Goal: Task Accomplishment & Management: Use online tool/utility

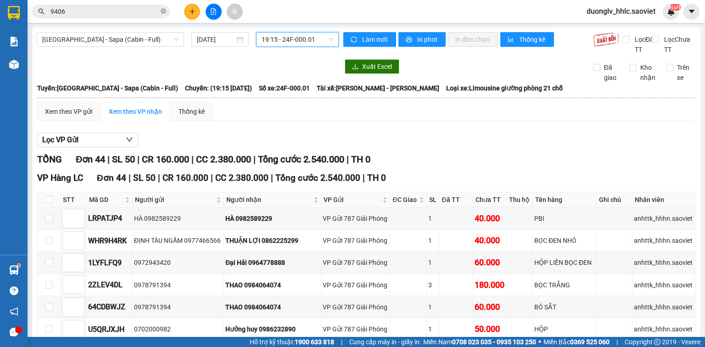
click at [103, 8] on input "9406" at bounding box center [104, 11] width 108 height 10
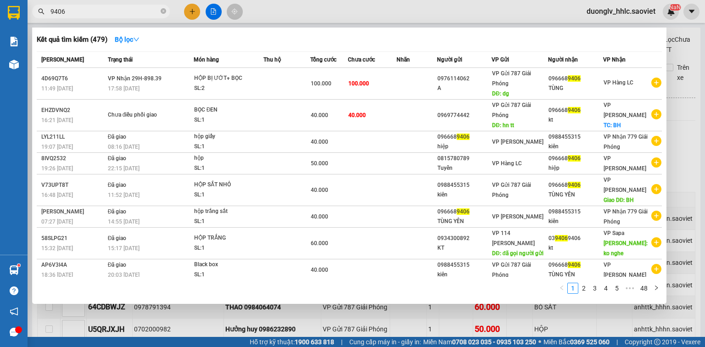
click at [102, 8] on input "9406" at bounding box center [104, 11] width 108 height 10
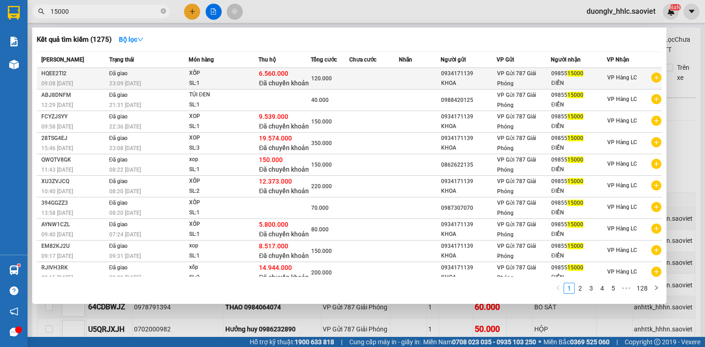
type input "15000"
click at [57, 74] on div "HQEE2TI2" at bounding box center [73, 74] width 65 height 10
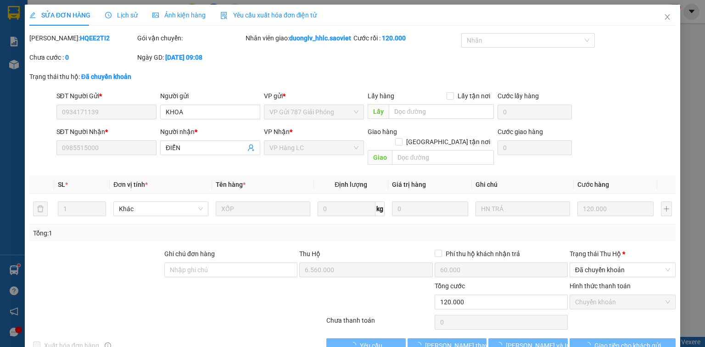
type input "0934171139"
type input "KHOA"
type input "0985515000"
type input "ĐIỂN"
type input "6.560.000"
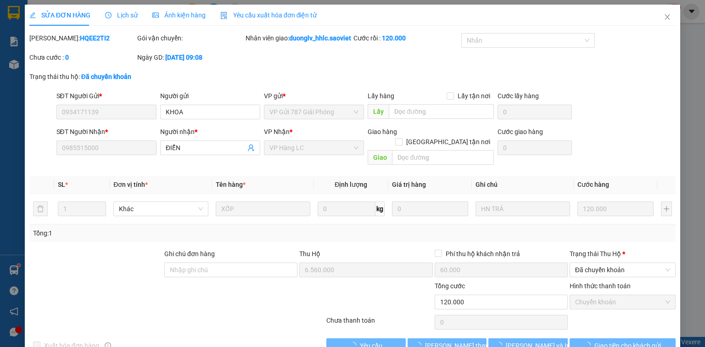
type input "60.000"
type input "120.000"
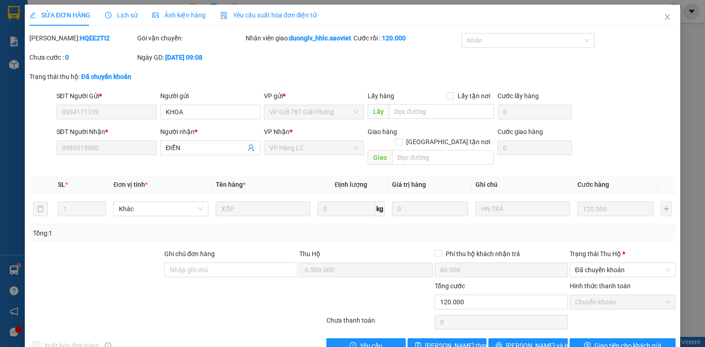
click at [80, 36] on b "HQEE2TI2" at bounding box center [95, 37] width 30 height 7
copy b "HQEE2TI2"
click at [664, 20] on icon "close" at bounding box center [667, 16] width 7 height 7
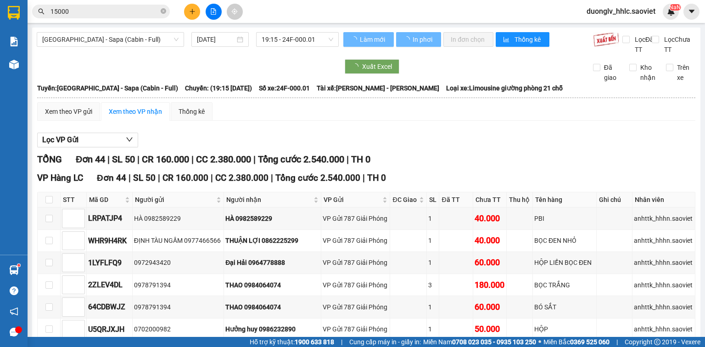
click at [97, 15] on input "15000" at bounding box center [104, 11] width 108 height 10
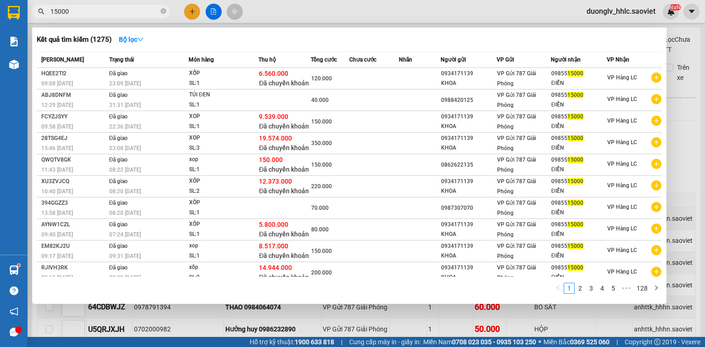
click at [97, 15] on input "15000" at bounding box center [104, 11] width 108 height 10
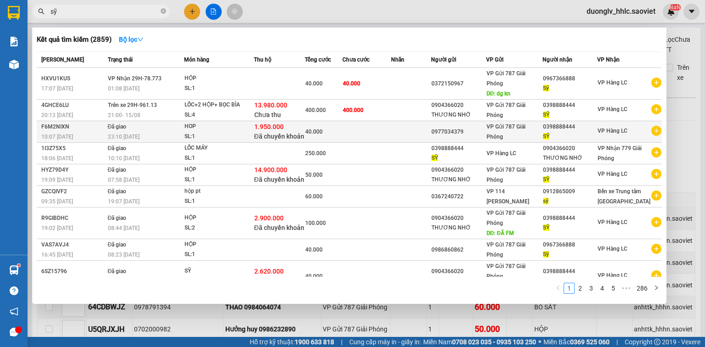
type input "sỹ"
click at [359, 136] on td at bounding box center [366, 132] width 49 height 22
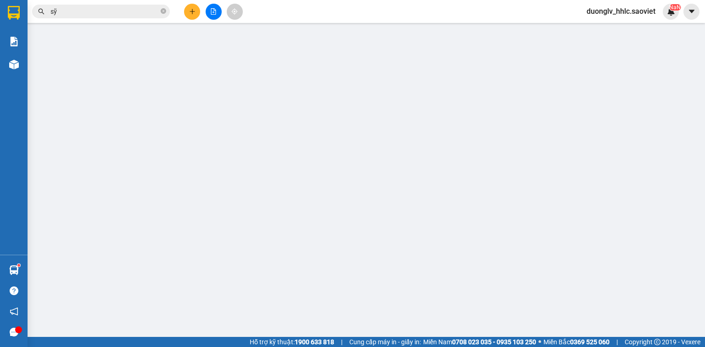
type input "0977034379"
type input "0398888444"
type input "SỸ"
type input "1.950.000"
type input "30.000"
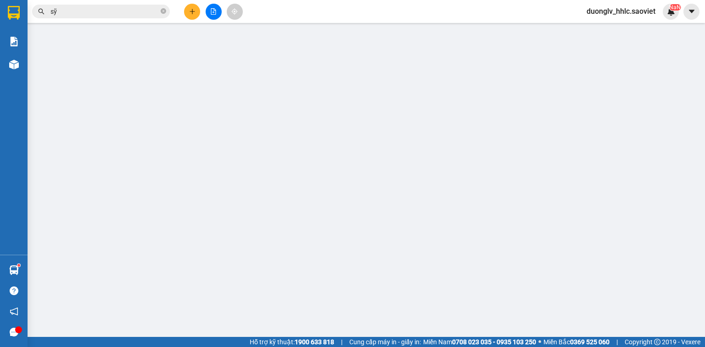
type input "40.000"
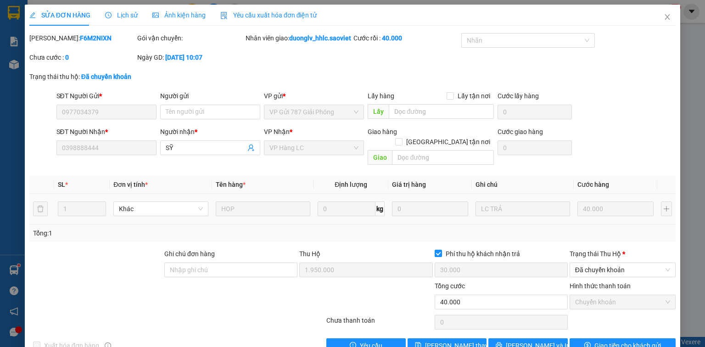
scroll to position [23, 0]
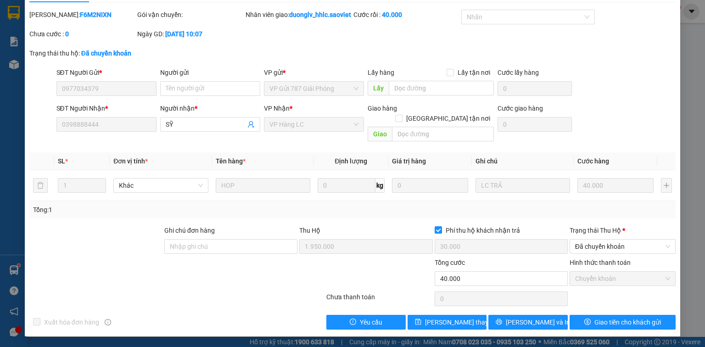
click at [80, 16] on b "F6M2NIXN" at bounding box center [96, 14] width 32 height 7
copy b "F6M2NIXN"
click at [525, 316] on button "Lưu và In" at bounding box center [527, 322] width 79 height 15
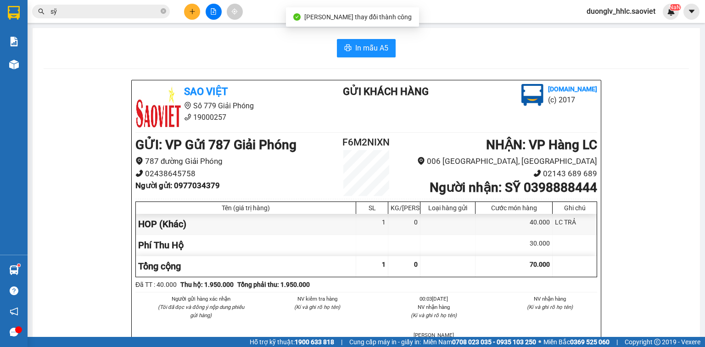
scroll to position [37, 0]
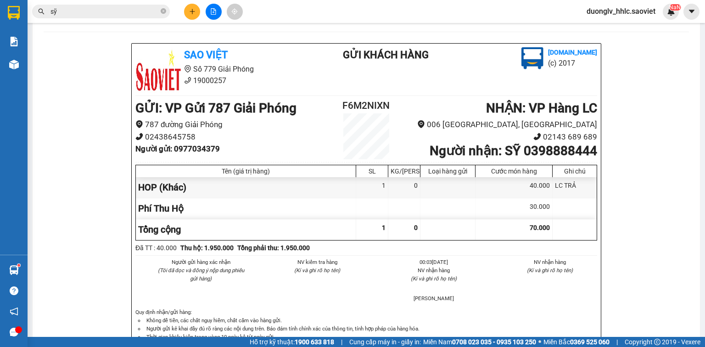
click at [538, 151] on b "Người nhận : SỸ 0398888444" at bounding box center [514, 150] width 168 height 15
copy b "0398888444"
click at [201, 145] on b "Người gửi : 0977034379" at bounding box center [177, 148] width 84 height 9
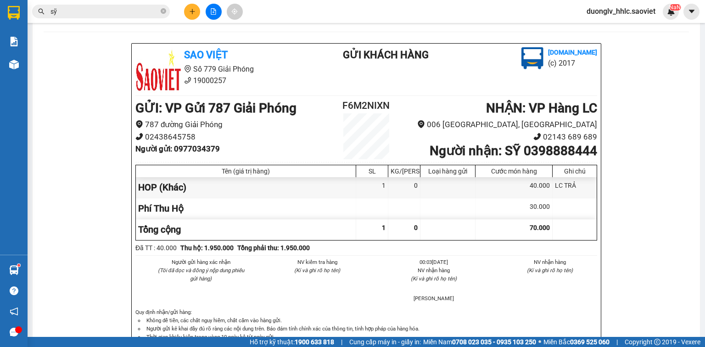
click at [207, 149] on b "Người gửi : 0977034379" at bounding box center [177, 148] width 84 height 9
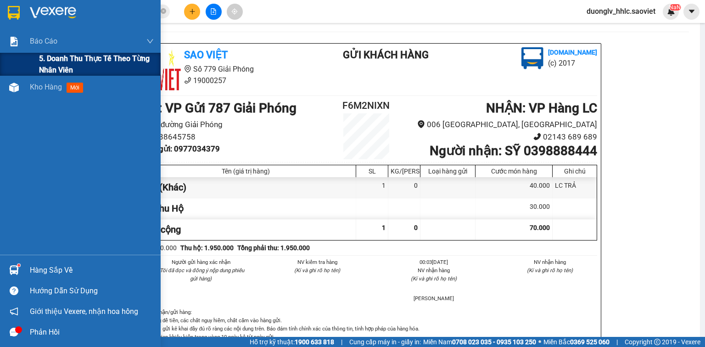
click at [36, 58] on div "5. Doanh thu thực tế theo từng nhân viên" at bounding box center [80, 64] width 161 height 23
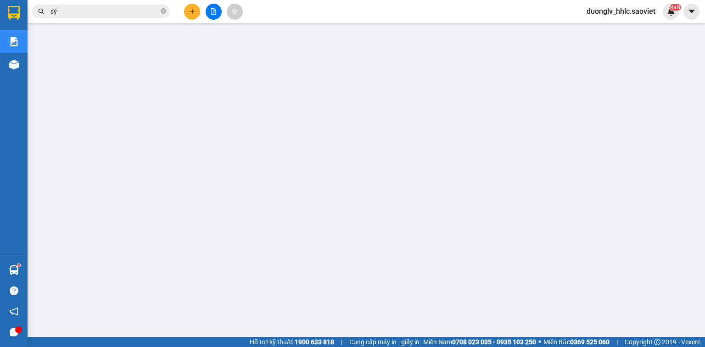
click at [209, 14] on button at bounding box center [214, 12] width 16 height 16
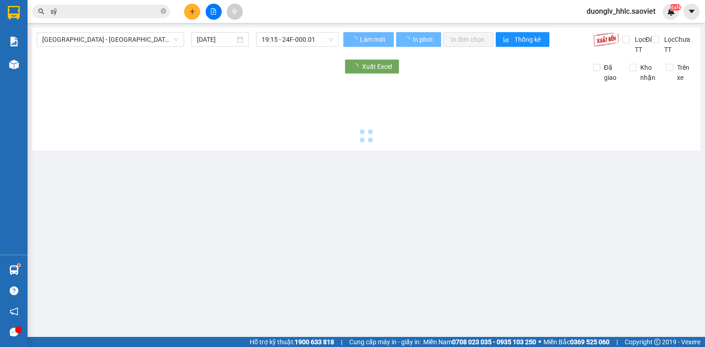
click at [127, 41] on span "Hà Nội - Lào Cai (Cabin)" at bounding box center [110, 40] width 136 height 14
type input "16/08/2025"
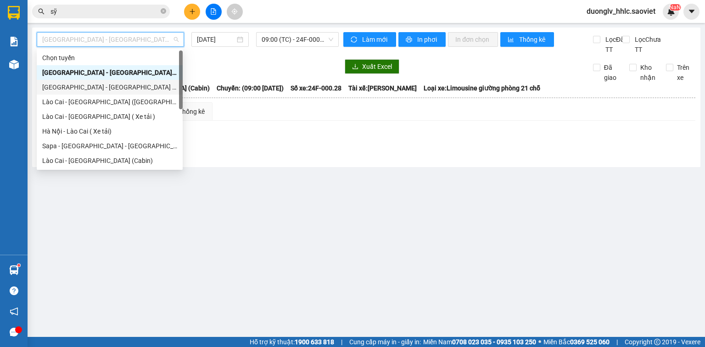
click at [108, 88] on div "Hà Nội - Lào Cai (Giường)" at bounding box center [109, 87] width 135 height 10
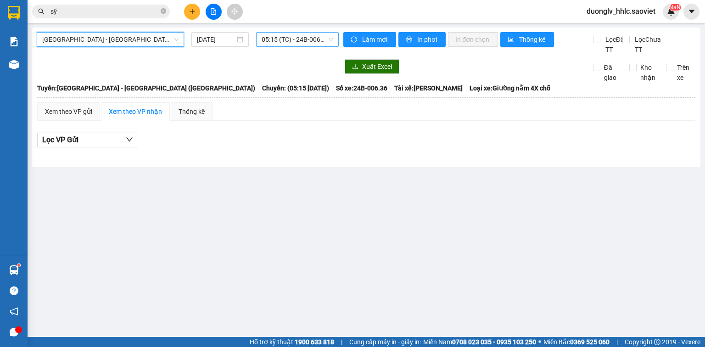
drag, startPoint x: 308, startPoint y: 30, endPoint x: 308, endPoint y: 36, distance: 6.4
click at [308, 31] on div "Hà Nội - Lào Cai (Giường) Hà Nội - Lào Cai (Giường) 16/08/2025 05:15 (TC) - 24B…" at bounding box center [366, 98] width 668 height 140
click at [303, 43] on span "05:15 (TC) - 24B-006.36 - (Đã hủy)" at bounding box center [298, 40] width 72 height 14
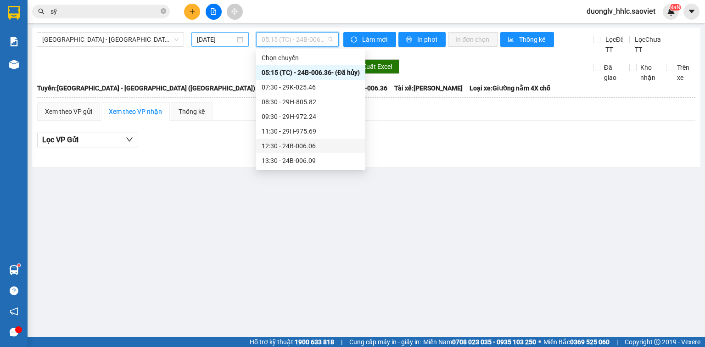
click at [226, 41] on input "16/08/2025" at bounding box center [216, 39] width 38 height 10
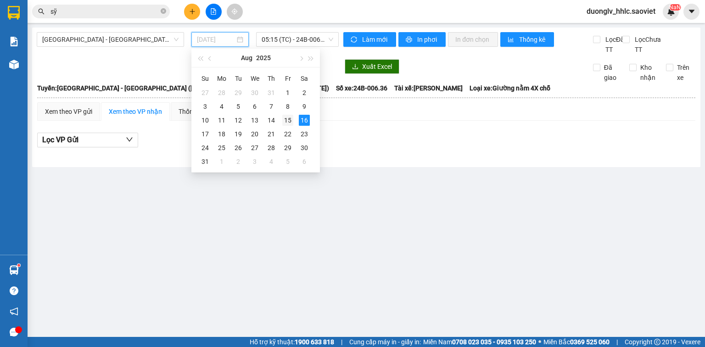
click at [289, 117] on div "15" at bounding box center [287, 120] width 11 height 11
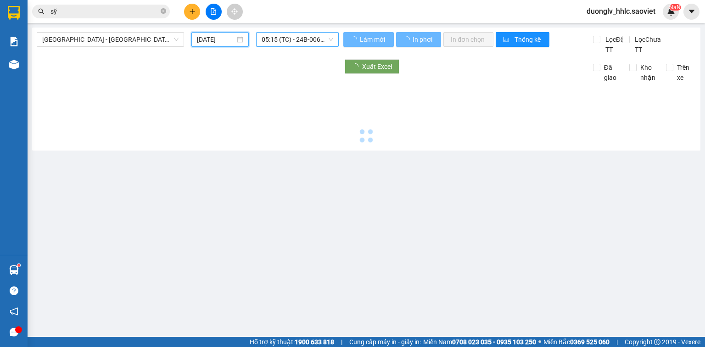
type input "15/08/2025"
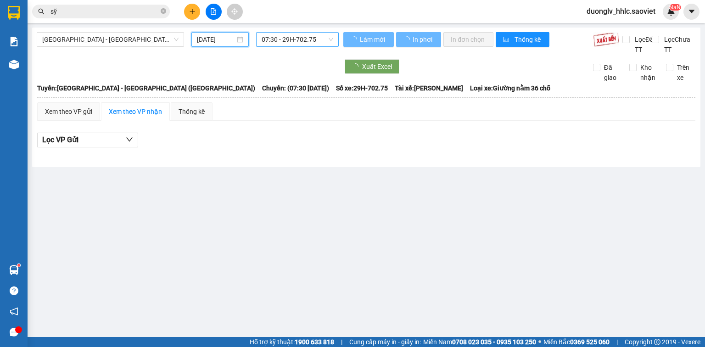
click at [300, 43] on span "07:30 - 29H-702.75" at bounding box center [298, 40] width 72 height 14
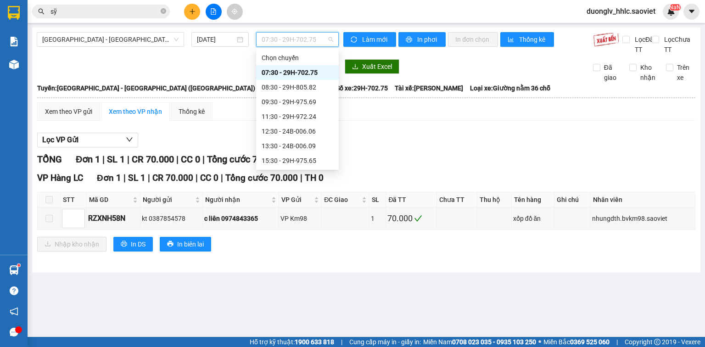
click at [314, 200] on div "19:00 - 29H-998.98" at bounding box center [298, 205] width 72 height 10
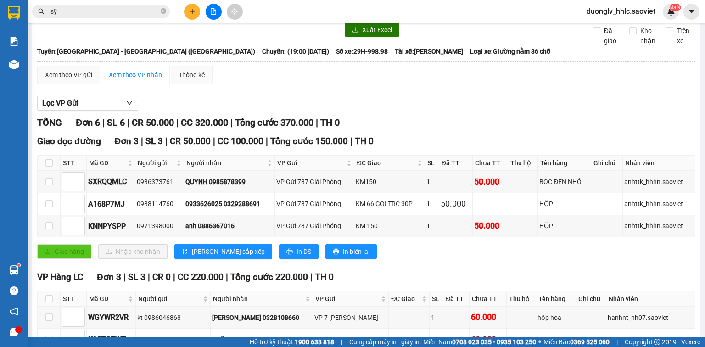
click at [292, 10] on span "19:00 - 29H-998.98" at bounding box center [298, 3] width 72 height 14
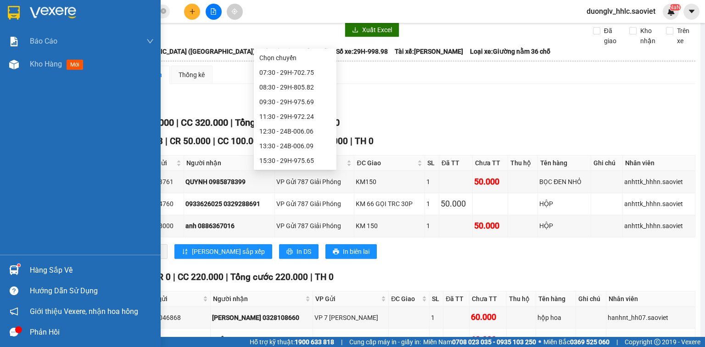
click at [37, 270] on div "Hàng sắp về" at bounding box center [92, 270] width 124 height 14
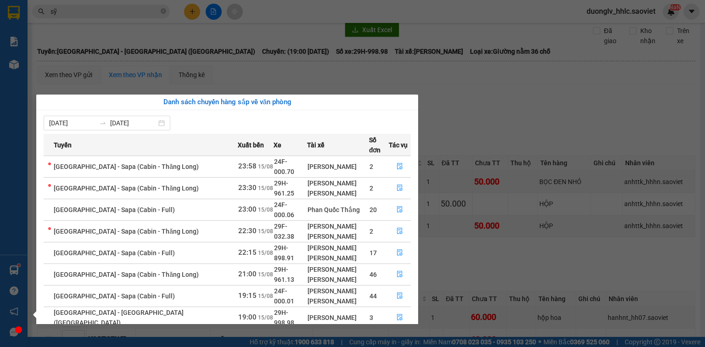
click at [500, 139] on section "Kết quả tìm kiếm ( 2859 ) Bộ lọc Mã ĐH Trạng thái Món hàng Thu hộ Tổng cước Chư…" at bounding box center [352, 173] width 705 height 347
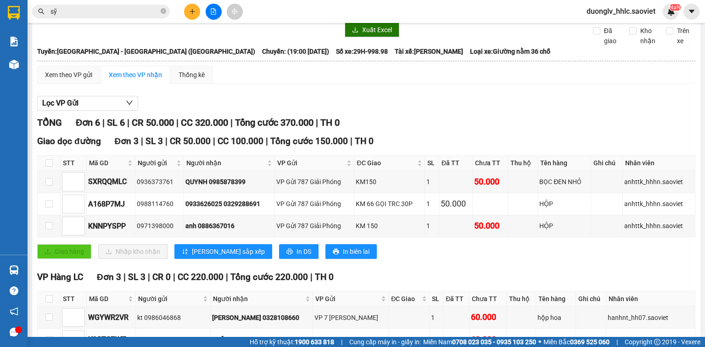
click at [89, 10] on span "Hà Nội - Lào Cai (Giường)" at bounding box center [110, 3] width 136 height 14
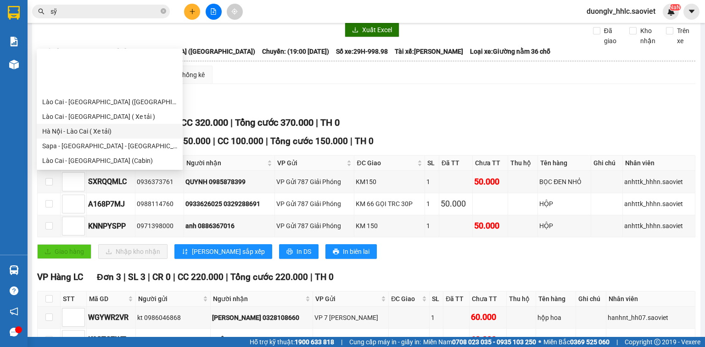
click at [105, 126] on div "Hà Nội - Lào Cai ( Xe tải)" at bounding box center [109, 131] width 135 height 10
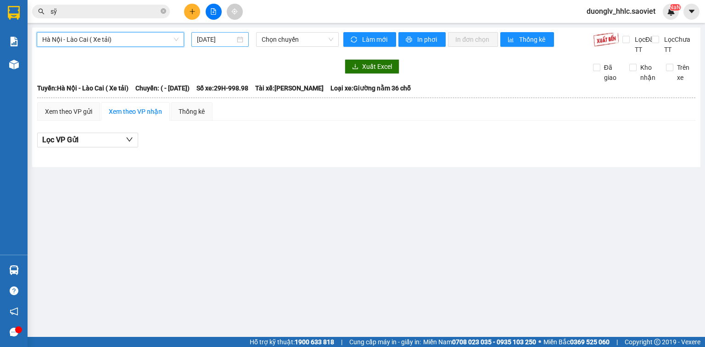
click at [214, 37] on input "16/08/2025" at bounding box center [216, 39] width 38 height 10
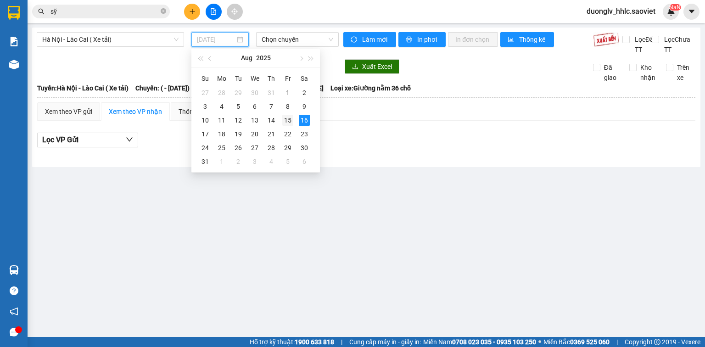
click at [289, 119] on div "15" at bounding box center [287, 120] width 11 height 11
type input "15/08/2025"
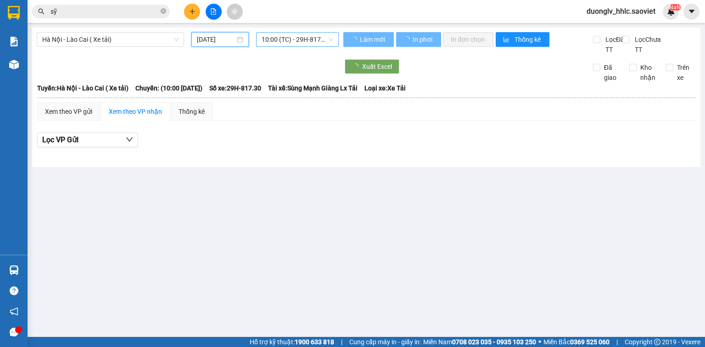
click at [294, 40] on span "10:00 (TC) - 29H-817.30" at bounding box center [298, 40] width 72 height 14
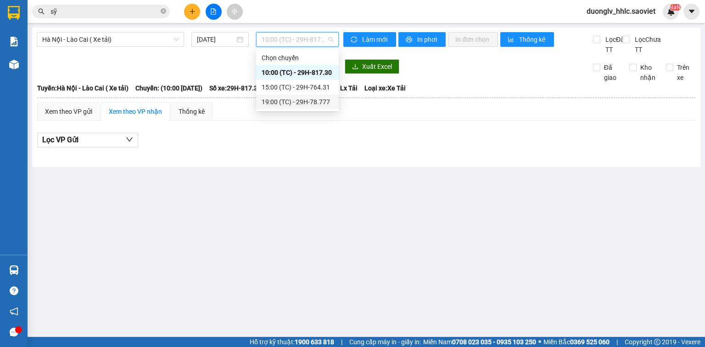
click at [298, 104] on div "19:00 (TC) - 29H-78.777" at bounding box center [298, 102] width 72 height 10
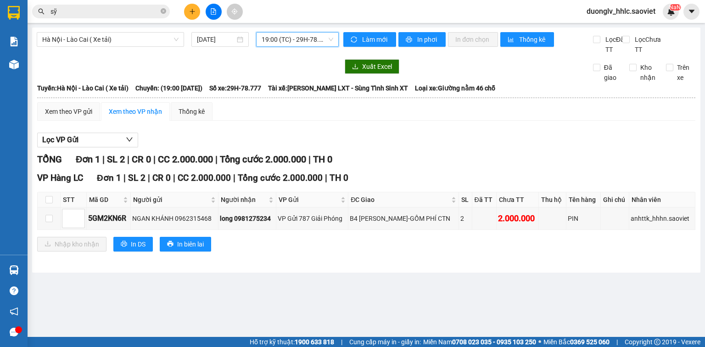
click at [85, 12] on input "sỹ" at bounding box center [104, 11] width 108 height 10
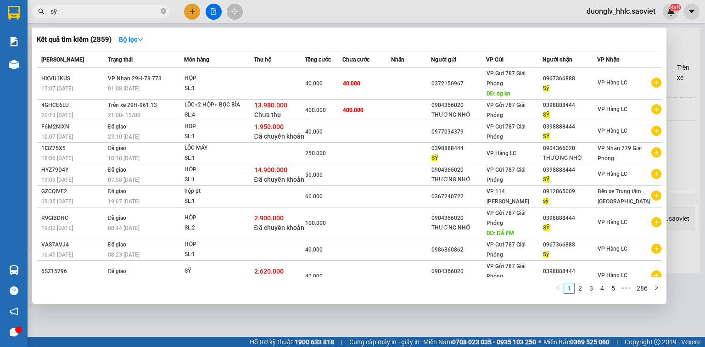
click at [85, 12] on input "sỹ" at bounding box center [104, 11] width 108 height 10
click at [164, 12] on icon "close-circle" at bounding box center [164, 11] width 6 height 6
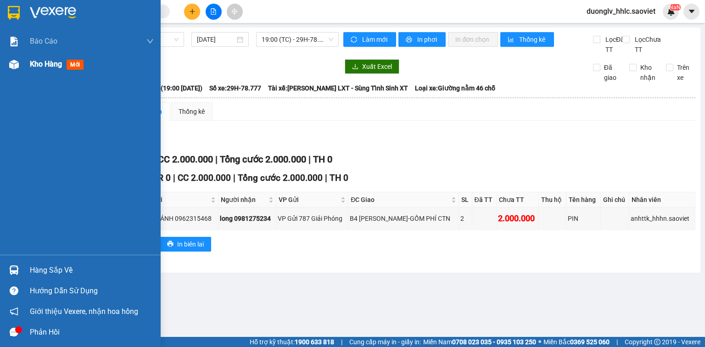
click at [61, 64] on span "Kho hàng" at bounding box center [46, 64] width 32 height 9
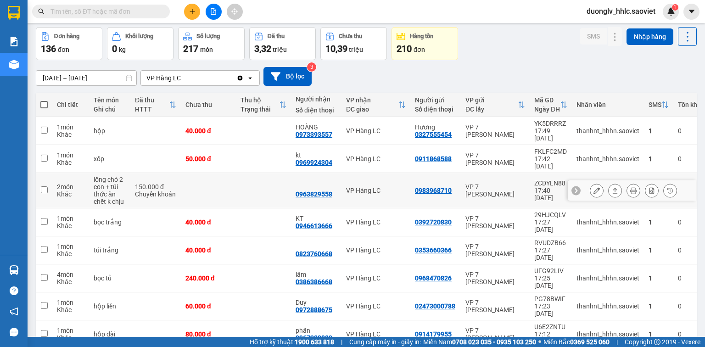
scroll to position [73, 0]
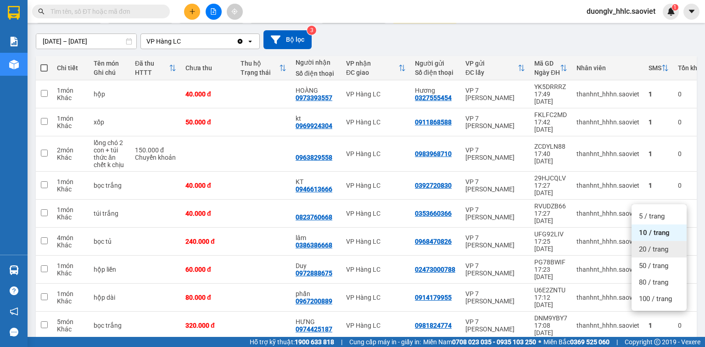
click at [665, 248] on span "20 / trang" at bounding box center [653, 249] width 29 height 9
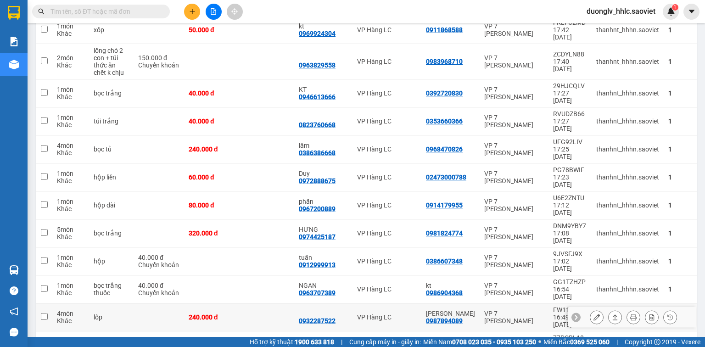
scroll to position [56, 0]
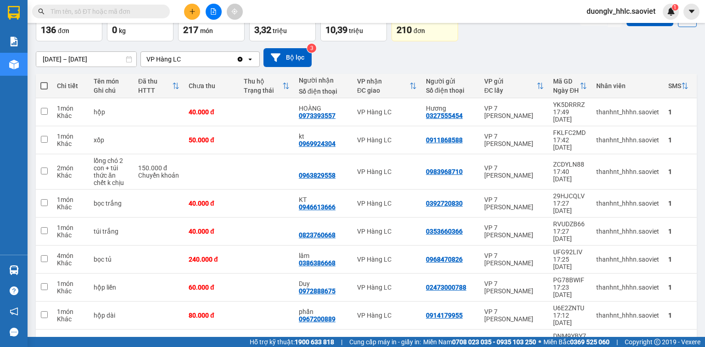
click at [633, 11] on span "duonglv_hhlc.saoviet" at bounding box center [621, 11] width 84 height 11
click at [622, 26] on span "Đăng xuất" at bounding box center [625, 28] width 64 height 10
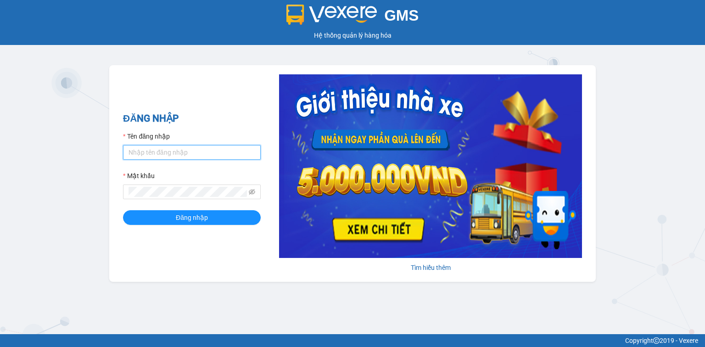
click at [170, 157] on input "Tên đăng nhập" at bounding box center [192, 152] width 138 height 15
type input "kiennv_hhlc.saoviet"
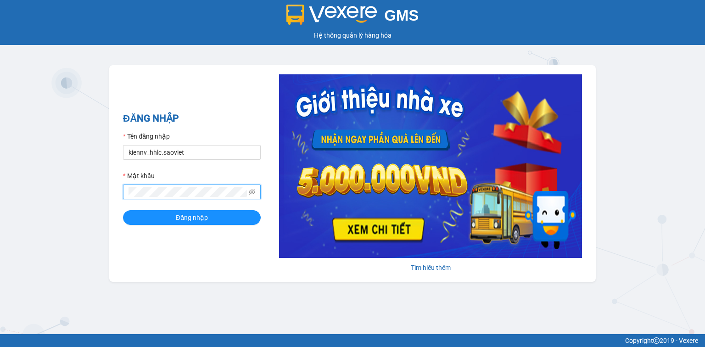
click at [123, 210] on button "Đăng nhập" at bounding box center [192, 217] width 138 height 15
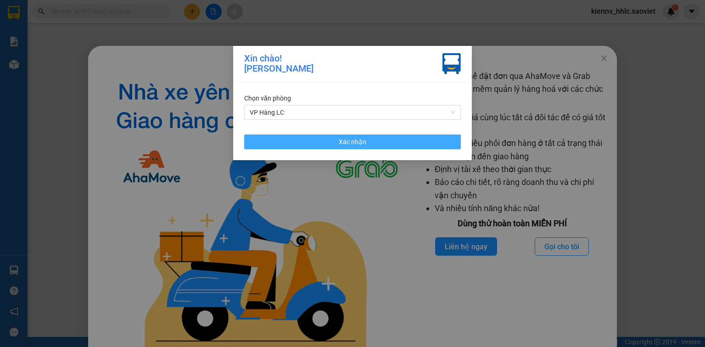
drag, startPoint x: 432, startPoint y: 136, endPoint x: 488, endPoint y: 109, distance: 62.2
click at [434, 135] on button "Xác nhận" at bounding box center [352, 141] width 217 height 15
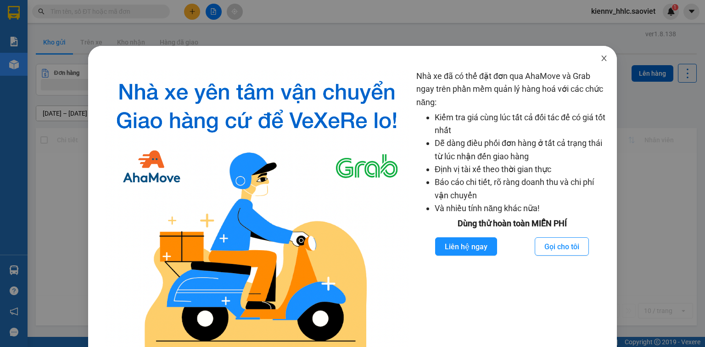
click at [603, 63] on span "Close" at bounding box center [604, 59] width 26 height 26
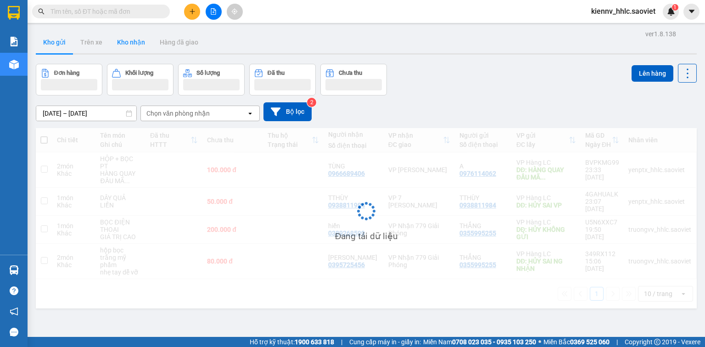
click at [134, 48] on button "Kho nhận" at bounding box center [131, 42] width 43 height 22
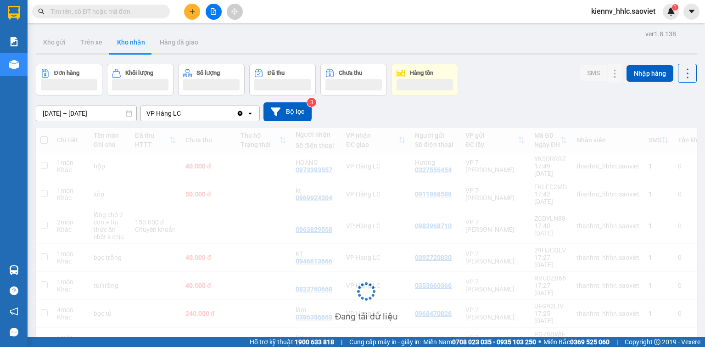
click at [209, 15] on button at bounding box center [214, 12] width 16 height 16
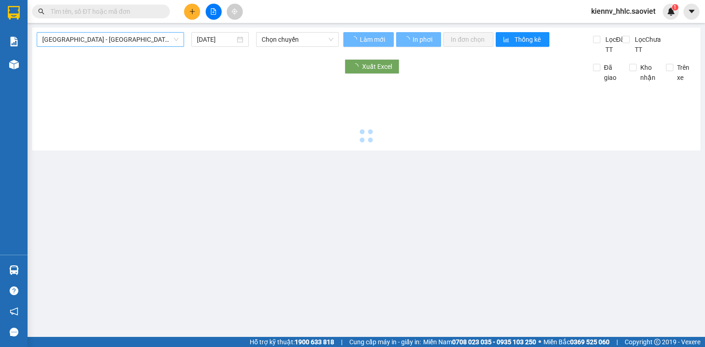
type input "16/08/2025"
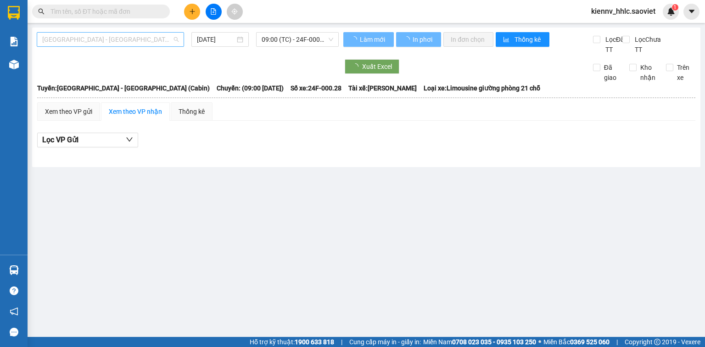
click at [130, 46] on span "Hà Nội - Lào Cai (Cabin)" at bounding box center [110, 40] width 136 height 14
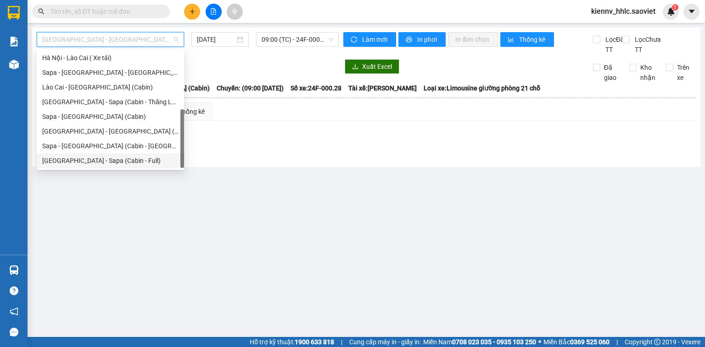
scroll to position [73, 0]
click at [113, 154] on div "Hà Nội - Sapa (Cabin - Full)" at bounding box center [110, 160] width 147 height 15
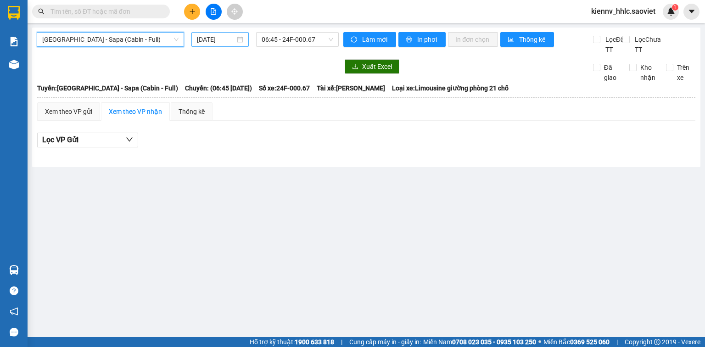
click at [206, 45] on div "16/08/2025" at bounding box center [219, 39] width 57 height 15
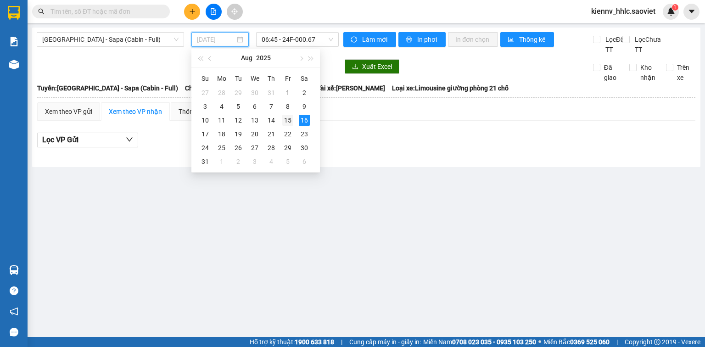
click at [290, 119] on div "15" at bounding box center [287, 120] width 11 height 11
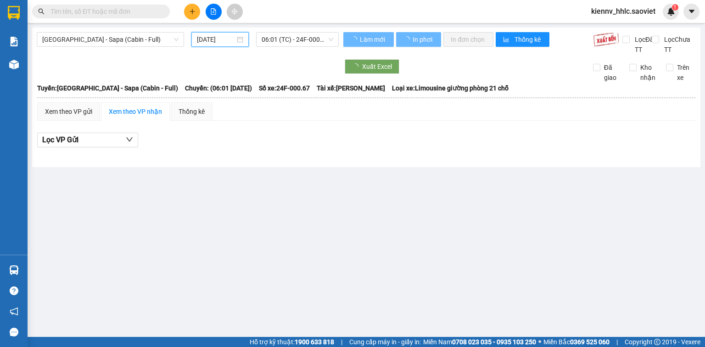
type input "15/08/2025"
click at [280, 44] on span "06:01 (TC) - 24F-000.67" at bounding box center [298, 40] width 72 height 14
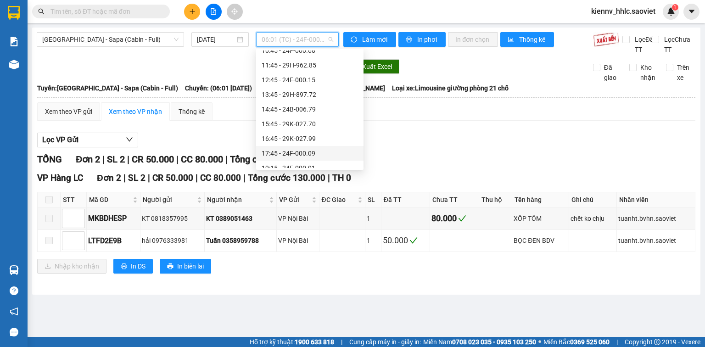
scroll to position [147, 0]
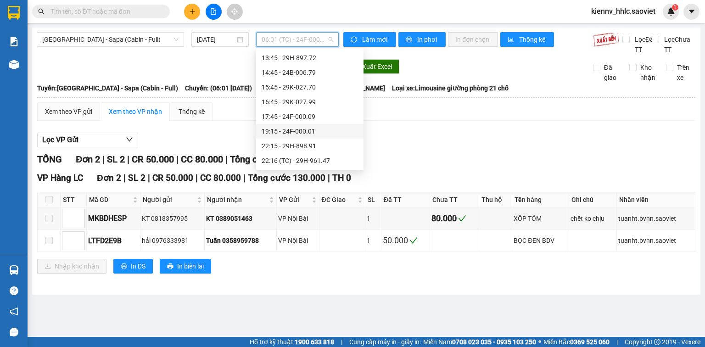
click at [290, 132] on div "19:15 - 24F-000.01" at bounding box center [310, 131] width 96 height 10
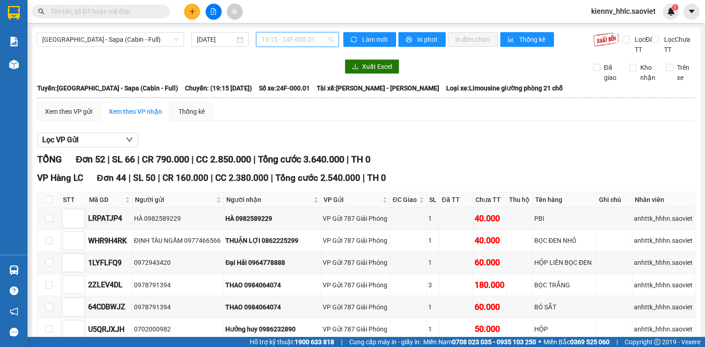
click at [296, 38] on span "19:15 - 24F-000.01" at bounding box center [298, 40] width 72 height 14
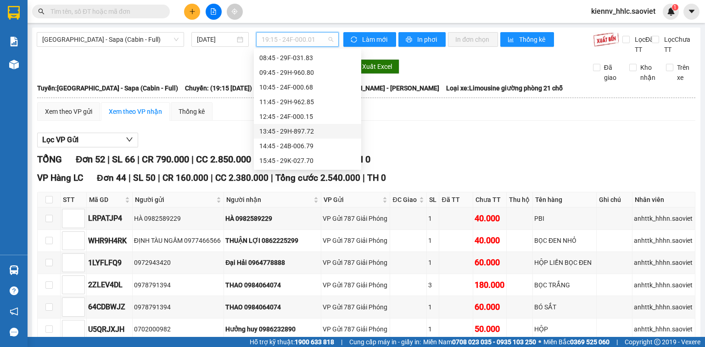
scroll to position [184, 0]
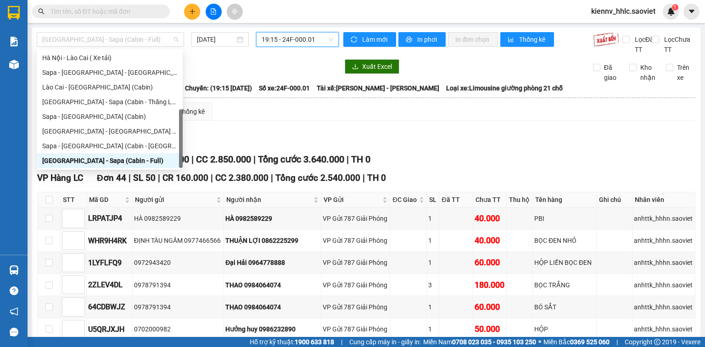
drag, startPoint x: 123, startPoint y: 44, endPoint x: 116, endPoint y: 74, distance: 31.3
click at [123, 45] on span "Hà Nội - Sapa (Cabin - Full)" at bounding box center [110, 40] width 136 height 14
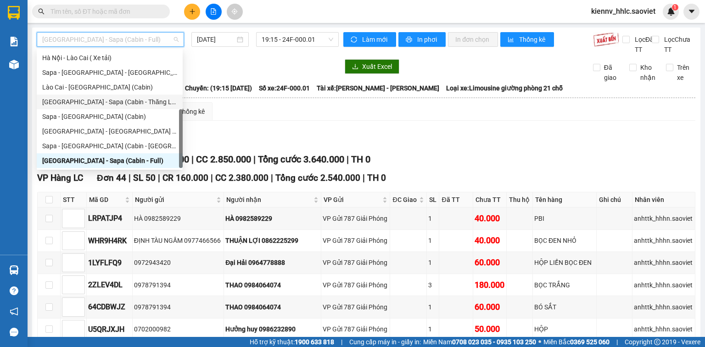
click at [116, 102] on div "Hà Nội - Sapa (Cabin - Thăng Long)" at bounding box center [109, 102] width 135 height 10
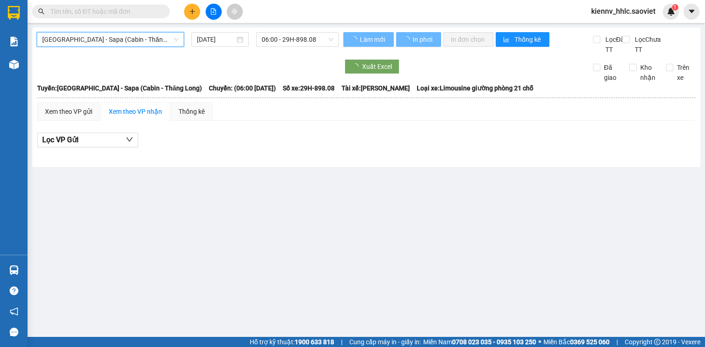
click at [198, 41] on input "16/08/2025" at bounding box center [216, 39] width 38 height 10
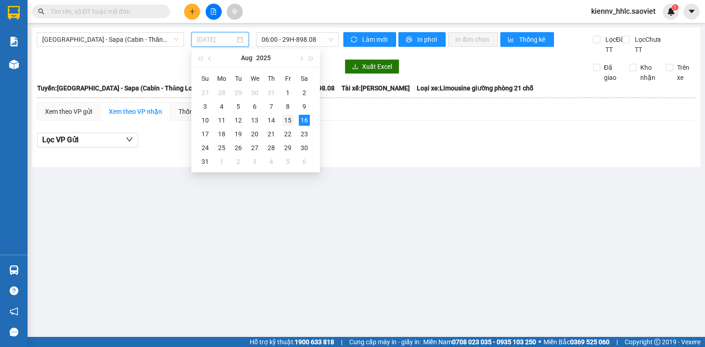
drag, startPoint x: 284, startPoint y: 121, endPoint x: 288, endPoint y: 43, distance: 78.1
click at [284, 120] on div "15" at bounding box center [287, 120] width 11 height 11
type input "15/08/2025"
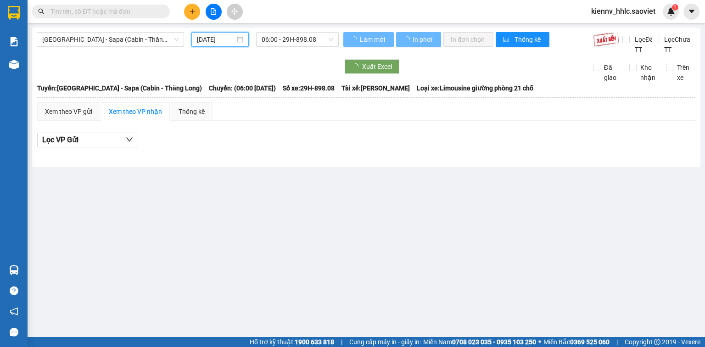
drag, startPoint x: 288, startPoint y: 39, endPoint x: 290, endPoint y: 48, distance: 8.6
click at [287, 39] on span "06:00 - 29H-898.08" at bounding box center [298, 40] width 72 height 14
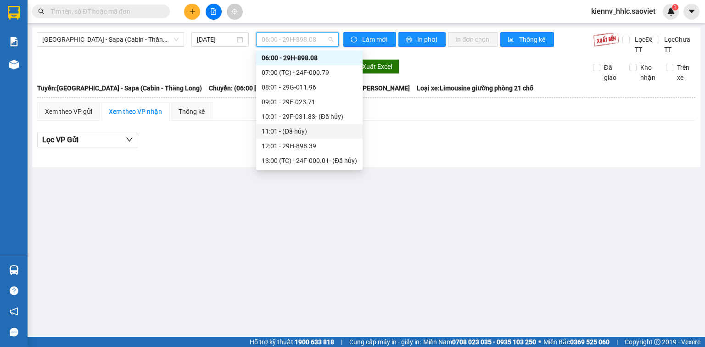
scroll to position [162, 0]
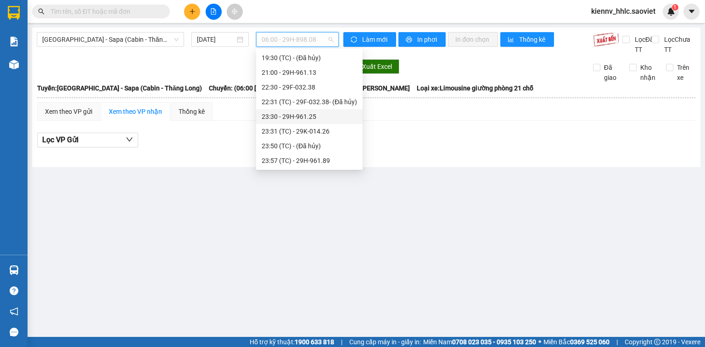
click at [294, 112] on div "23:30 - 29H-961.25" at bounding box center [309, 117] width 95 height 10
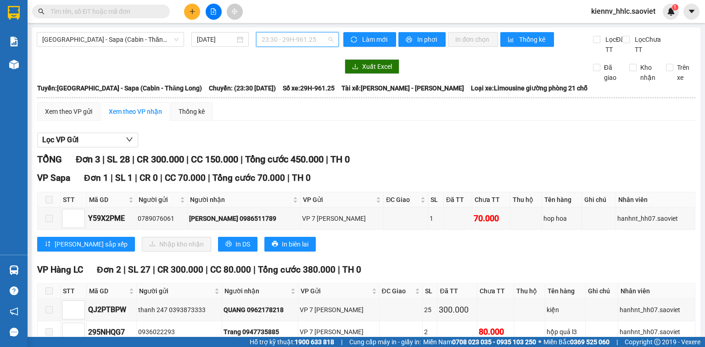
drag, startPoint x: 286, startPoint y: 37, endPoint x: 287, endPoint y: 74, distance: 36.7
click at [286, 38] on span "23:30 - 29H-961.25" at bounding box center [298, 40] width 72 height 14
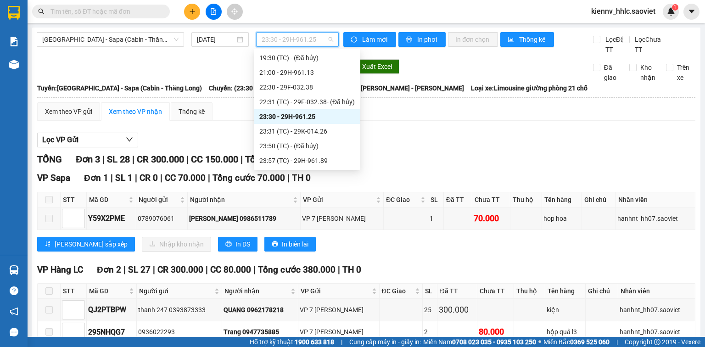
scroll to position [88, 0]
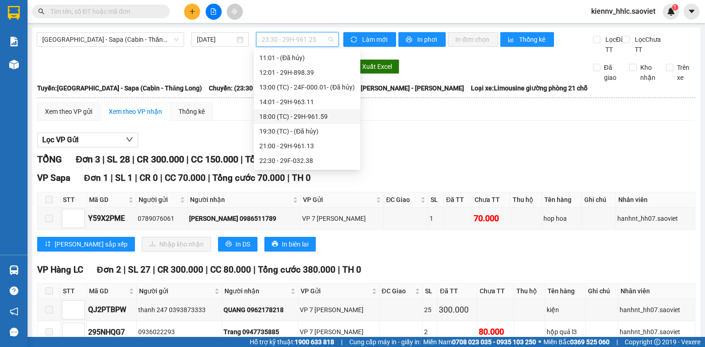
click at [294, 119] on div "18:00 (TC) - 29H-961.59" at bounding box center [306, 117] width 95 height 10
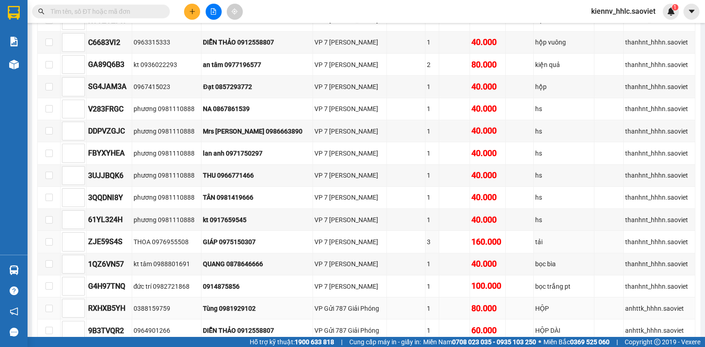
scroll to position [294, 0]
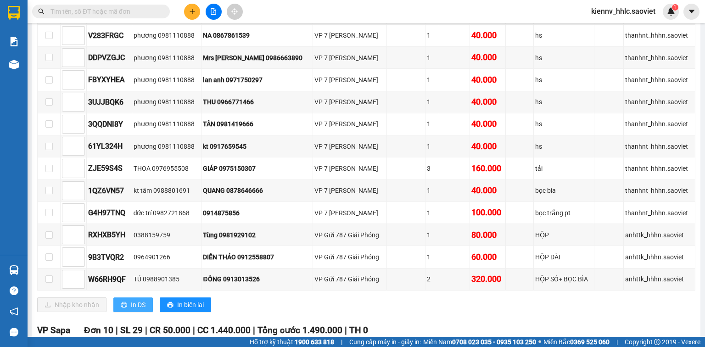
click at [136, 309] on span "In DS" at bounding box center [138, 305] width 15 height 10
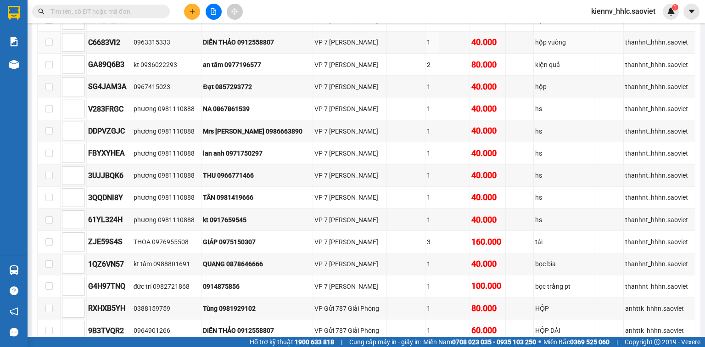
scroll to position [147, 0]
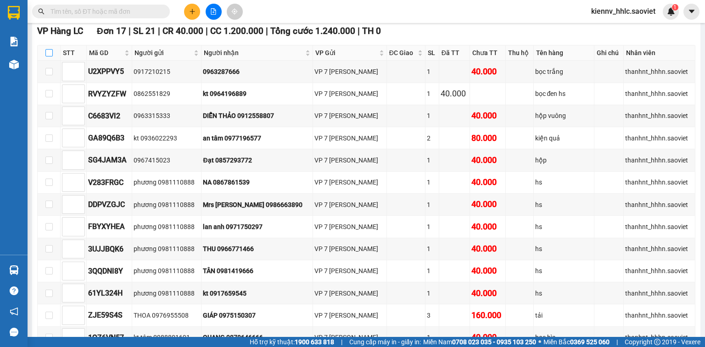
click at [50, 56] on input "checkbox" at bounding box center [48, 52] width 7 height 7
checkbox input "true"
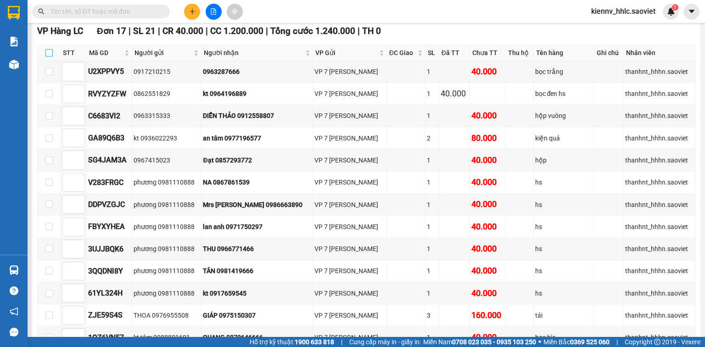
checkbox input "true"
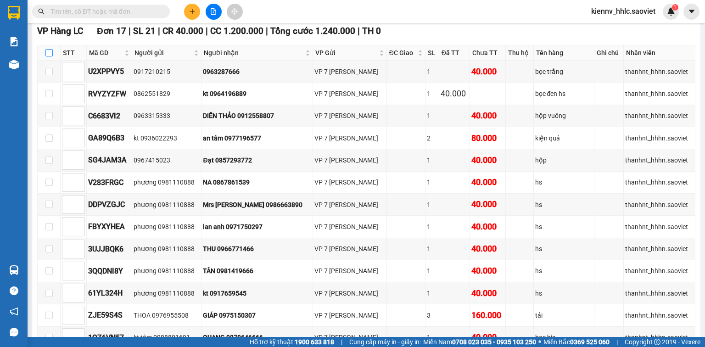
checkbox input "true"
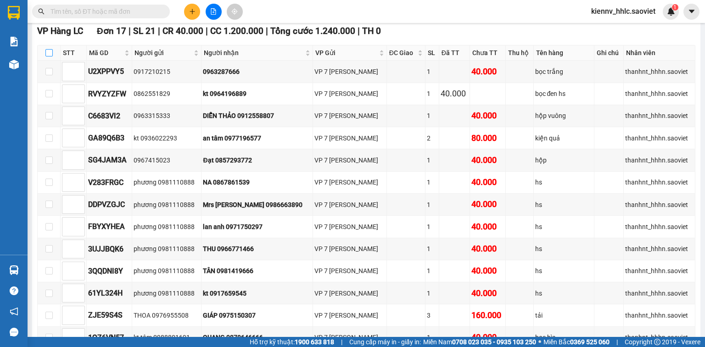
checkbox input "true"
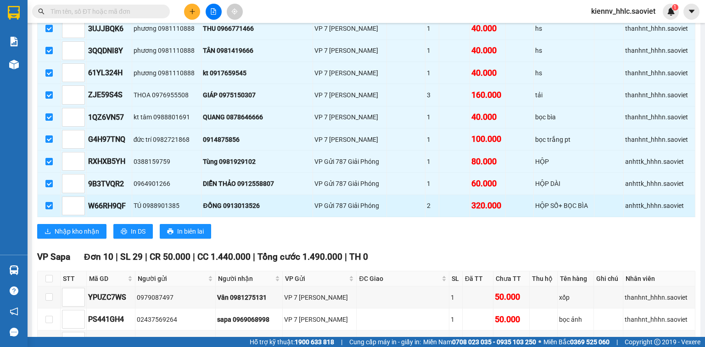
scroll to position [441, 0]
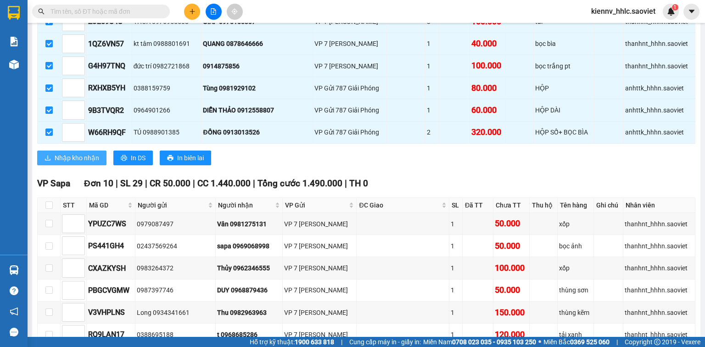
click at [76, 163] on span "Nhập kho nhận" at bounding box center [77, 158] width 45 height 10
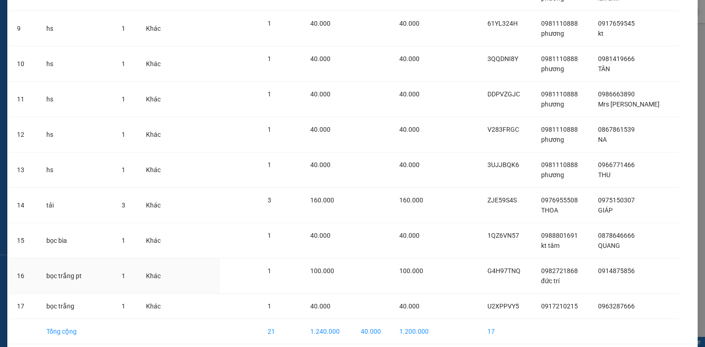
scroll to position [386, 0]
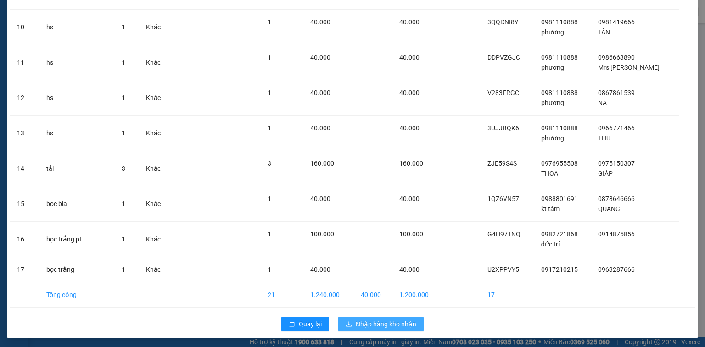
click at [380, 320] on span "Nhập hàng kho nhận" at bounding box center [386, 324] width 61 height 10
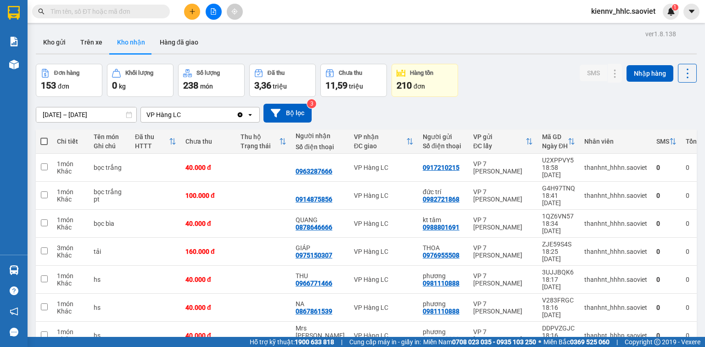
click at [46, 140] on span at bounding box center [43, 141] width 7 height 7
click at [44, 137] on input "checkbox" at bounding box center [44, 137] width 0 height 0
checkbox input "true"
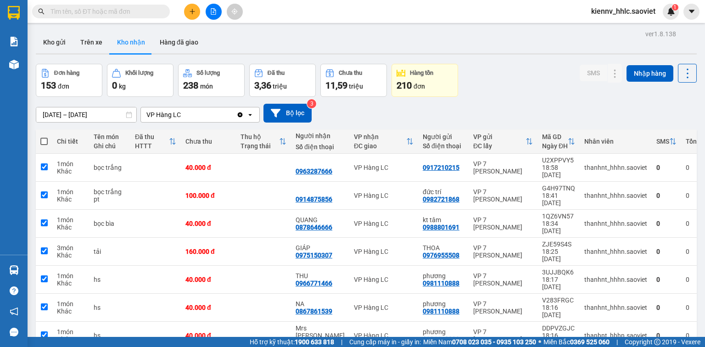
checkbox input "true"
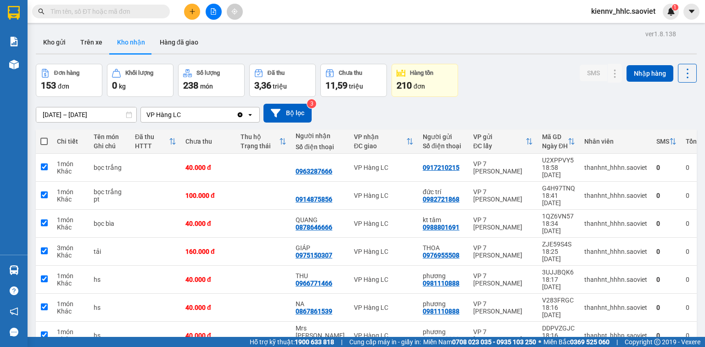
checkbox input "true"
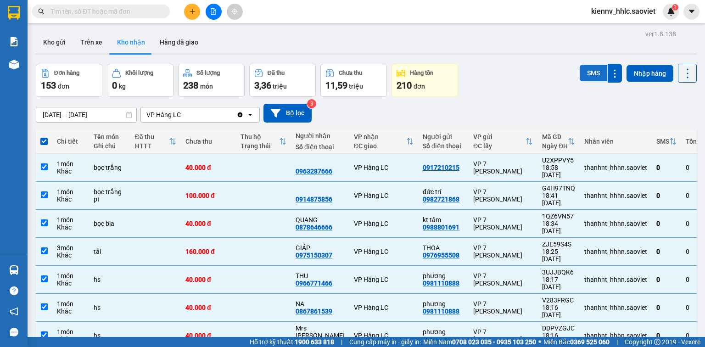
click at [582, 66] on button "SMS" at bounding box center [594, 73] width 28 height 17
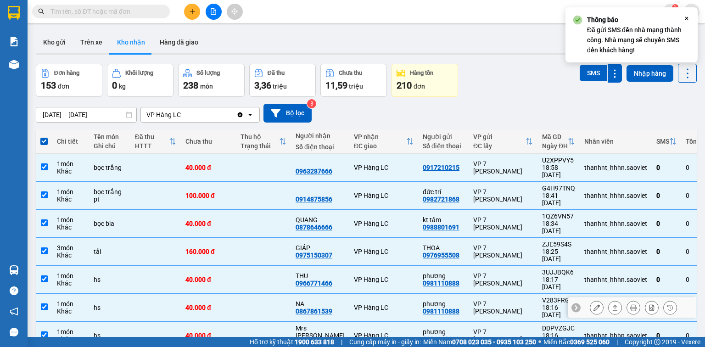
scroll to position [63, 0]
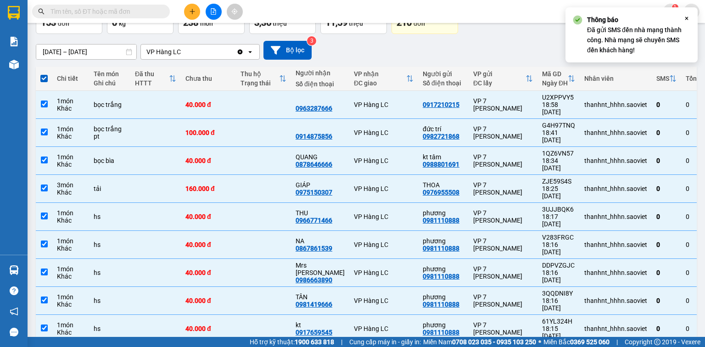
drag, startPoint x: 508, startPoint y: 318, endPoint x: 453, endPoint y: 303, distance: 57.0
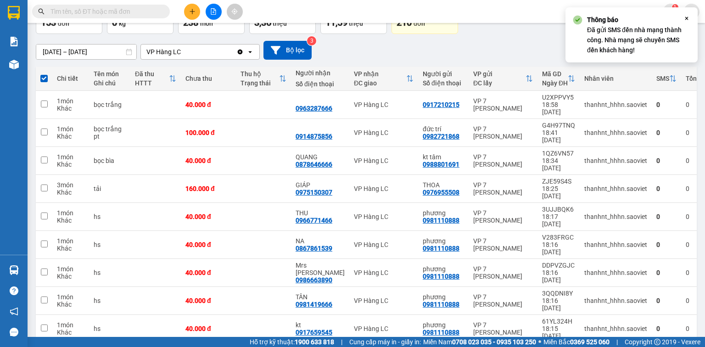
checkbox input "false"
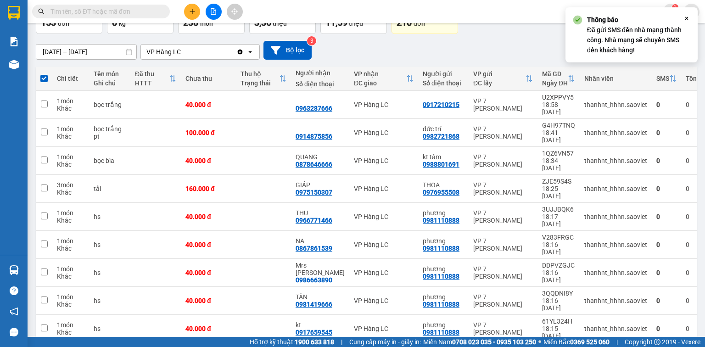
checkbox input "false"
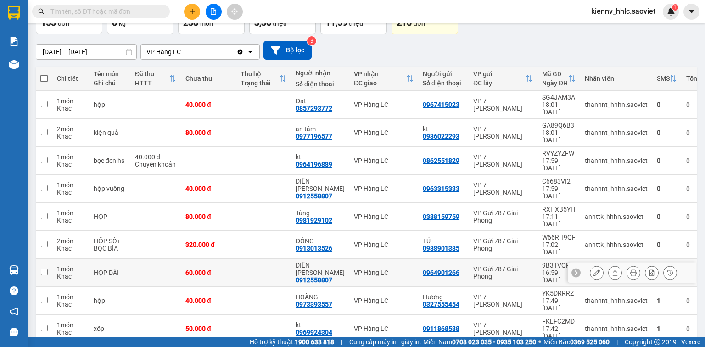
click at [277, 259] on td at bounding box center [263, 273] width 55 height 28
checkbox input "true"
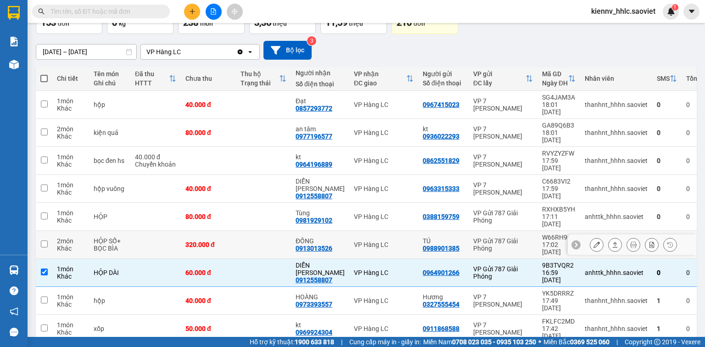
click at [268, 231] on td at bounding box center [263, 245] width 55 height 28
checkbox input "true"
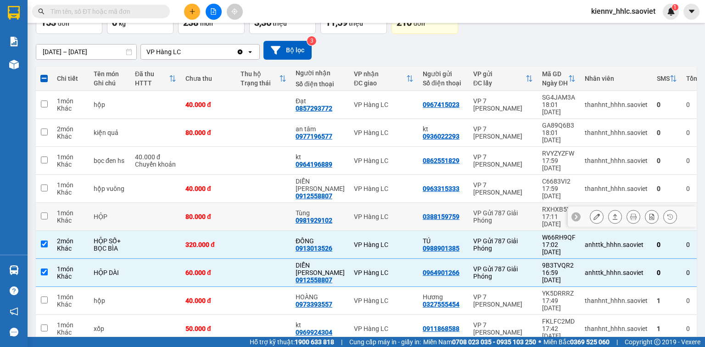
click at [265, 203] on td at bounding box center [263, 217] width 55 height 28
checkbox input "true"
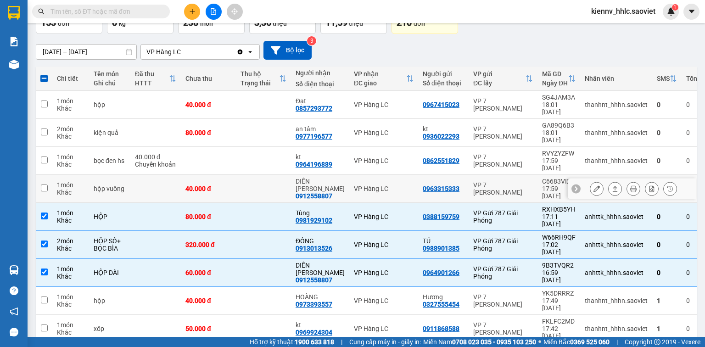
drag, startPoint x: 263, startPoint y: 163, endPoint x: 262, endPoint y: 145, distance: 18.0
click at [263, 175] on td at bounding box center [263, 189] width 55 height 28
checkbox input "true"
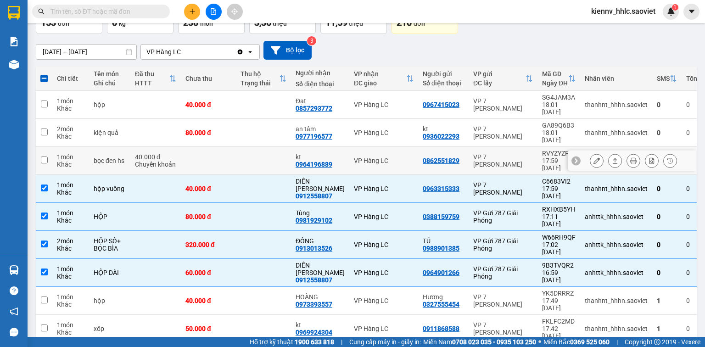
drag, startPoint x: 262, startPoint y: 144, endPoint x: 271, endPoint y: 109, distance: 35.6
click at [263, 147] on td at bounding box center [263, 161] width 55 height 28
checkbox input "true"
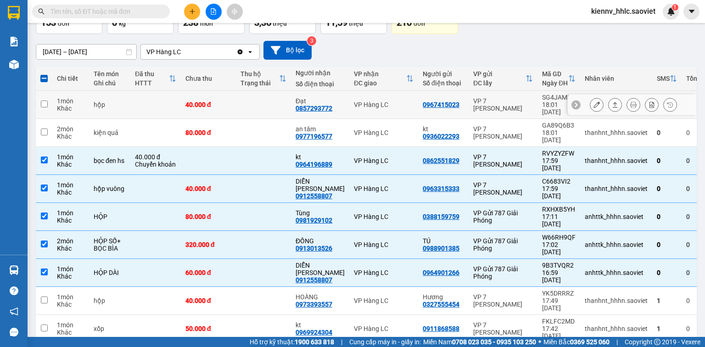
click at [271, 108] on td at bounding box center [263, 105] width 55 height 28
checkbox input "true"
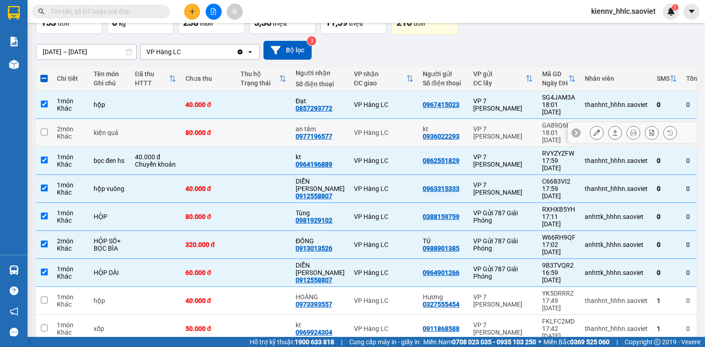
drag, startPoint x: 266, startPoint y: 121, endPoint x: 274, endPoint y: 117, distance: 9.0
click at [266, 121] on td at bounding box center [263, 133] width 55 height 28
checkbox input "true"
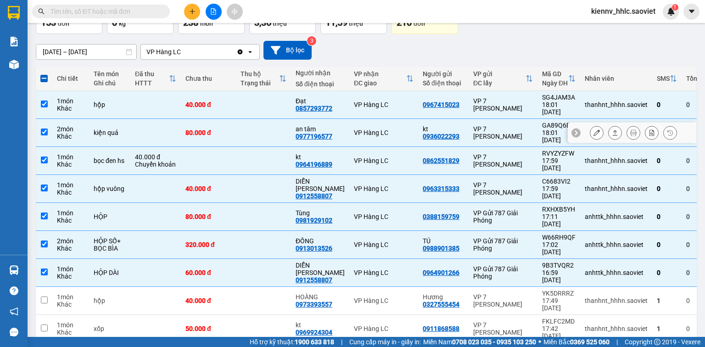
scroll to position [0, 0]
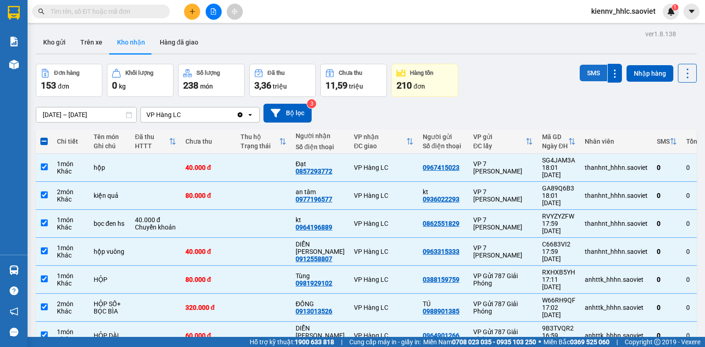
click at [580, 75] on button "SMS" at bounding box center [594, 73] width 28 height 17
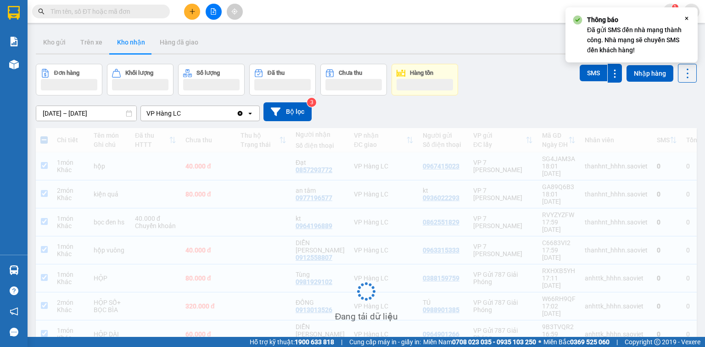
scroll to position [78, 0]
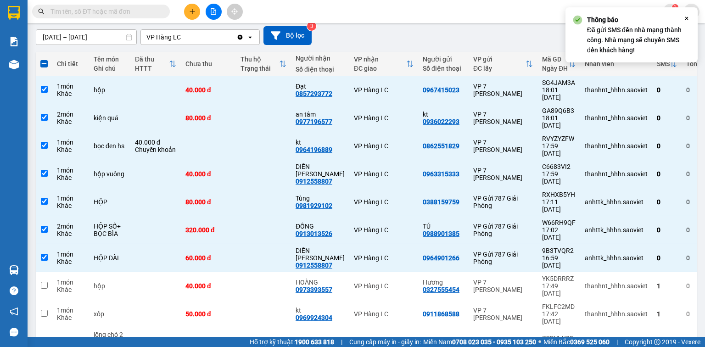
checkbox input "false"
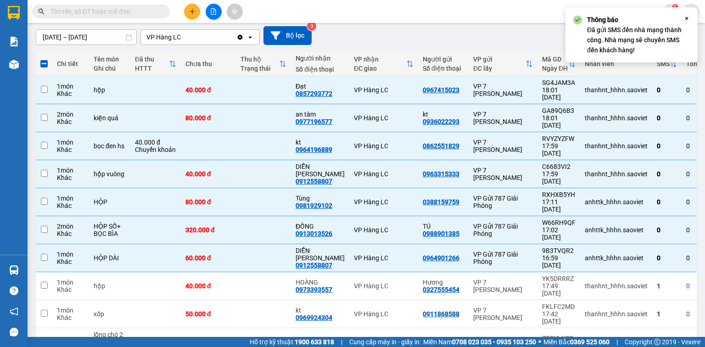
checkbox input "false"
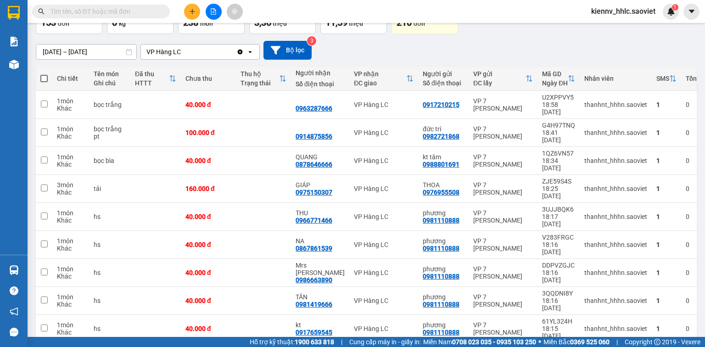
scroll to position [0, 0]
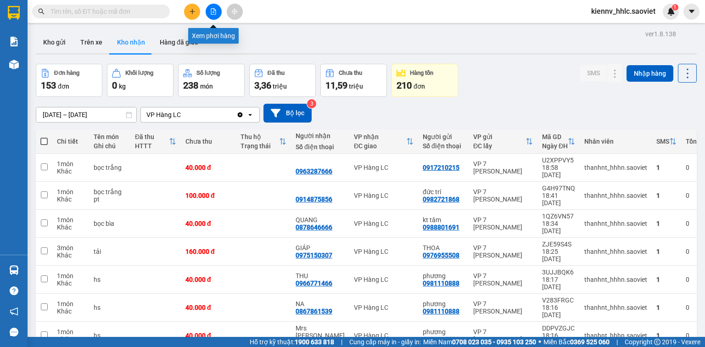
click at [214, 15] on button at bounding box center [214, 12] width 16 height 16
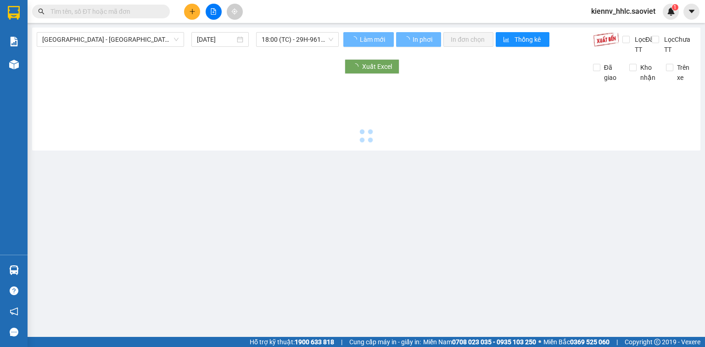
type input "16/08/2025"
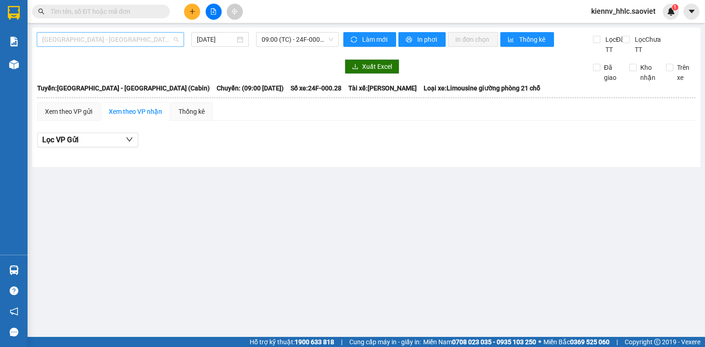
click at [158, 39] on span "Hà Nội - Lào Cai (Cabin)" at bounding box center [110, 40] width 136 height 14
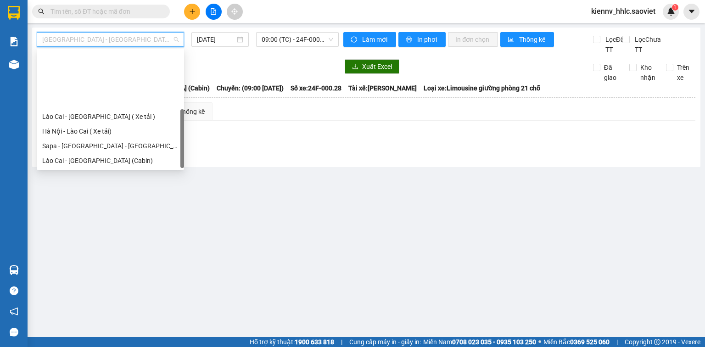
scroll to position [73, 0]
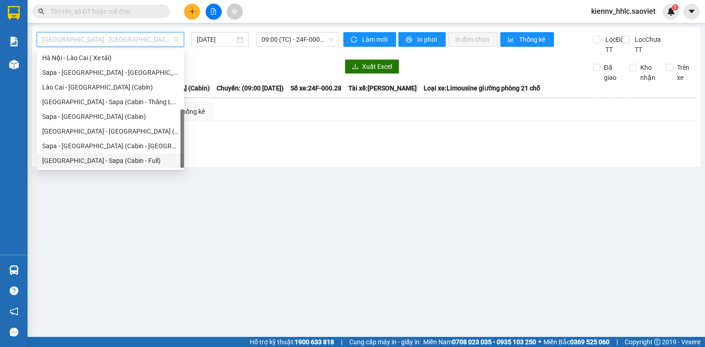
click at [124, 157] on div "Hà Nội - Sapa (Cabin - Full)" at bounding box center [110, 161] width 136 height 10
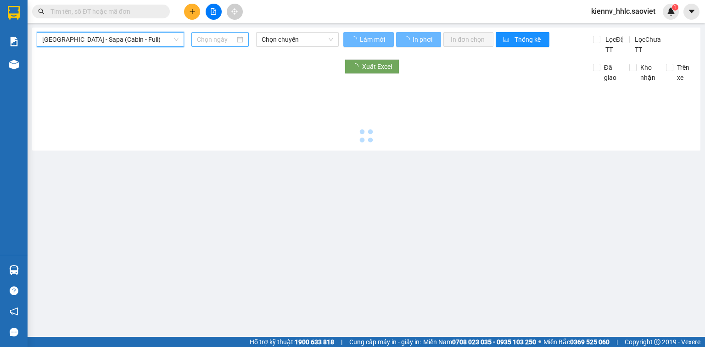
click at [229, 31] on div "Hà Nội - Sapa (Cabin - Full) Hà Nội - Sapa (Cabin - Full) Chọn chuyến Làm mới I…" at bounding box center [366, 89] width 668 height 123
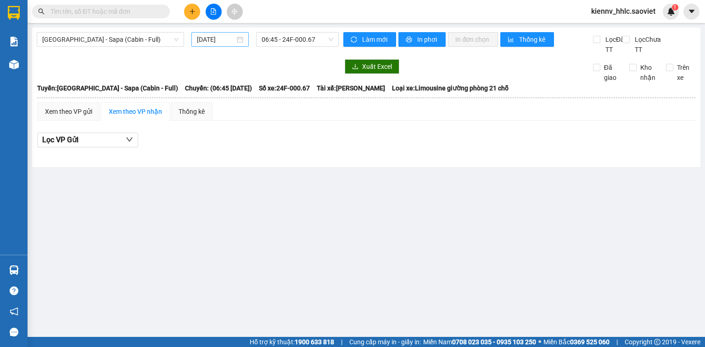
click at [214, 44] on input "16/08/2025" at bounding box center [216, 39] width 38 height 10
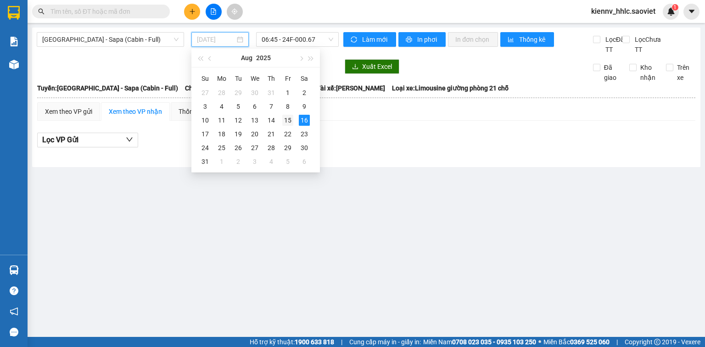
click at [287, 117] on div "15" at bounding box center [287, 120] width 11 height 11
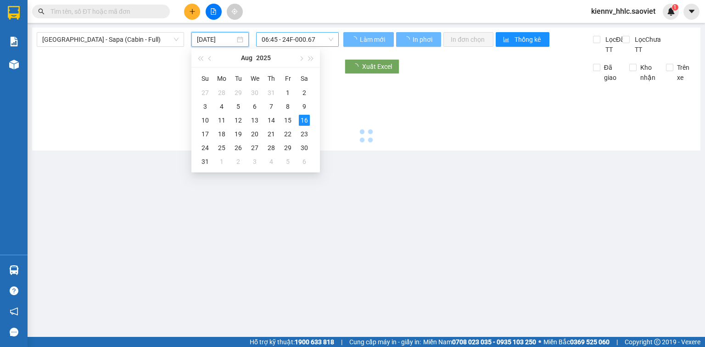
type input "15/08/2025"
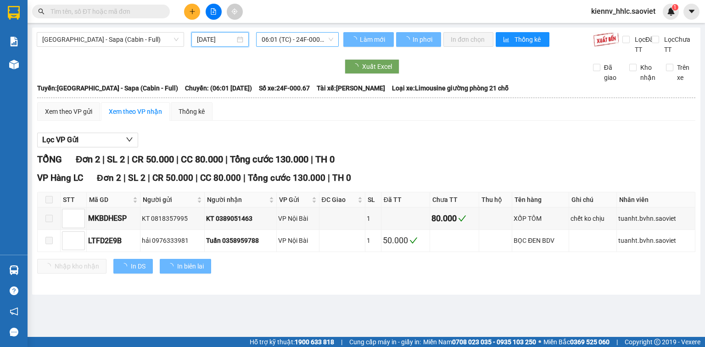
click at [280, 43] on span "06:01 (TC) - 24F-000.67" at bounding box center [298, 40] width 72 height 14
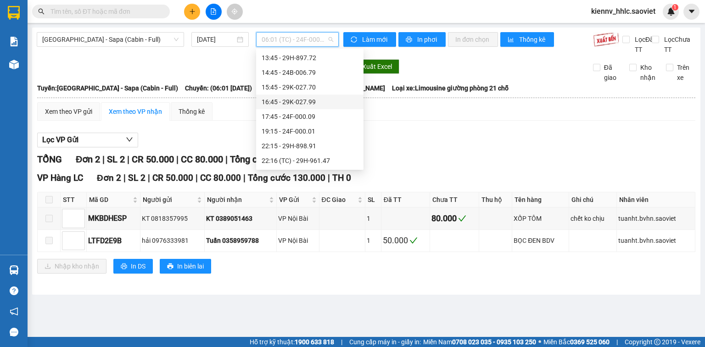
scroll to position [206, 0]
click at [290, 73] on div "19:15 - 24F-000.01" at bounding box center [310, 72] width 96 height 10
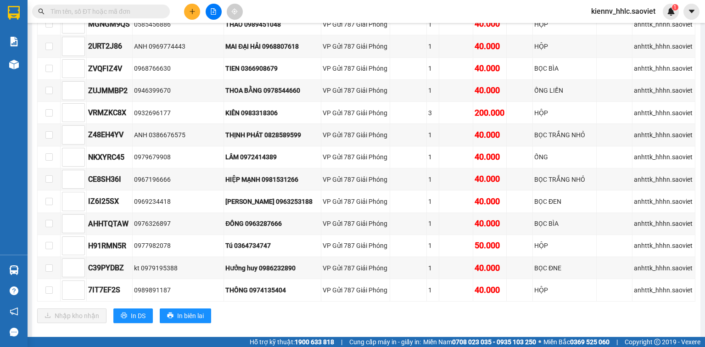
scroll to position [918, 0]
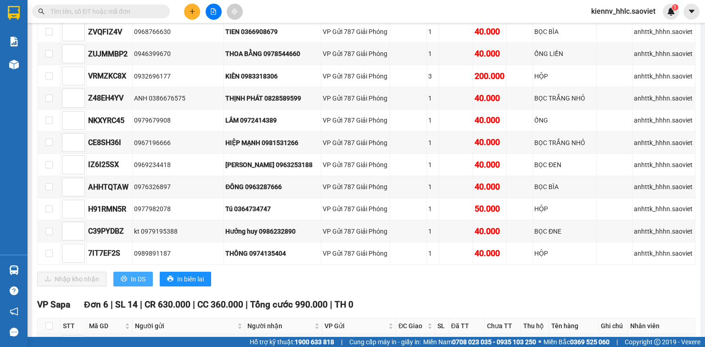
click at [118, 275] on button "In DS" at bounding box center [132, 279] width 39 height 15
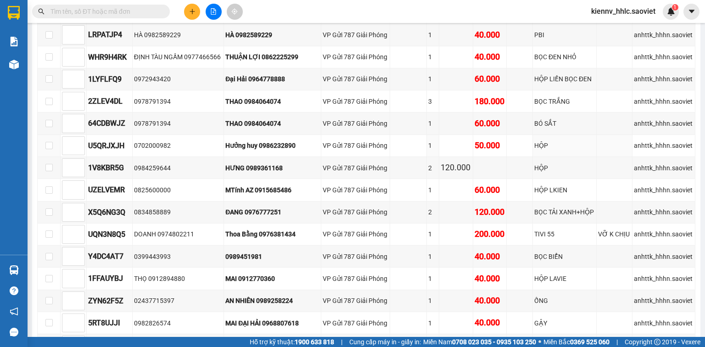
scroll to position [0, 0]
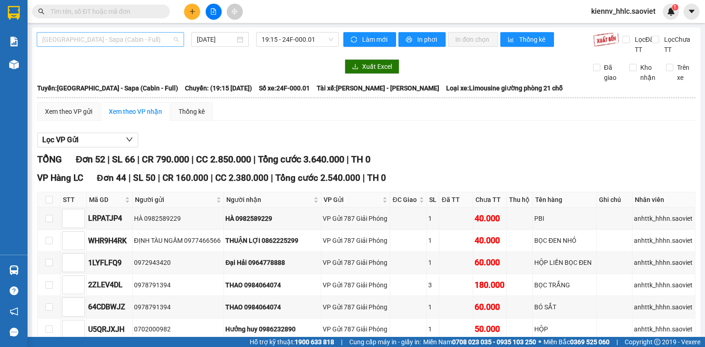
click at [164, 39] on span "Hà Nội - Sapa (Cabin - Full)" at bounding box center [110, 40] width 136 height 14
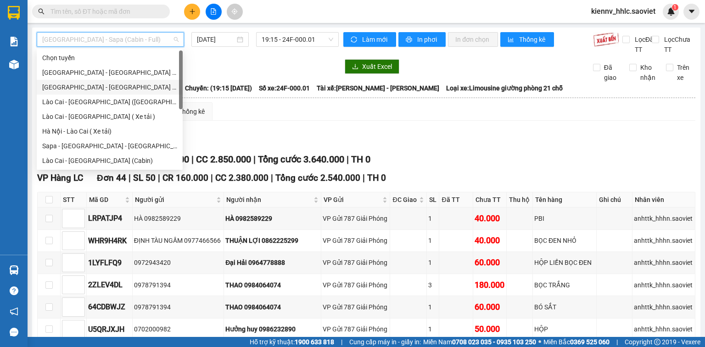
click at [77, 84] on div "Hà Nội - Lào Cai (Giường)" at bounding box center [109, 87] width 135 height 10
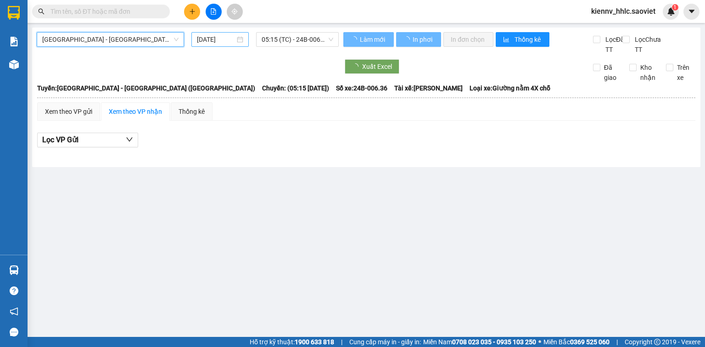
click at [202, 39] on input "16/08/2025" at bounding box center [216, 39] width 38 height 10
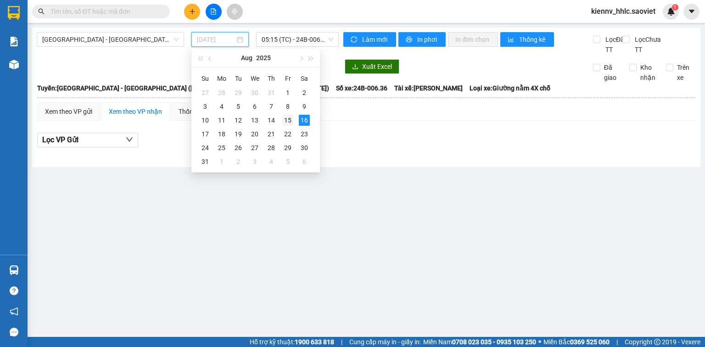
click at [291, 119] on div "15" at bounding box center [287, 120] width 11 height 11
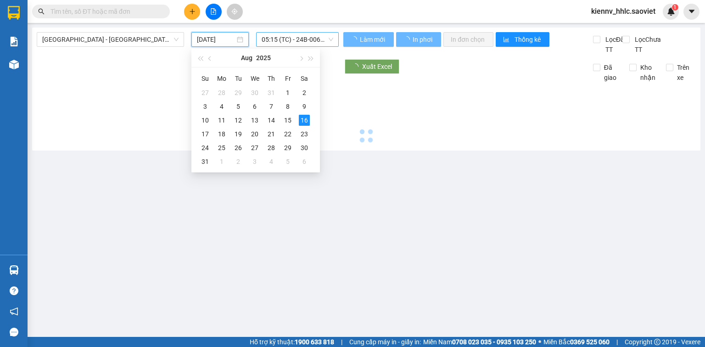
type input "15/08/2025"
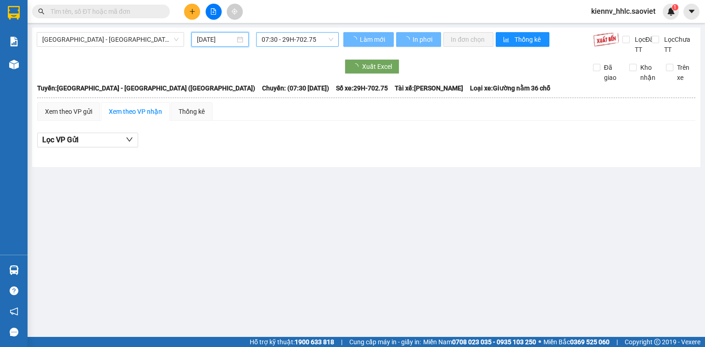
click at [288, 39] on span "07:30 - 29H-702.75" at bounding box center [298, 40] width 72 height 14
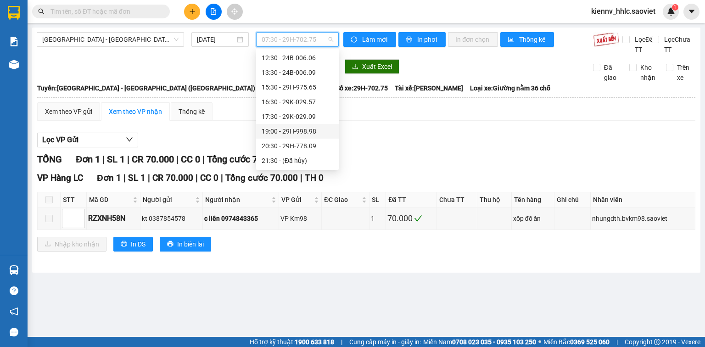
scroll to position [73, 0]
click at [286, 147] on div "20:30 - 29H-778.09" at bounding box center [298, 146] width 72 height 10
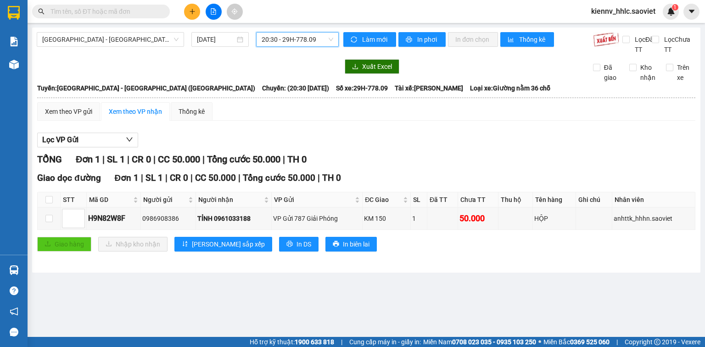
click at [271, 42] on span "20:30 - 29H-778.09" at bounding box center [298, 40] width 72 height 14
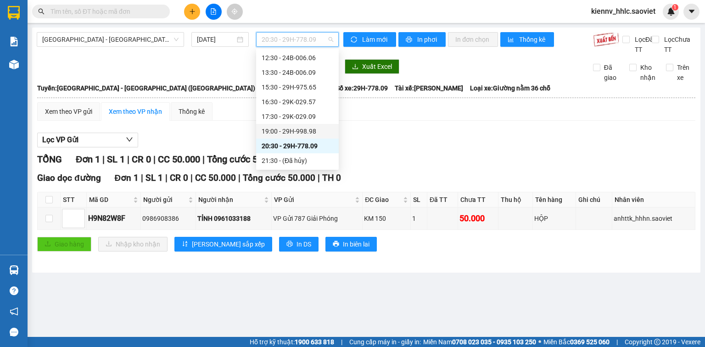
click at [288, 132] on div "19:00 - 29H-998.98" at bounding box center [298, 131] width 72 height 10
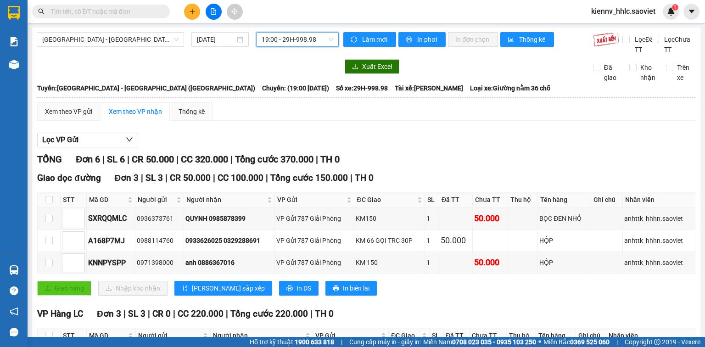
scroll to position [110, 0]
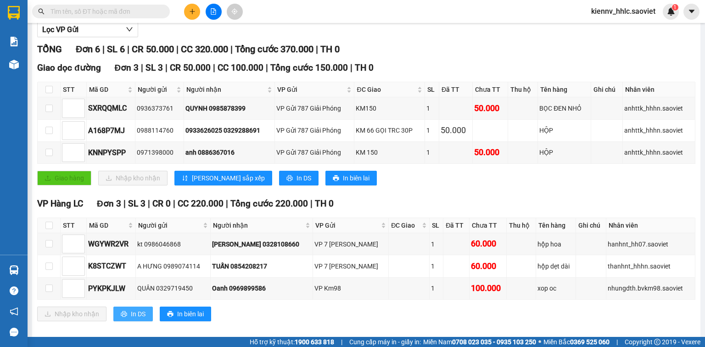
click at [141, 318] on span "In DS" at bounding box center [138, 314] width 15 height 10
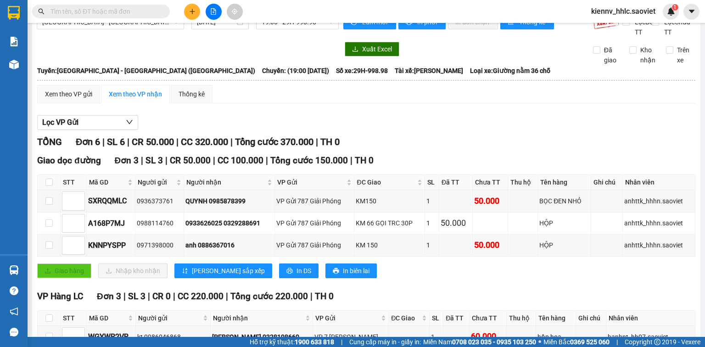
scroll to position [0, 0]
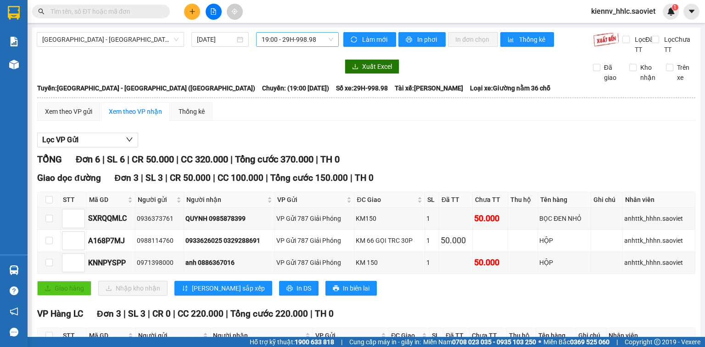
click at [302, 42] on span "19:00 - 29H-998.98" at bounding box center [298, 40] width 72 height 14
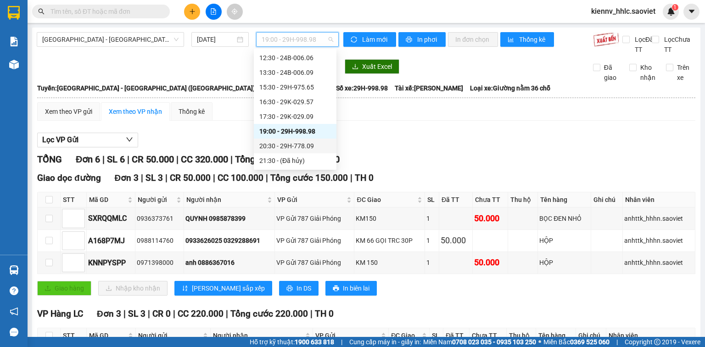
click at [305, 147] on div "20:30 - 29H-778.09" at bounding box center [295, 146] width 72 height 10
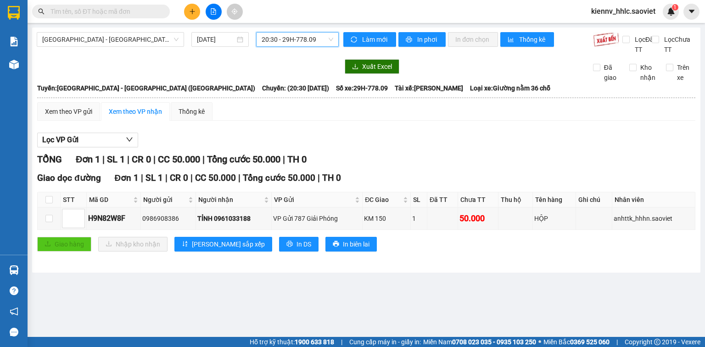
click at [274, 35] on span "20:30 - 29H-778.09" at bounding box center [298, 40] width 72 height 14
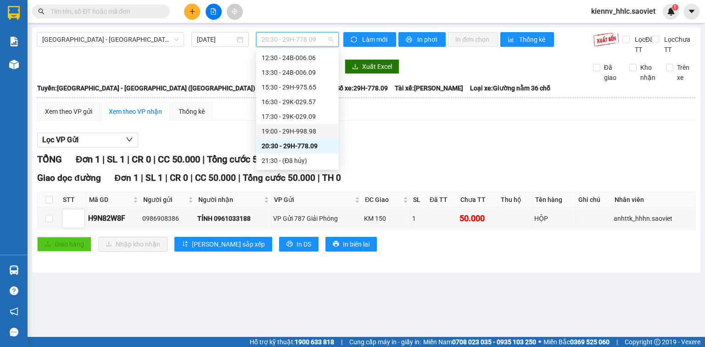
scroll to position [73, 0]
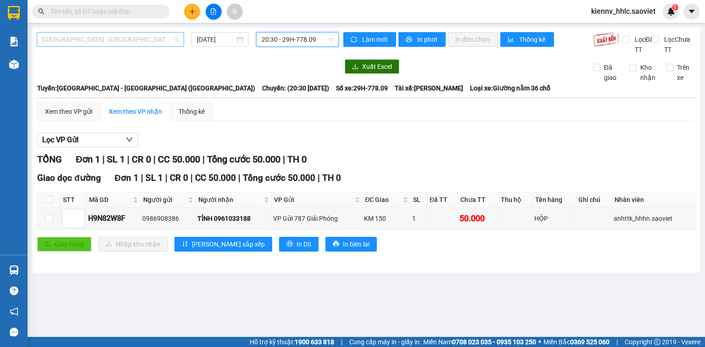
click at [169, 41] on span "Hà Nội - Lào Cai (Giường)" at bounding box center [110, 40] width 136 height 14
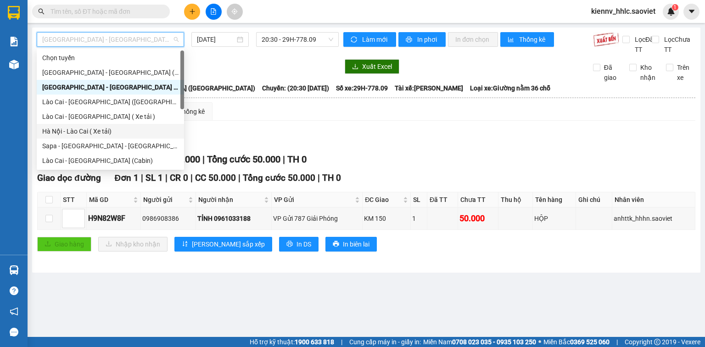
click at [95, 126] on div "Hà Nội - Lào Cai ( Xe tải)" at bounding box center [110, 131] width 136 height 10
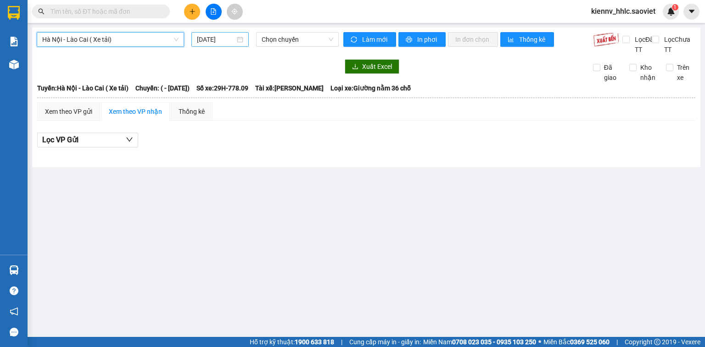
click at [204, 41] on input "16/08/2025" at bounding box center [216, 39] width 38 height 10
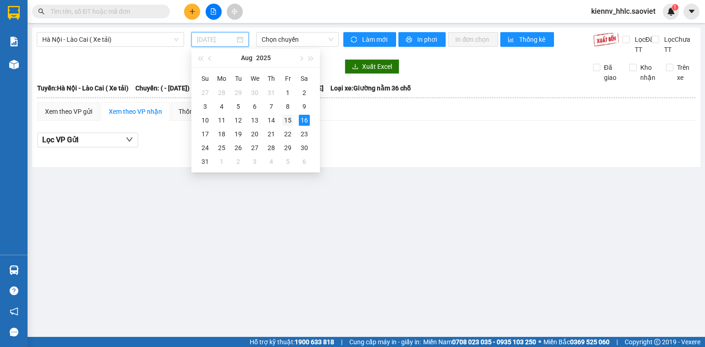
click at [289, 122] on div "15" at bounding box center [287, 120] width 11 height 11
type input "15/08/2025"
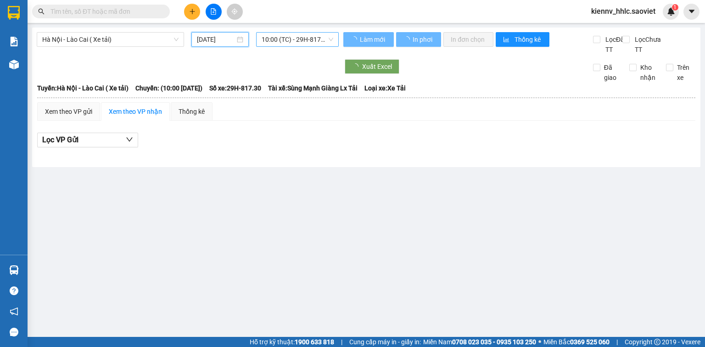
click at [292, 34] on span "10:00 (TC) - 29H-817.30" at bounding box center [298, 40] width 72 height 14
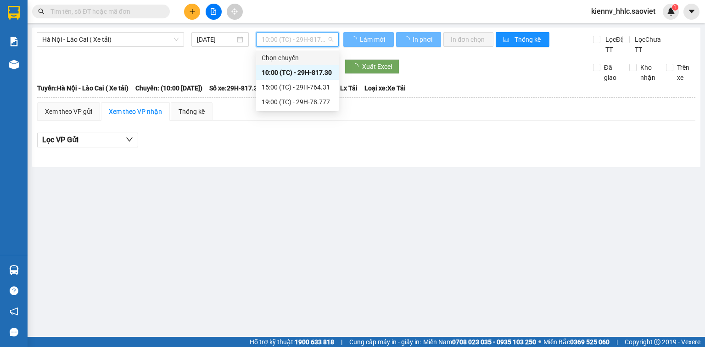
scroll to position [0, 0]
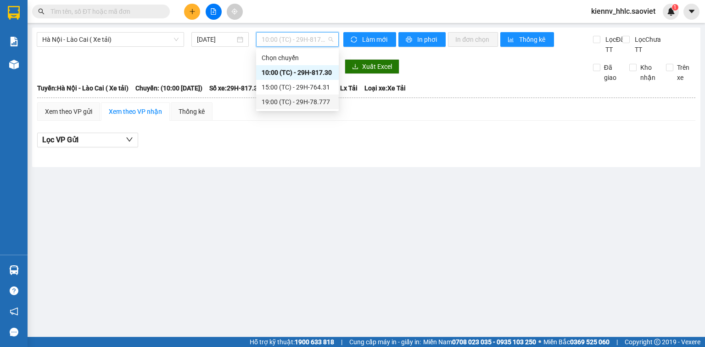
click at [307, 99] on div "19:00 (TC) - 29H-78.777" at bounding box center [298, 102] width 72 height 10
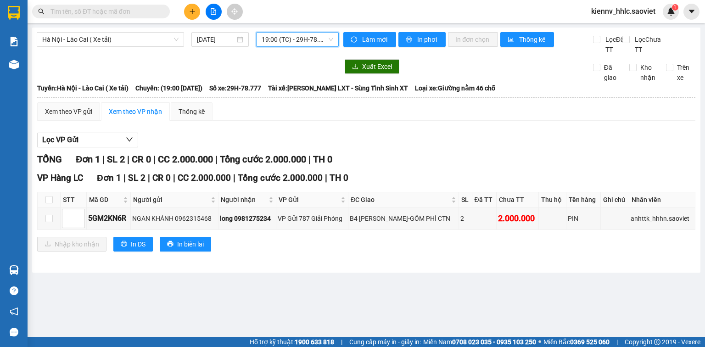
click at [286, 44] on span "19:00 (TC) - 29H-78.777" at bounding box center [298, 40] width 72 height 14
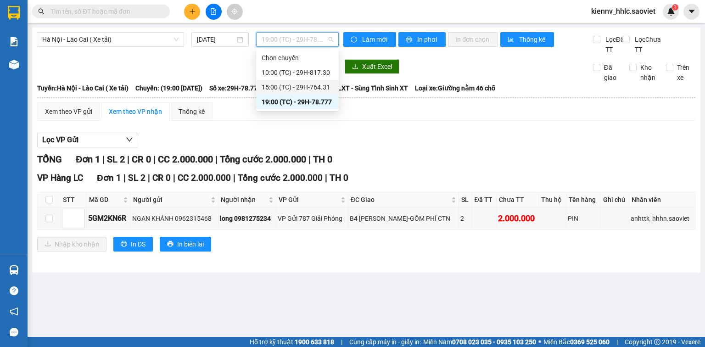
click at [299, 85] on div "15:00 (TC) - 29H-764.31" at bounding box center [298, 87] width 72 height 10
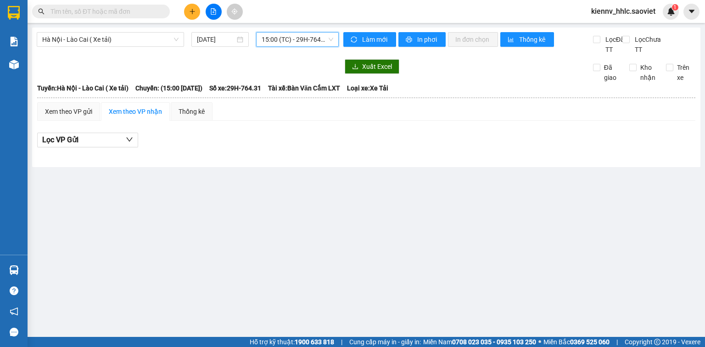
click at [294, 35] on span "15:00 (TC) - 29H-764.31" at bounding box center [298, 40] width 72 height 14
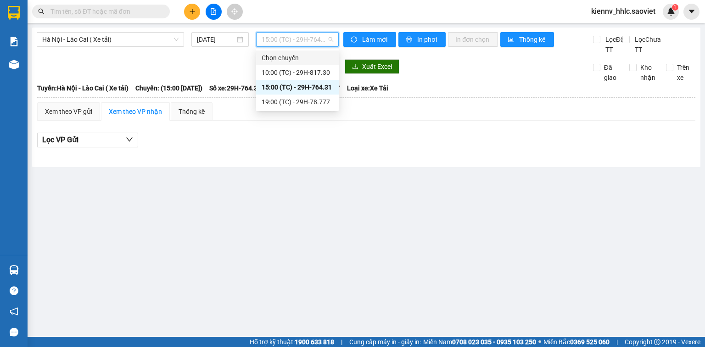
click at [301, 64] on div "Chọn chuyến" at bounding box center [297, 57] width 83 height 15
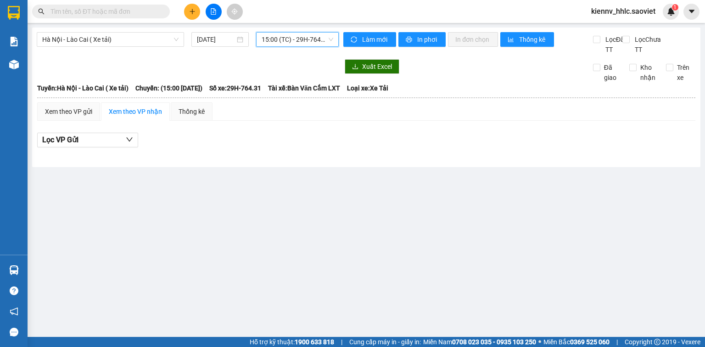
click at [298, 43] on span "15:00 (TC) - 29H-764.31" at bounding box center [298, 40] width 72 height 14
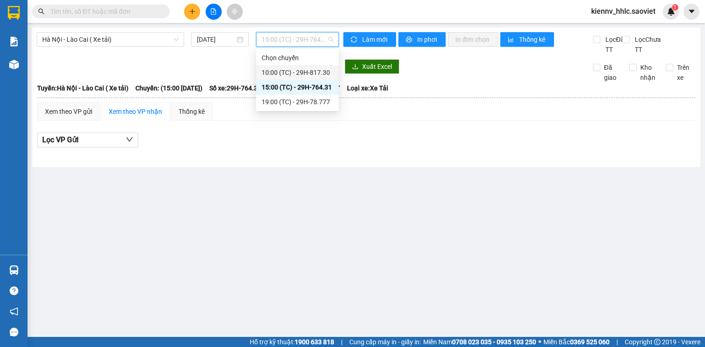
click at [303, 76] on div "10:00 (TC) - 29H-817.30" at bounding box center [298, 72] width 72 height 10
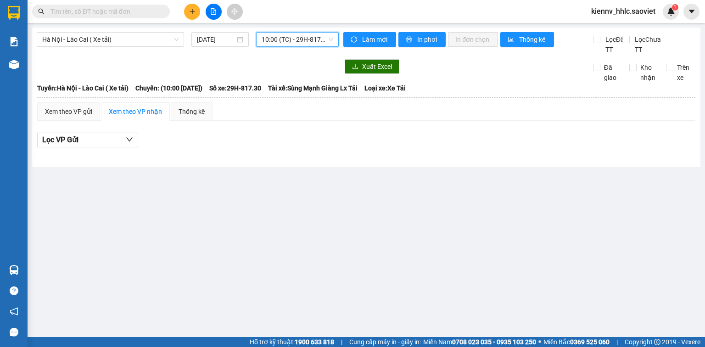
click at [274, 35] on span "10:00 (TC) - 29H-817.30" at bounding box center [298, 40] width 72 height 14
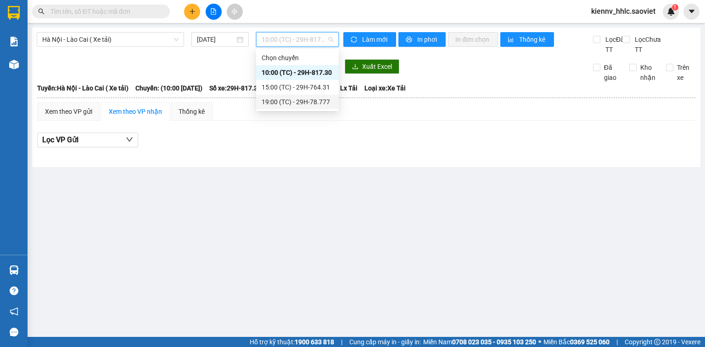
click at [301, 101] on div "19:00 (TC) - 29H-78.777" at bounding box center [298, 102] width 72 height 10
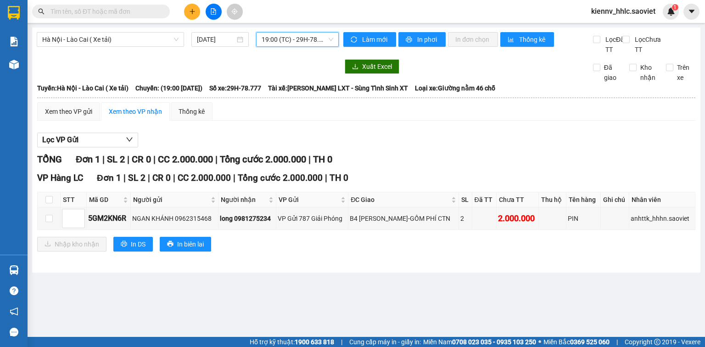
click at [318, 33] on span "19:00 (TC) - 29H-78.777" at bounding box center [298, 40] width 72 height 14
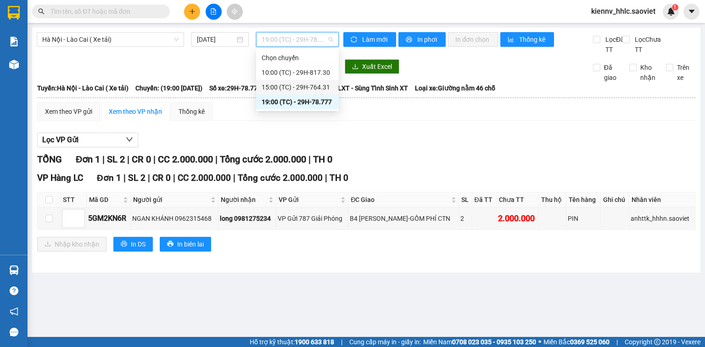
click at [312, 91] on div "15:00 (TC) - 29H-764.31" at bounding box center [298, 87] width 72 height 10
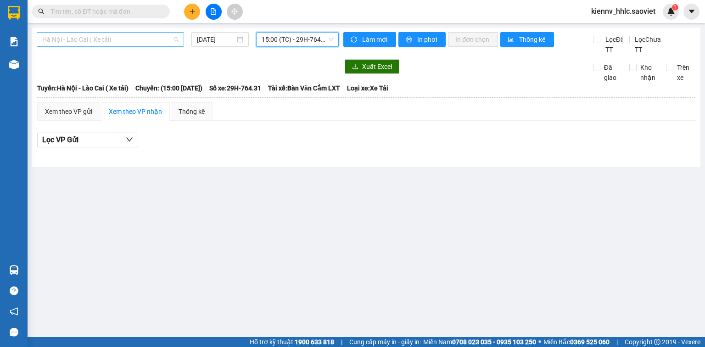
click at [110, 37] on span "Hà Nội - Lào Cai ( Xe tải)" at bounding box center [110, 40] width 136 height 14
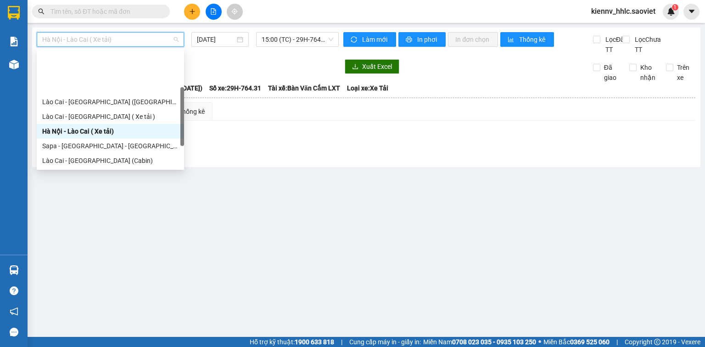
scroll to position [28, 0]
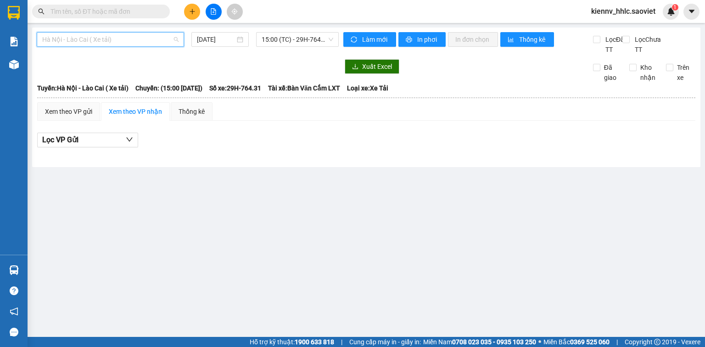
click at [154, 43] on span "Hà Nội - Lào Cai ( Xe tải)" at bounding box center [110, 40] width 136 height 14
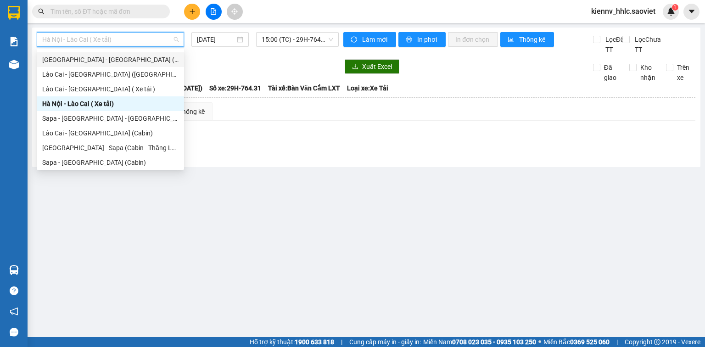
click at [102, 60] on div "Hà Nội - Lào Cai (Giường)" at bounding box center [110, 60] width 136 height 10
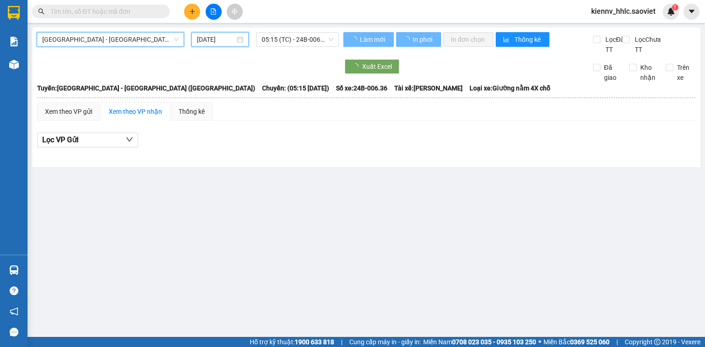
click at [205, 37] on input "16/08/2025" at bounding box center [216, 39] width 38 height 10
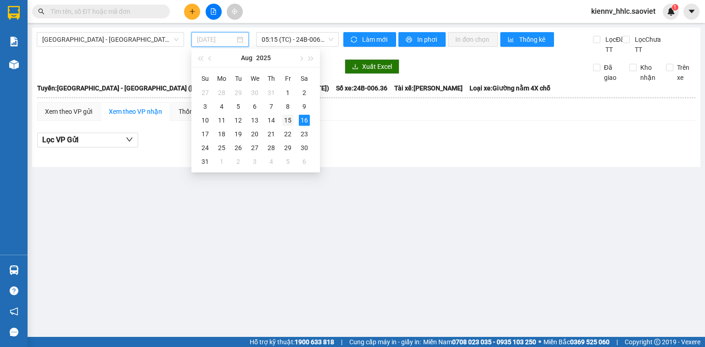
click at [290, 120] on div "15" at bounding box center [287, 120] width 11 height 11
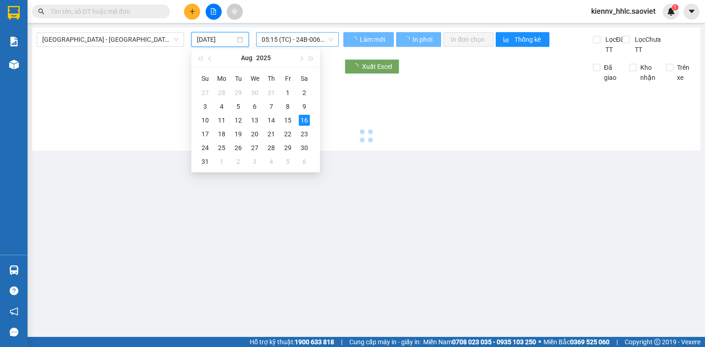
type input "15/08/2025"
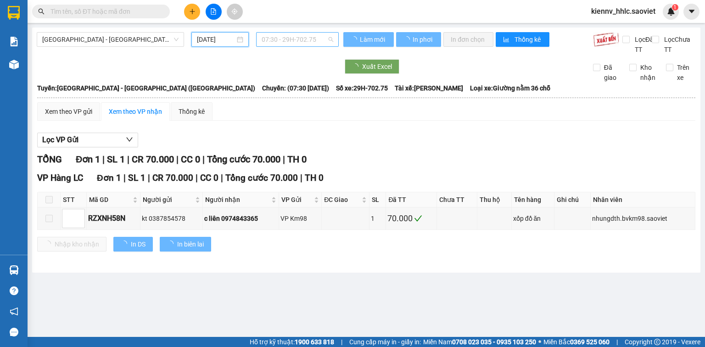
click at [297, 40] on span "07:30 - 29H-702.75" at bounding box center [298, 40] width 72 height 14
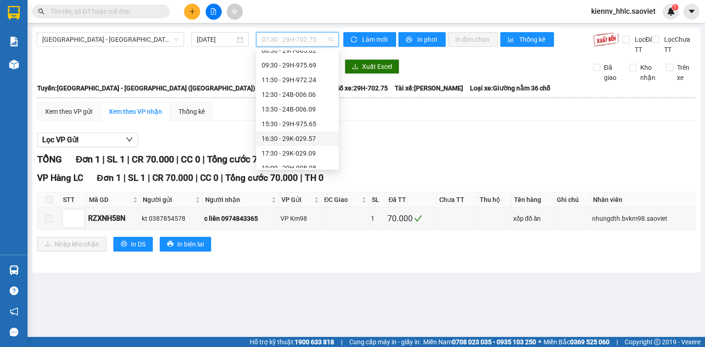
scroll to position [73, 0]
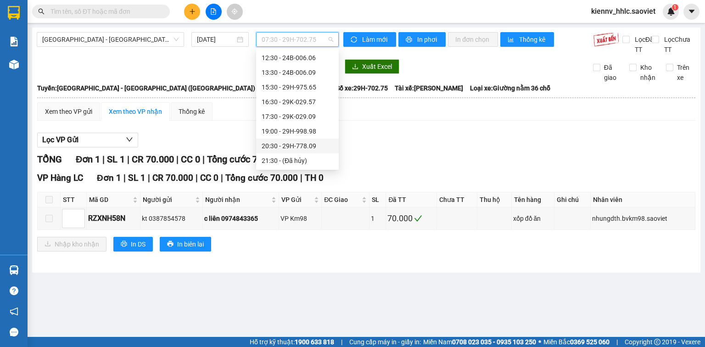
click at [300, 141] on div "20:30 - 29H-778.09" at bounding box center [298, 146] width 72 height 10
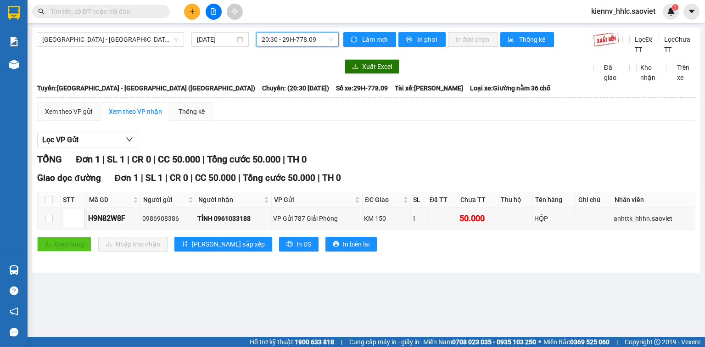
click at [286, 42] on span "20:30 - 29H-778.09" at bounding box center [298, 40] width 72 height 14
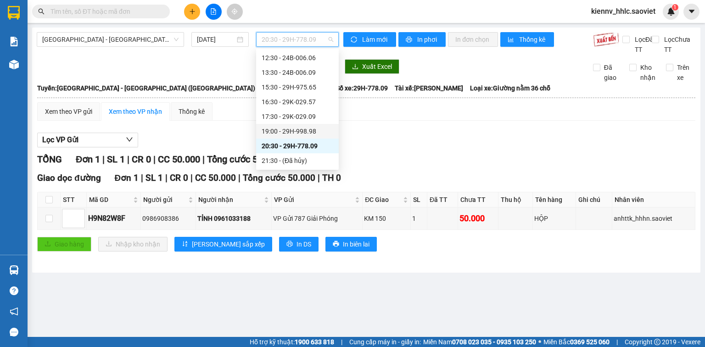
click at [296, 130] on div "19:00 - 29H-998.98" at bounding box center [298, 131] width 72 height 10
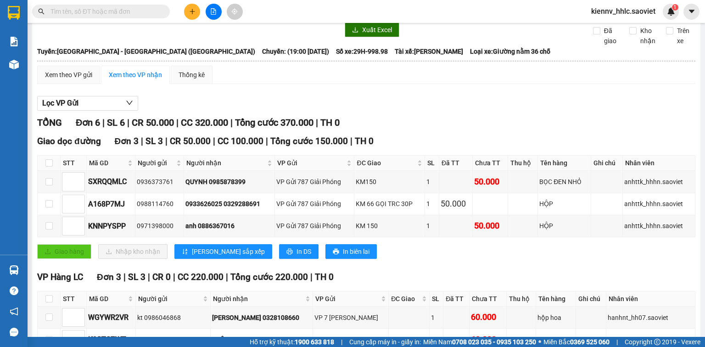
scroll to position [128, 0]
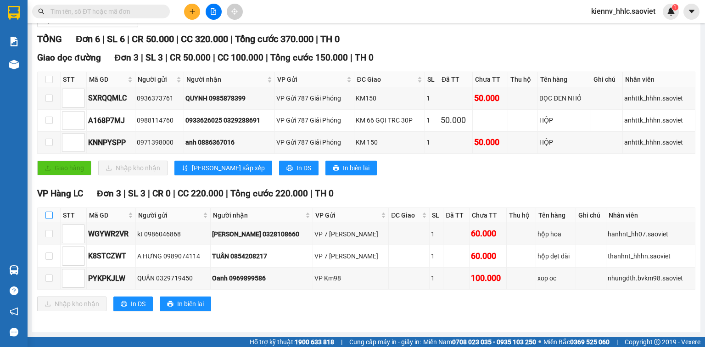
click at [49, 218] on input "checkbox" at bounding box center [48, 215] width 7 height 7
checkbox input "true"
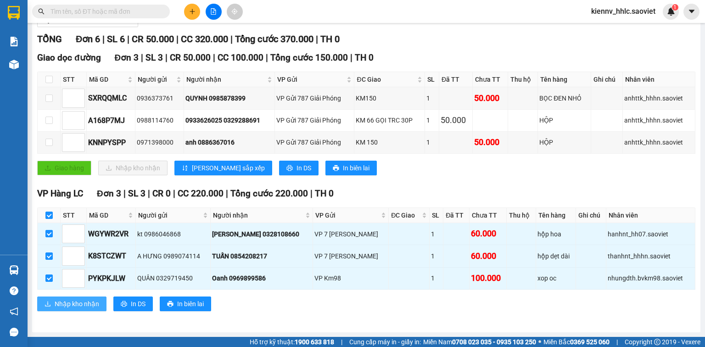
click at [61, 297] on button "Nhập kho nhận" at bounding box center [71, 303] width 69 height 15
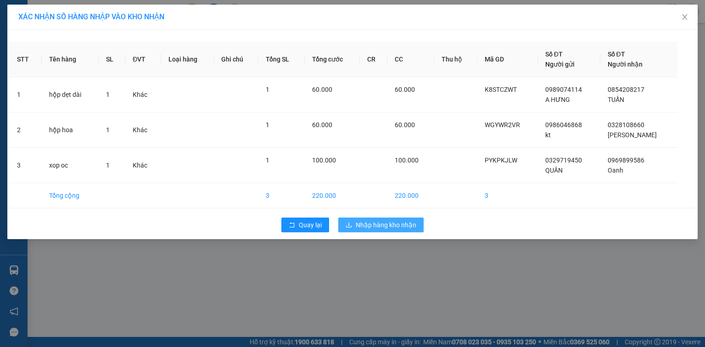
click at [374, 229] on span "Nhập hàng kho nhận" at bounding box center [386, 225] width 61 height 10
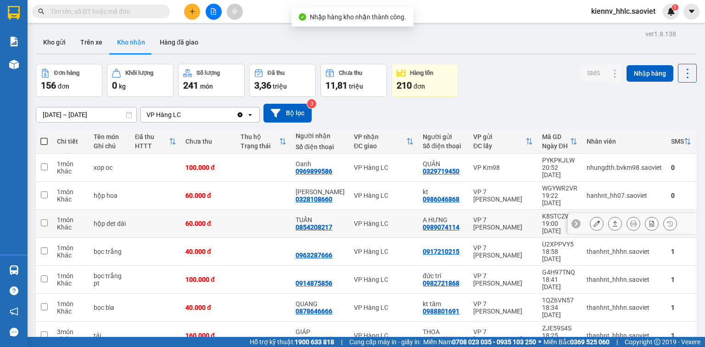
click at [385, 220] on div "VP Hàng LC" at bounding box center [384, 223] width 60 height 7
checkbox input "true"
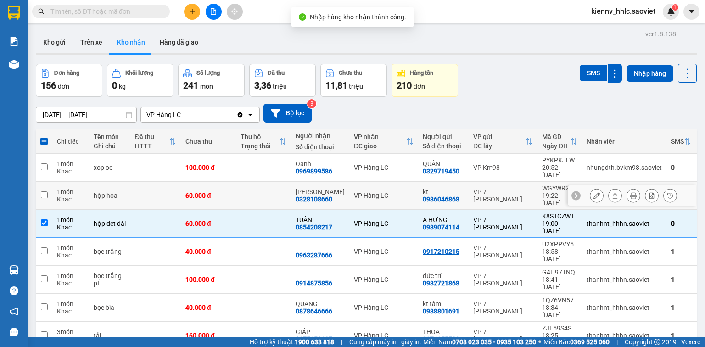
click at [394, 190] on td "VP Hàng LC" at bounding box center [383, 196] width 69 height 28
checkbox input "true"
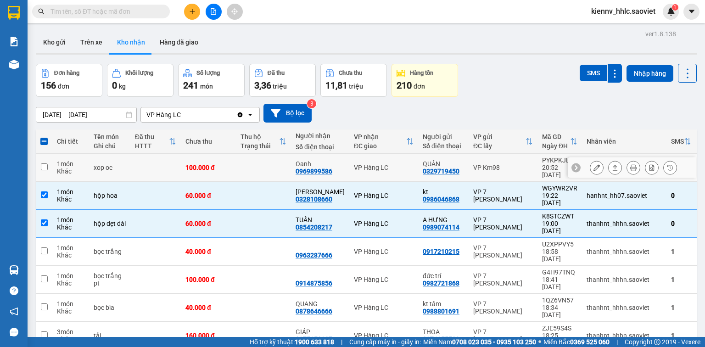
click at [399, 165] on div "VP Hàng LC" at bounding box center [384, 167] width 60 height 7
checkbox input "true"
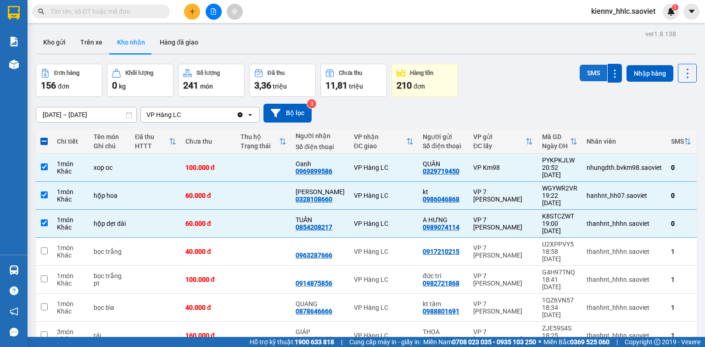
click at [580, 73] on button "SMS" at bounding box center [594, 73] width 28 height 17
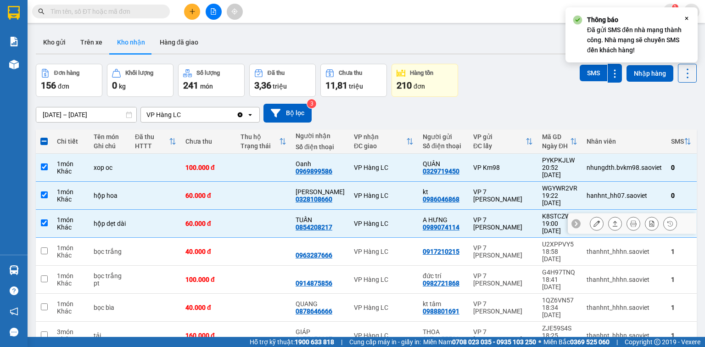
click at [396, 220] on div "VP Hàng LC" at bounding box center [384, 223] width 60 height 7
checkbox input "false"
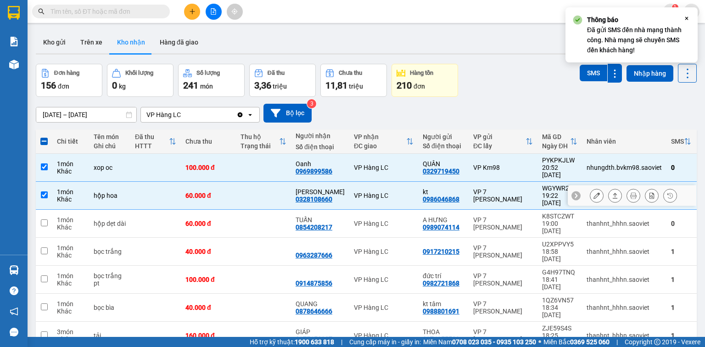
drag, startPoint x: 402, startPoint y: 185, endPoint x: 400, endPoint y: 173, distance: 13.0
click at [402, 192] on div "VP Hàng LC" at bounding box center [384, 195] width 60 height 7
checkbox input "false"
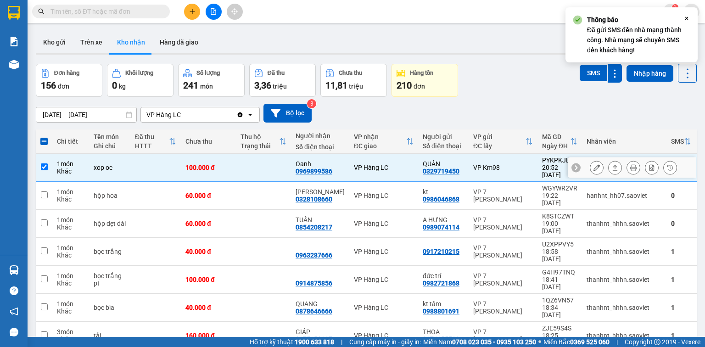
click at [400, 169] on td "VP Hàng LC" at bounding box center [383, 168] width 69 height 28
checkbox input "false"
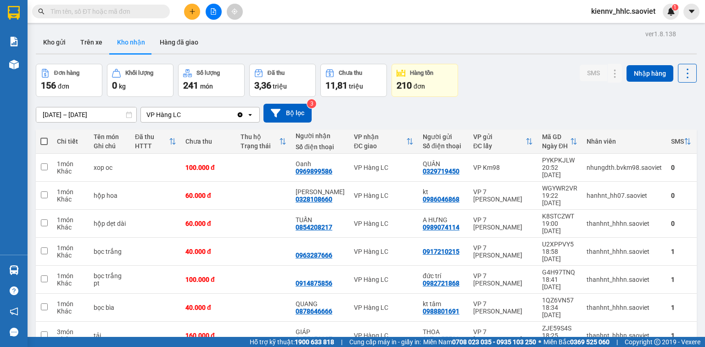
click at [214, 12] on icon "file-add" at bounding box center [213, 11] width 6 height 6
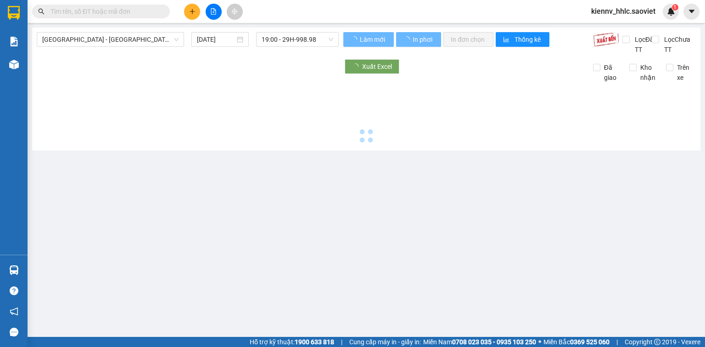
type input "16/08/2025"
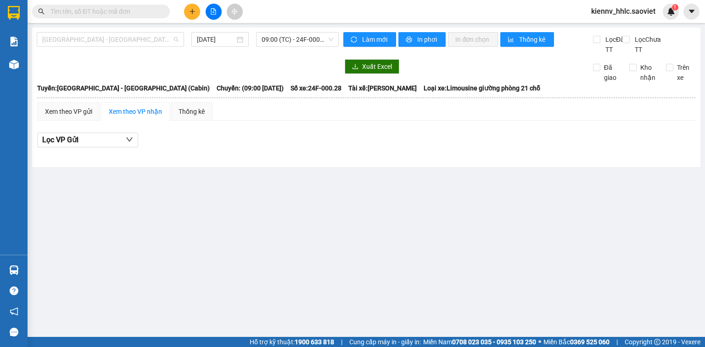
drag, startPoint x: 119, startPoint y: 37, endPoint x: 104, endPoint y: 70, distance: 37.0
click at [119, 37] on span "Hà Nội - Lào Cai (Cabin)" at bounding box center [110, 40] width 136 height 14
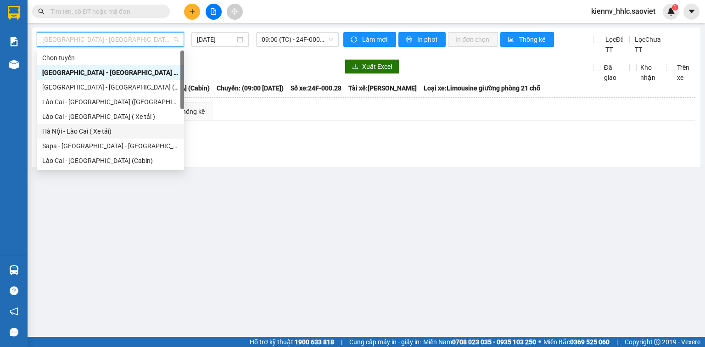
scroll to position [73, 0]
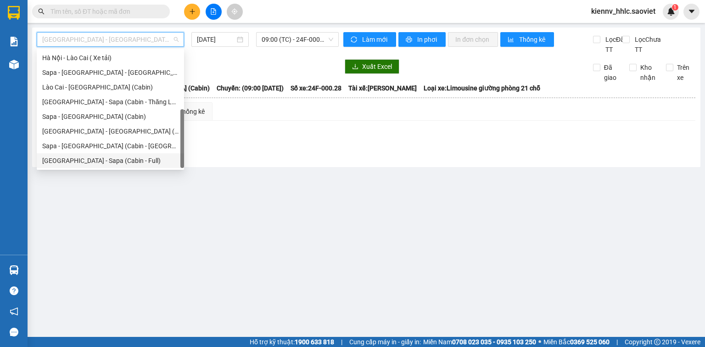
click at [102, 157] on div "Hà Nội - Sapa (Cabin - Full)" at bounding box center [110, 161] width 136 height 10
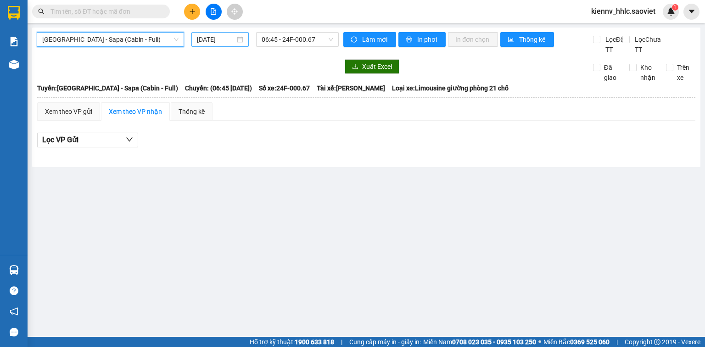
click at [218, 42] on input "16/08/2025" at bounding box center [216, 39] width 38 height 10
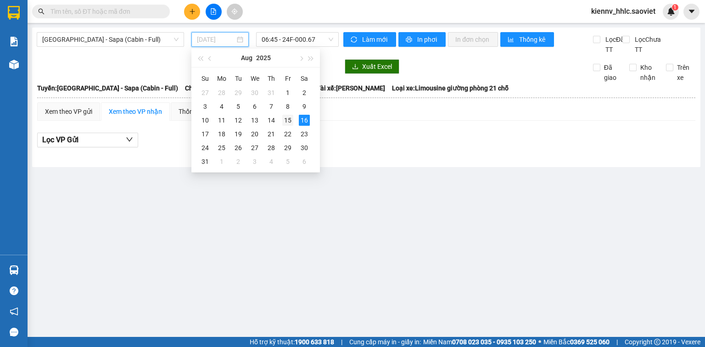
click at [288, 123] on div "15" at bounding box center [287, 120] width 11 height 11
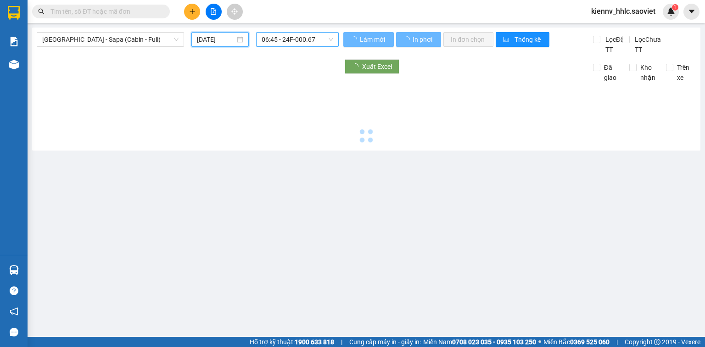
type input "15/08/2025"
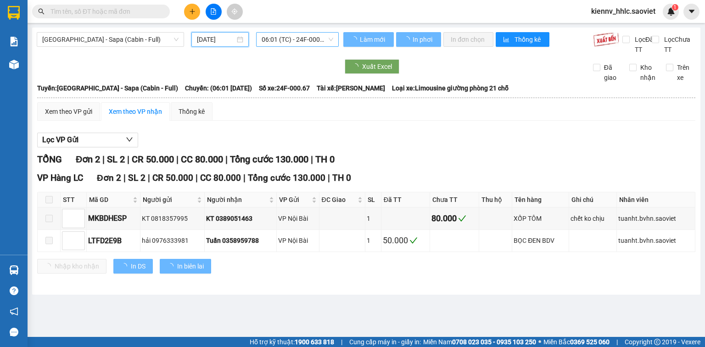
click at [304, 42] on span "06:01 (TC) - 24F-000.67" at bounding box center [298, 40] width 72 height 14
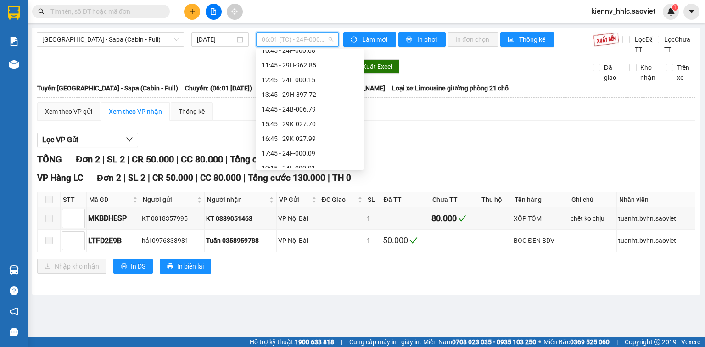
scroll to position [206, 0]
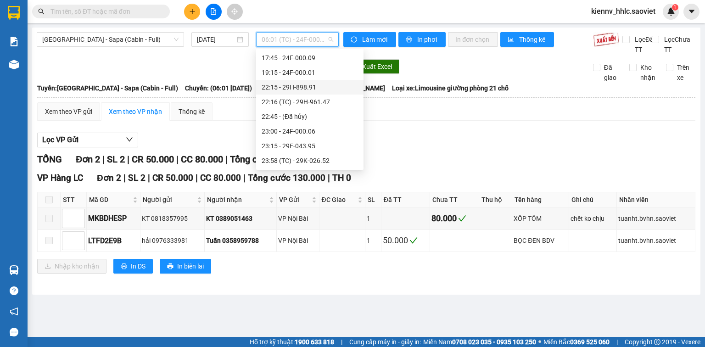
click at [291, 90] on div "22:15 - 29H-898.91" at bounding box center [310, 87] width 96 height 10
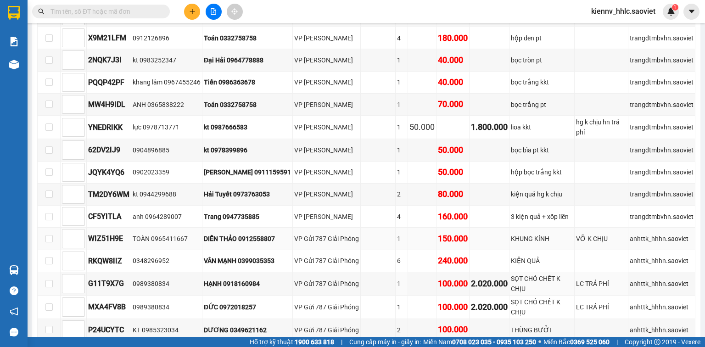
scroll to position [441, 0]
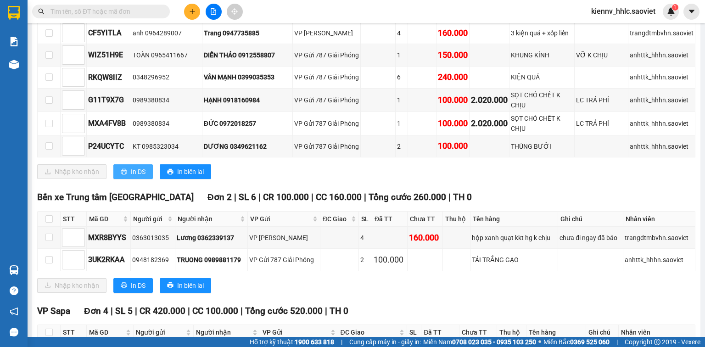
click at [133, 167] on span "In DS" at bounding box center [138, 172] width 15 height 10
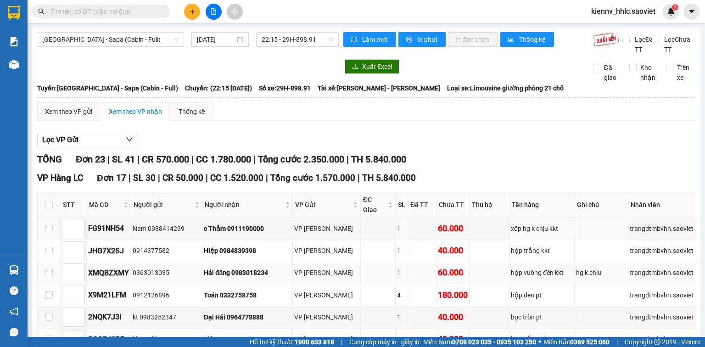
scroll to position [0, 0]
click at [290, 42] on span "22:15 - 29H-898.91" at bounding box center [298, 40] width 72 height 14
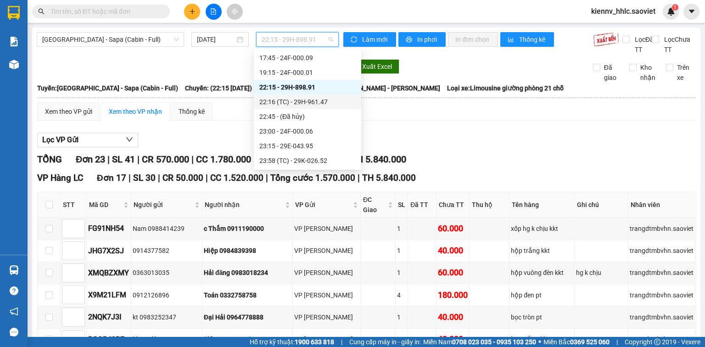
click at [288, 104] on div "22:16 (TC) - 29H-961.47" at bounding box center [307, 102] width 96 height 10
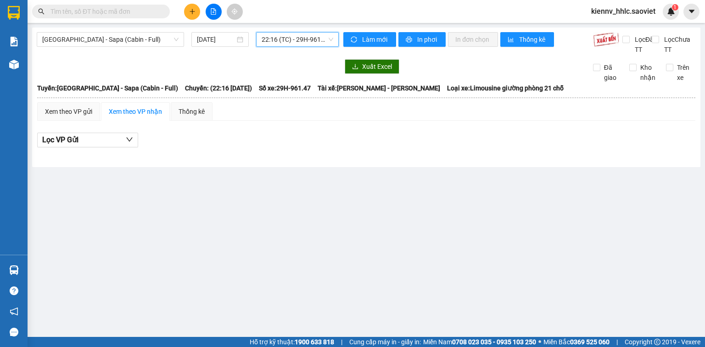
click at [296, 39] on span "22:16 (TC) - 29H-961.47" at bounding box center [298, 40] width 72 height 14
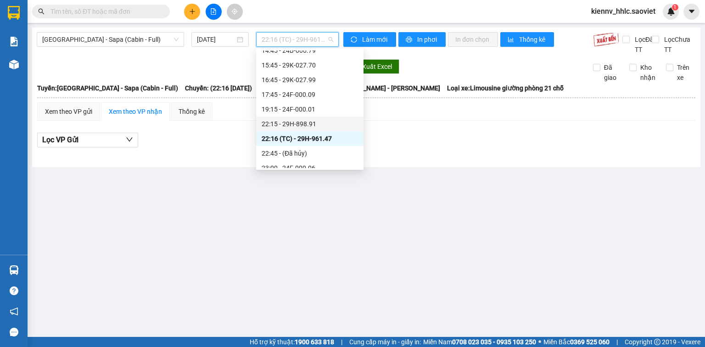
scroll to position [206, 0]
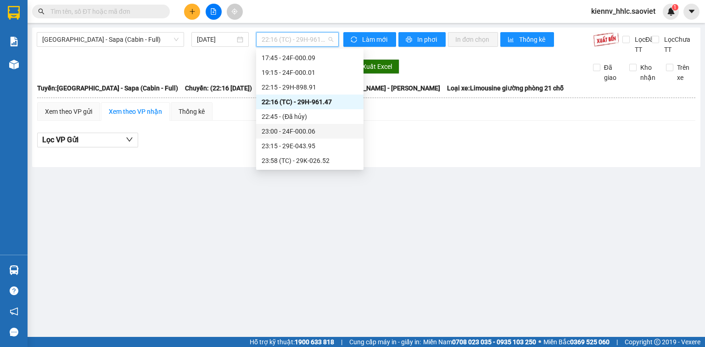
click at [288, 131] on div "23:00 - 24F-000.06" at bounding box center [310, 131] width 96 height 10
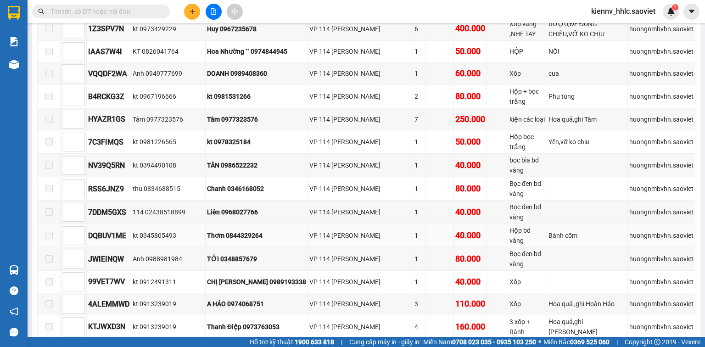
scroll to position [542, 0]
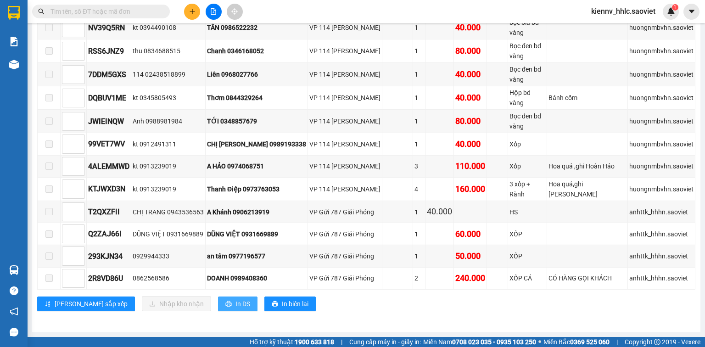
click at [218, 297] on button "In DS" at bounding box center [237, 303] width 39 height 15
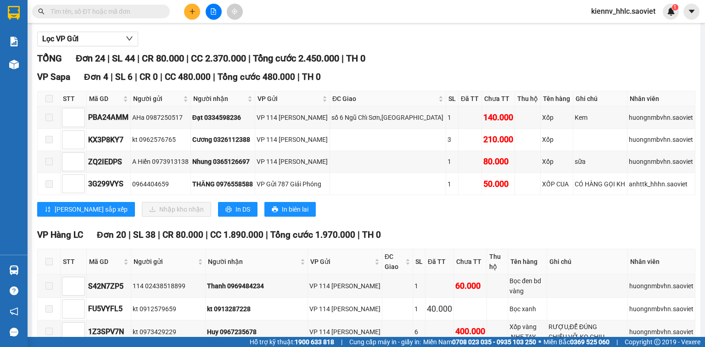
scroll to position [0, 0]
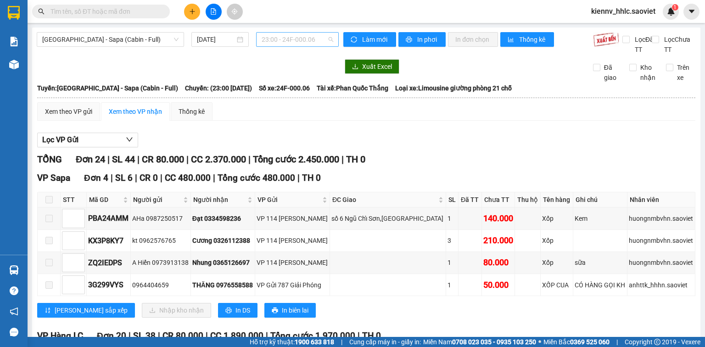
click at [280, 40] on span "23:00 - 24F-000.06" at bounding box center [298, 40] width 72 height 14
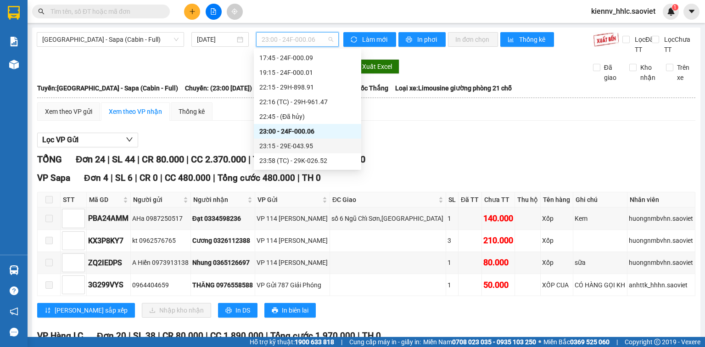
click at [296, 146] on div "23:15 - 29E-043.95" at bounding box center [307, 146] width 96 height 10
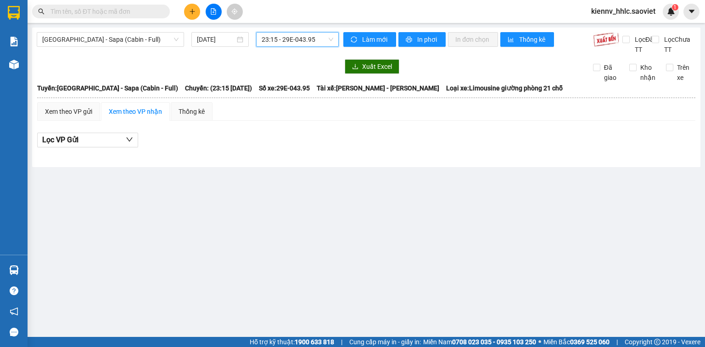
click at [269, 42] on span "23:15 - 29E-043.95" at bounding box center [298, 40] width 72 height 14
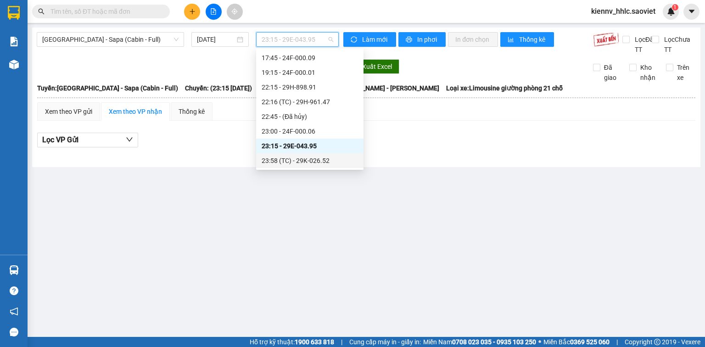
click at [303, 160] on div "23:58 (TC) - 29K-026.52" at bounding box center [310, 161] width 96 height 10
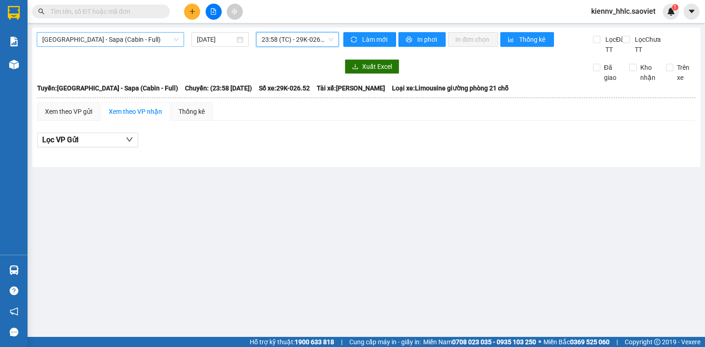
click at [75, 31] on div "Hà Nội - Sapa (Cabin - Full) 15/08/2025 23:58 23:58 (TC) - 29K-026.52 Làm mới I…" at bounding box center [366, 98] width 668 height 140
click at [86, 40] on span "Hà Nội - Sapa (Cabin - Full)" at bounding box center [110, 40] width 136 height 14
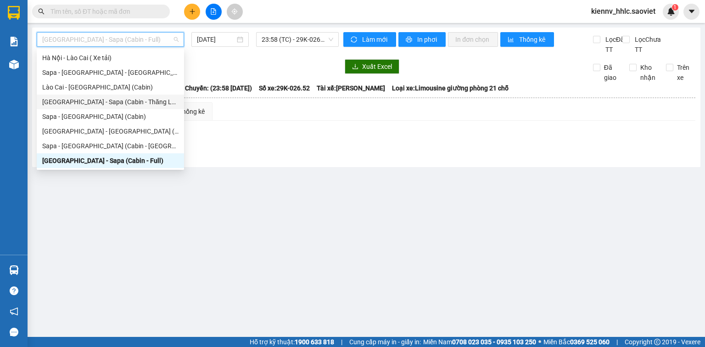
click at [84, 101] on div "Hà Nội - Sapa (Cabin - Thăng Long)" at bounding box center [110, 102] width 136 height 10
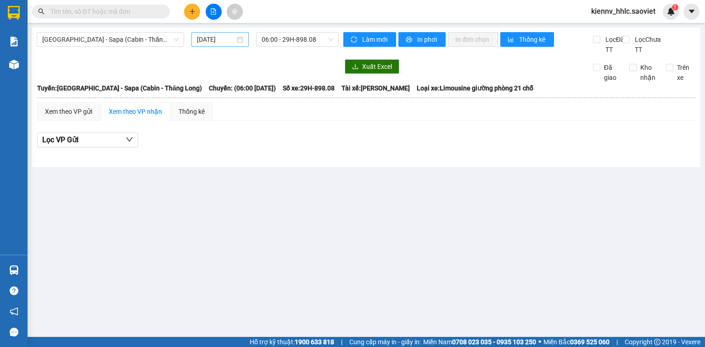
click at [225, 45] on div "16/08/2025" at bounding box center [219, 39] width 57 height 15
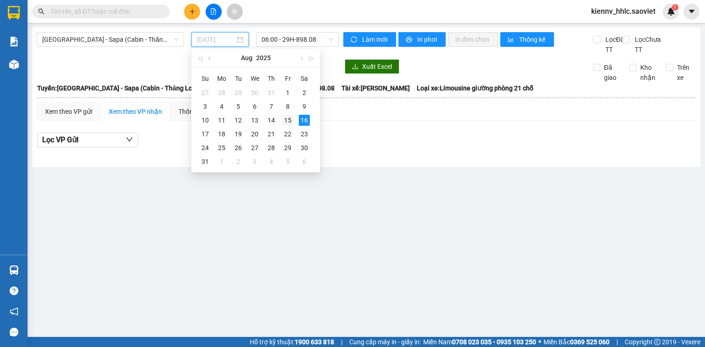
click at [288, 119] on div "15" at bounding box center [287, 120] width 11 height 11
type input "15/08/2025"
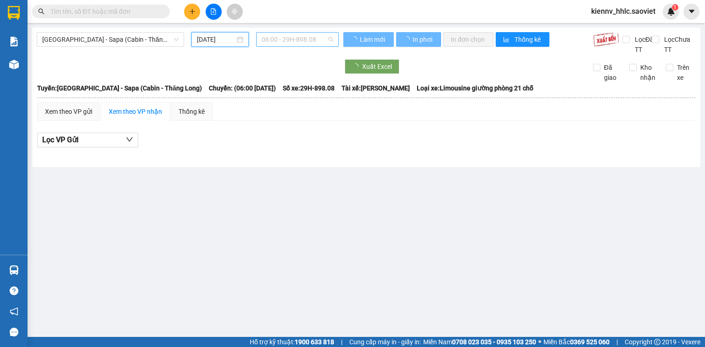
click at [284, 42] on span "06:00 - 29H-898.08" at bounding box center [298, 40] width 72 height 14
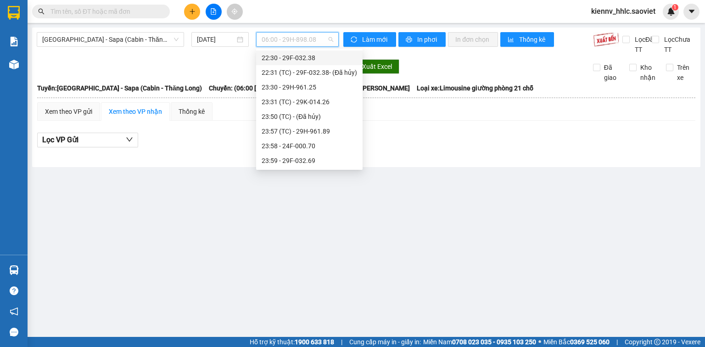
scroll to position [154, 0]
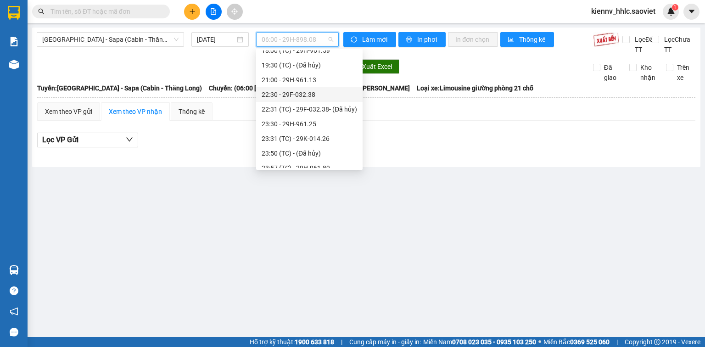
click at [288, 91] on div "22:30 - 29F-032.38" at bounding box center [309, 94] width 95 height 10
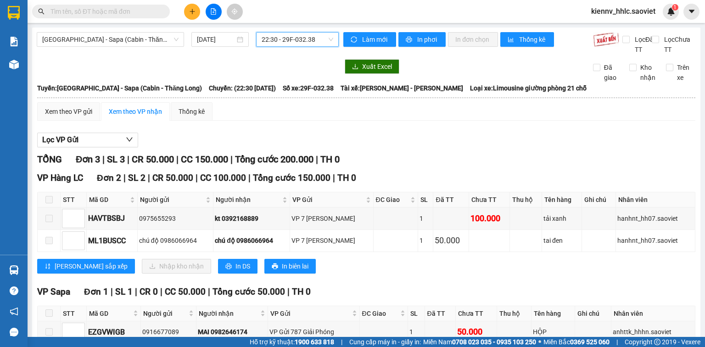
click at [285, 34] on span "22:30 - 29F-032.38" at bounding box center [298, 40] width 72 height 14
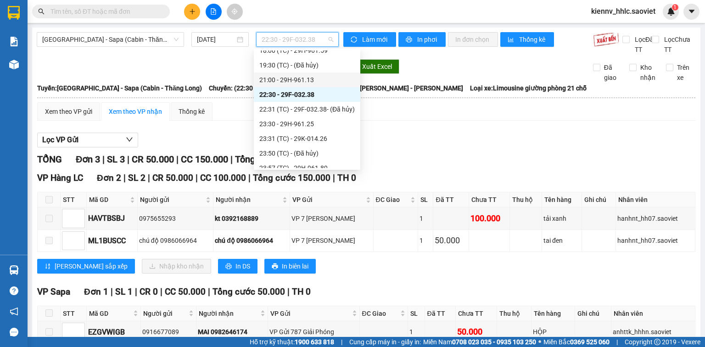
click at [289, 81] on div "21:00 - 29H-961.13" at bounding box center [306, 80] width 95 height 10
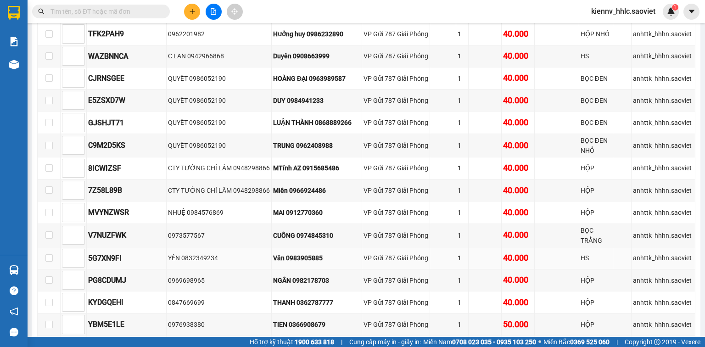
scroll to position [991, 0]
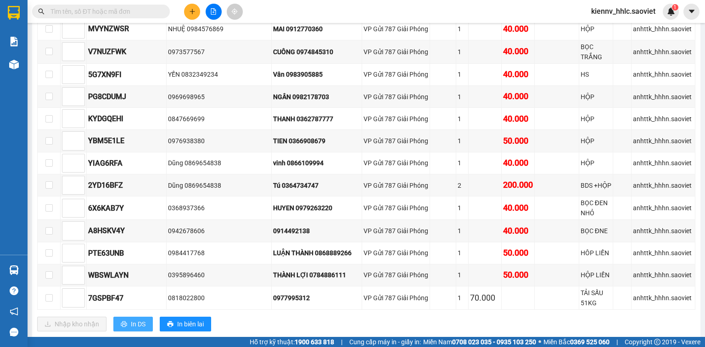
click at [134, 319] on span "In DS" at bounding box center [138, 324] width 15 height 10
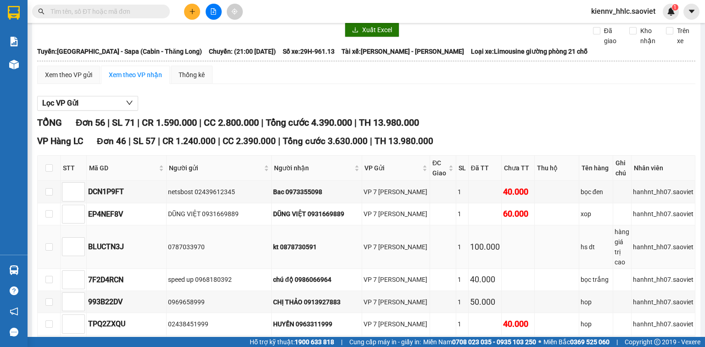
scroll to position [0, 0]
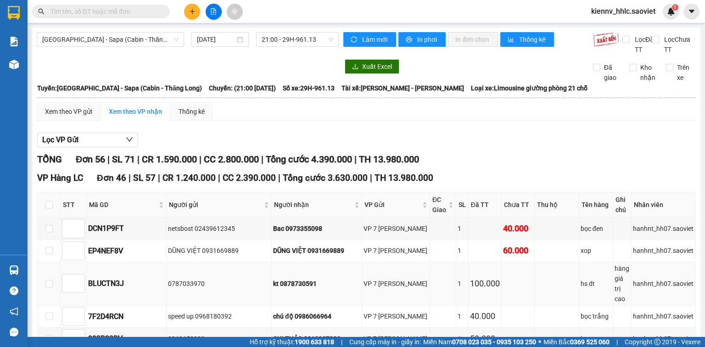
click at [299, 148] on div "Lọc VP Gửi" at bounding box center [366, 140] width 658 height 15
click at [303, 33] on span "21:00 - 29H-961.13" at bounding box center [298, 40] width 72 height 14
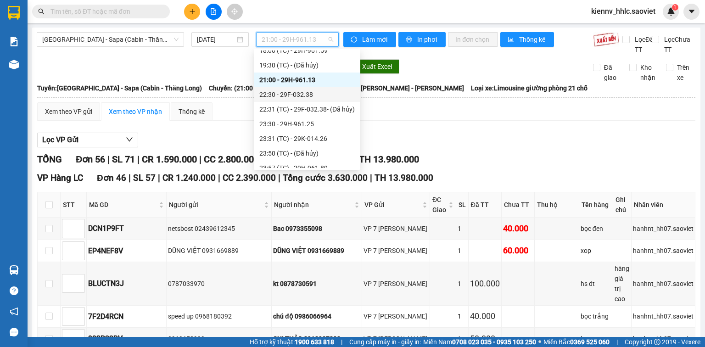
click at [312, 99] on div "22:30 - 29F-032.38" at bounding box center [306, 94] width 95 height 10
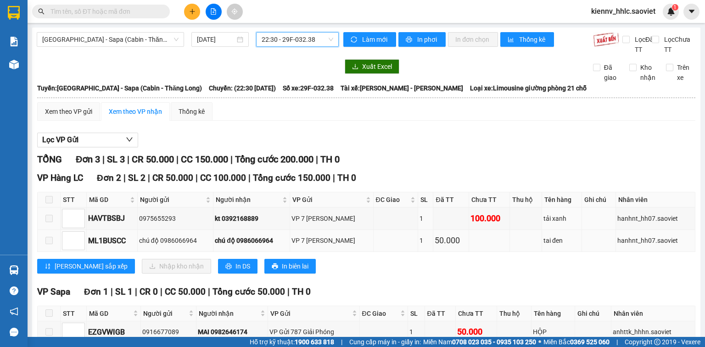
scroll to position [62, 0]
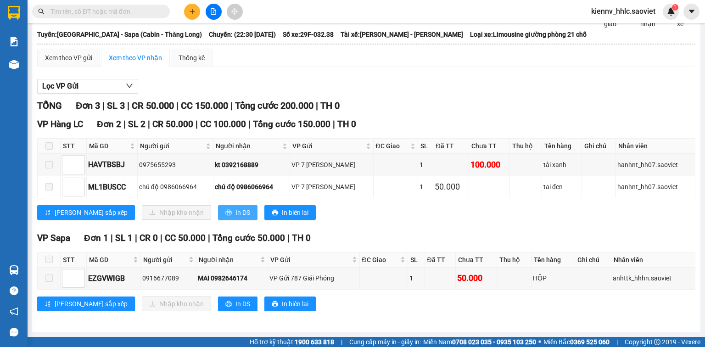
click at [235, 213] on span "In DS" at bounding box center [242, 212] width 15 height 10
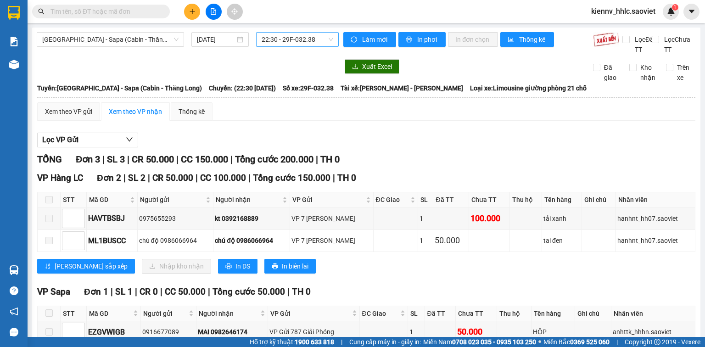
click at [281, 38] on span "22:30 - 29F-032.38" at bounding box center [298, 40] width 72 height 14
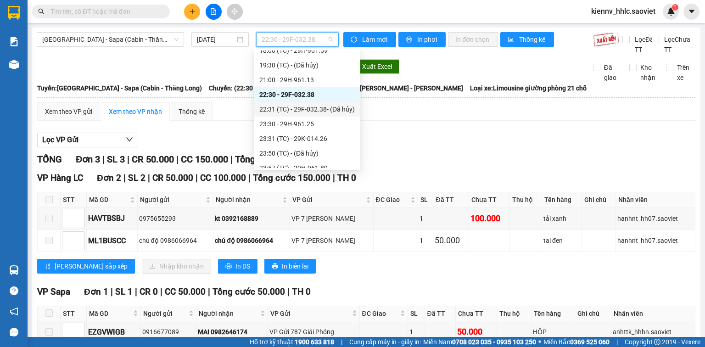
scroll to position [191, 0]
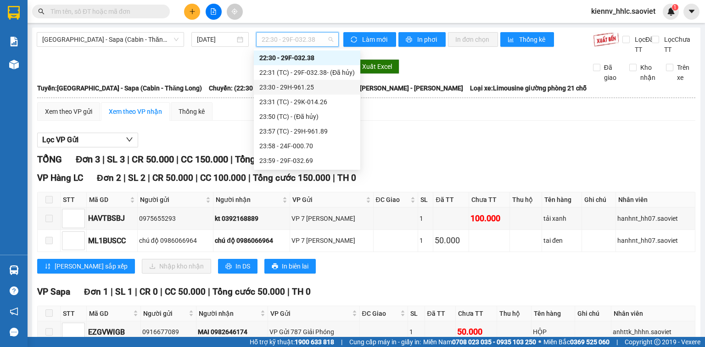
click at [296, 88] on div "23:30 - 29H-961.25" at bounding box center [306, 87] width 95 height 10
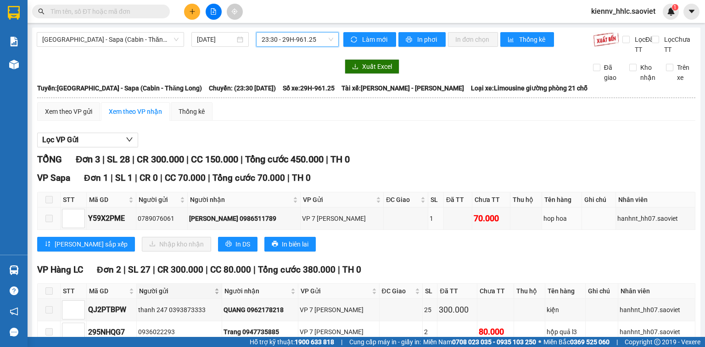
scroll to position [62, 0]
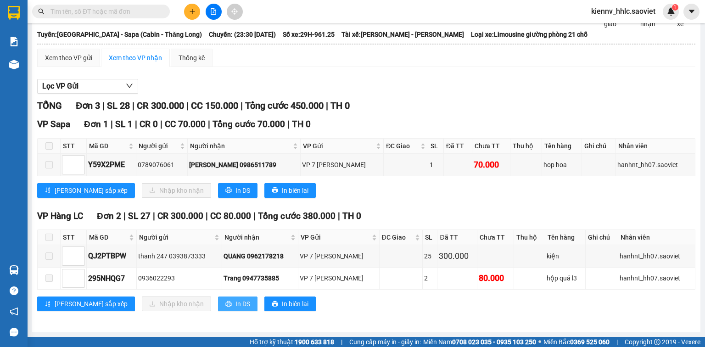
click at [235, 302] on span "In DS" at bounding box center [242, 304] width 15 height 10
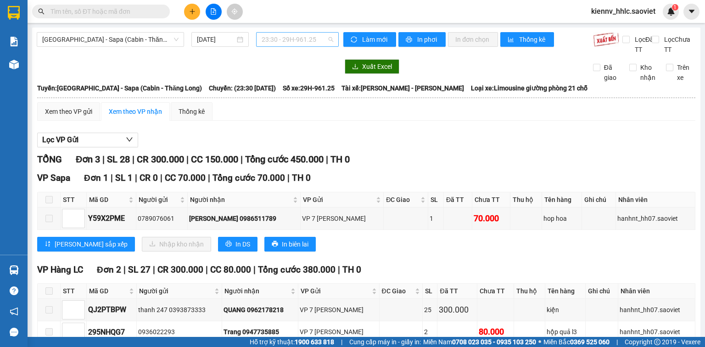
click at [288, 39] on span "23:30 - 29H-961.25" at bounding box center [298, 40] width 72 height 14
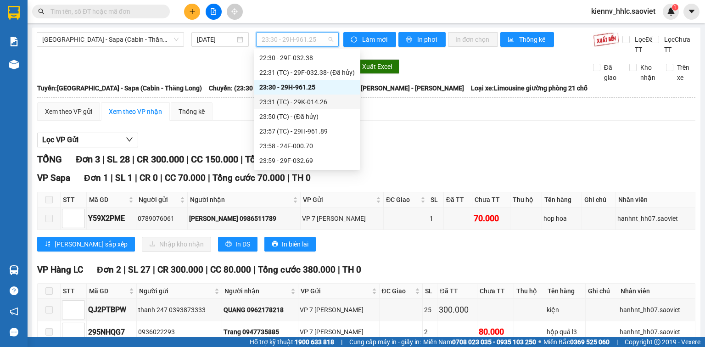
click at [297, 99] on div "23:31 (TC) - 29K-014.26" at bounding box center [306, 102] width 95 height 10
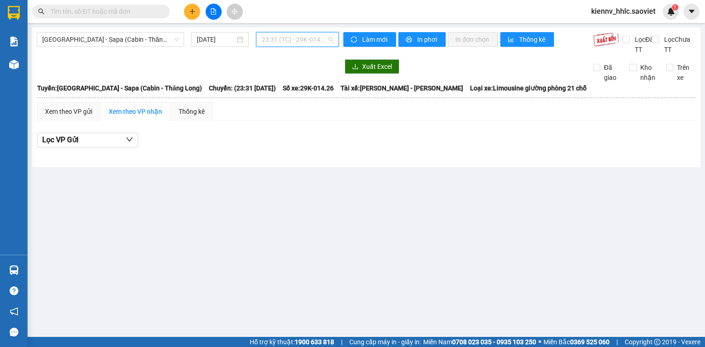
click at [284, 39] on span "23:31 (TC) - 29K-014.26" at bounding box center [298, 40] width 72 height 14
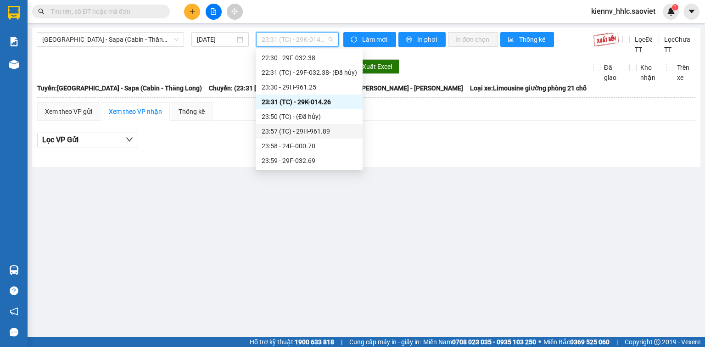
click at [292, 129] on div "23:57 (TC) - 29H-961.89" at bounding box center [309, 131] width 95 height 10
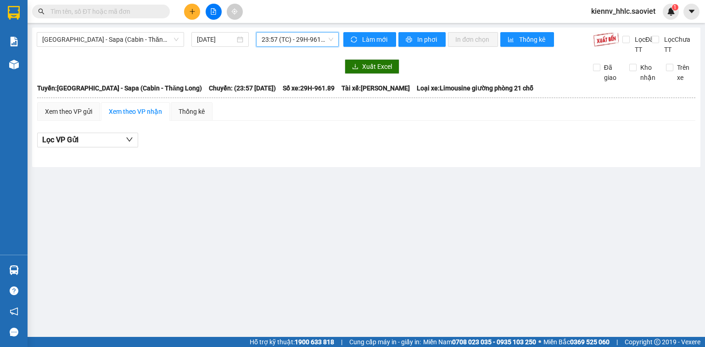
click at [306, 37] on span "23:57 (TC) - 29H-961.89" at bounding box center [298, 40] width 72 height 14
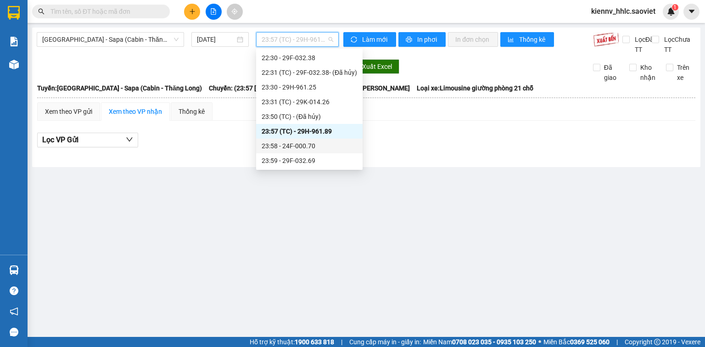
click at [285, 145] on div "23:58 - 24F-000.70" at bounding box center [309, 146] width 95 height 10
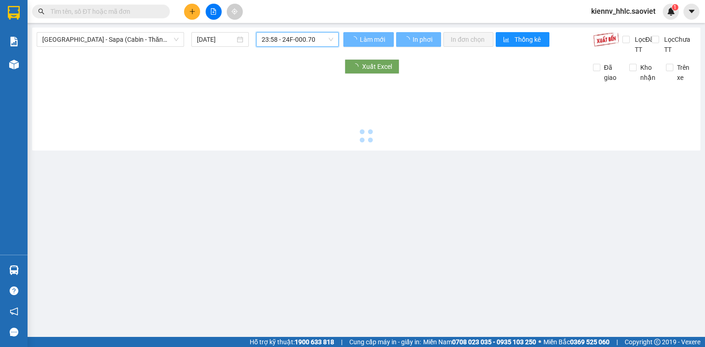
click at [311, 33] on span "23:58 - 24F-000.70" at bounding box center [298, 40] width 72 height 14
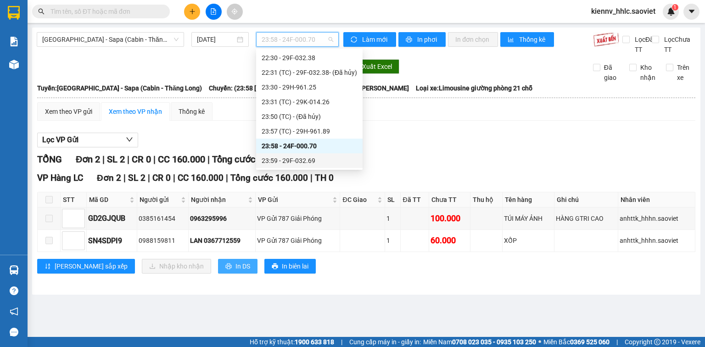
click at [218, 268] on button "In DS" at bounding box center [237, 266] width 39 height 15
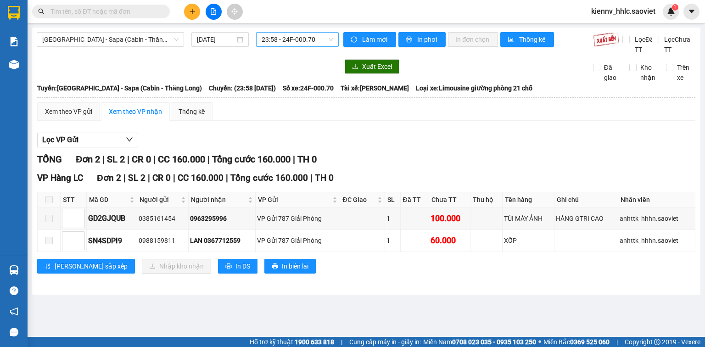
click at [307, 42] on span "23:58 - 24F-000.70" at bounding box center [298, 40] width 72 height 14
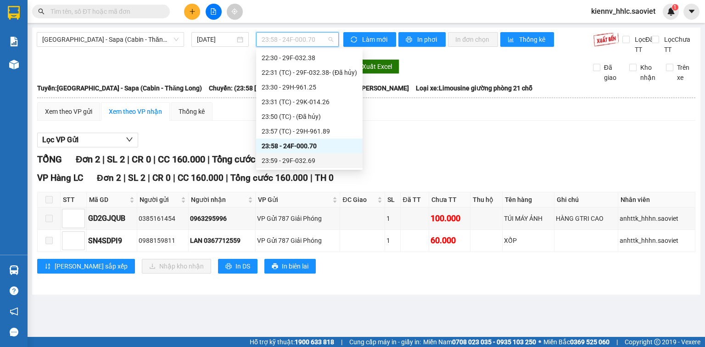
click at [287, 160] on div "23:59 - 29F-032.69" at bounding box center [309, 161] width 95 height 10
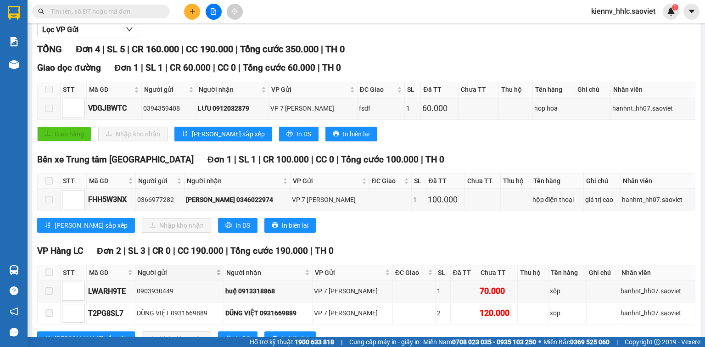
scroll to position [153, 0]
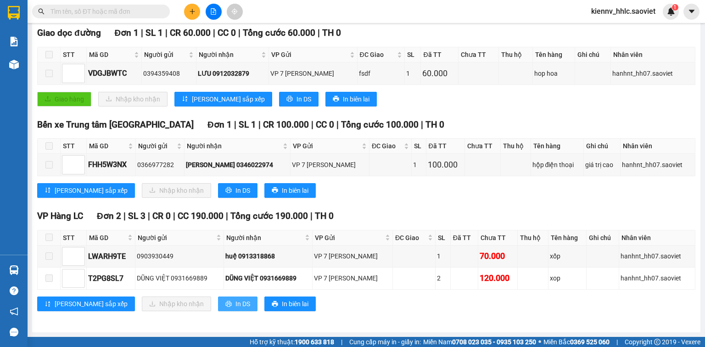
click at [235, 304] on span "In DS" at bounding box center [242, 304] width 15 height 10
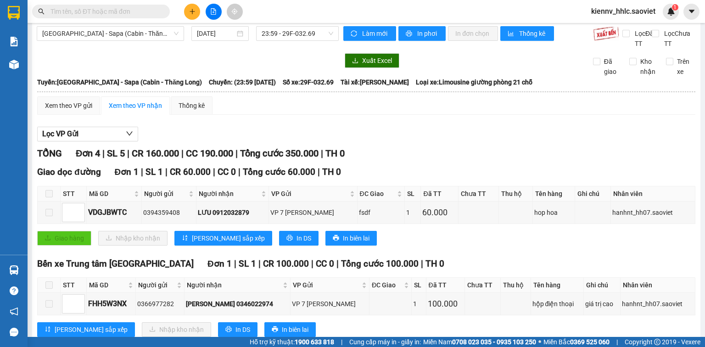
scroll to position [0, 0]
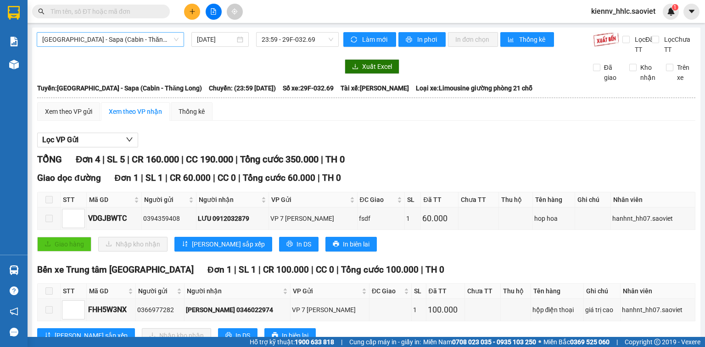
click at [148, 42] on span "Hà Nội - Sapa (Cabin - Thăng Long)" at bounding box center [110, 40] width 136 height 14
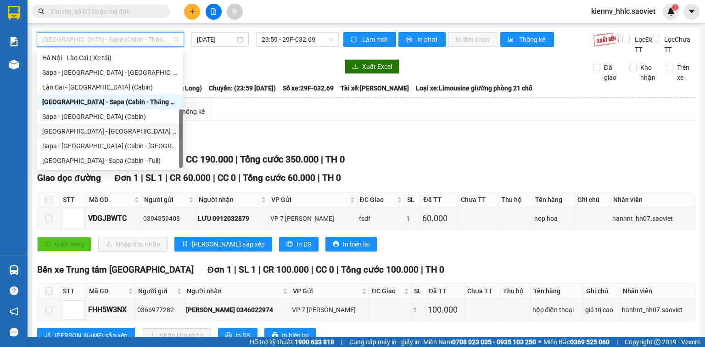
click at [103, 132] on div "Hà Nội - Lào Cai - Sapa (Giường)" at bounding box center [109, 131] width 135 height 10
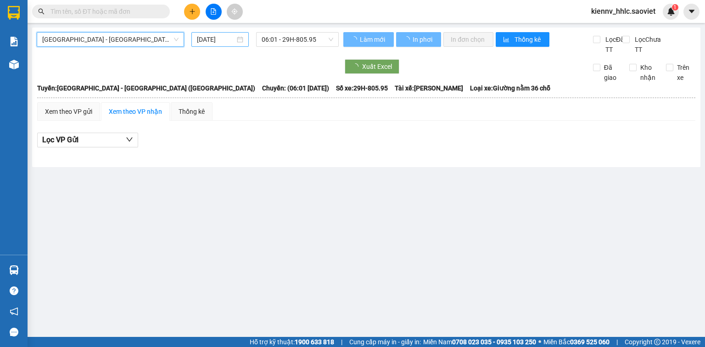
click at [216, 44] on div "16/08/2025" at bounding box center [219, 39] width 57 height 15
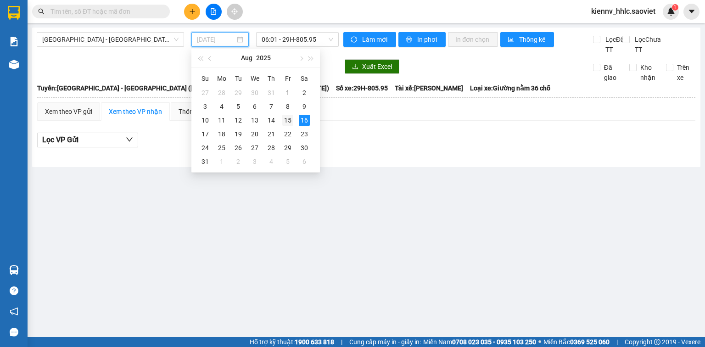
click at [289, 121] on div "15" at bounding box center [287, 120] width 11 height 11
type input "15/08/2025"
click at [299, 38] on span "06:01 - 29H-805.95" at bounding box center [298, 40] width 72 height 14
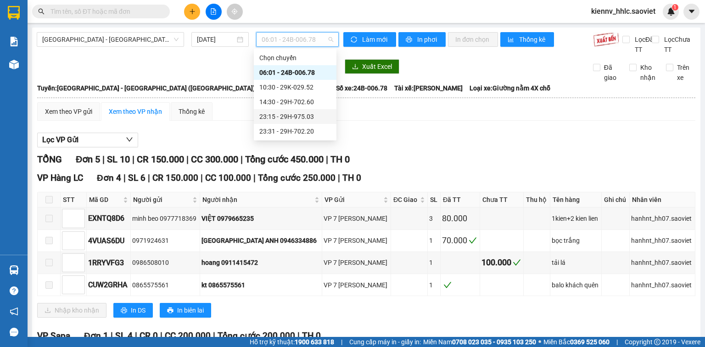
click at [286, 115] on div "23:15 - 29H-975.03" at bounding box center [295, 117] width 72 height 10
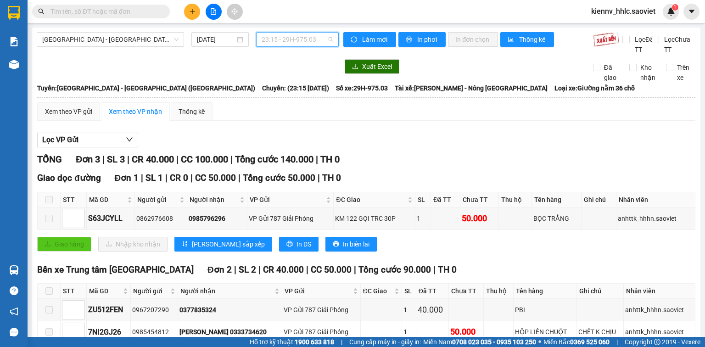
click at [264, 43] on span "23:15 - 29H-975.03" at bounding box center [298, 40] width 72 height 14
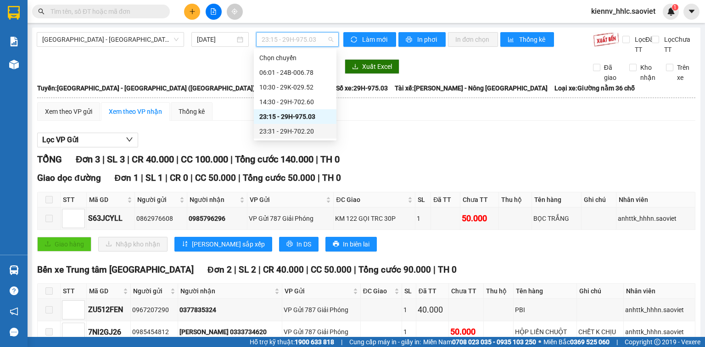
click at [297, 128] on div "23:31 - 29H-702.20" at bounding box center [295, 131] width 72 height 10
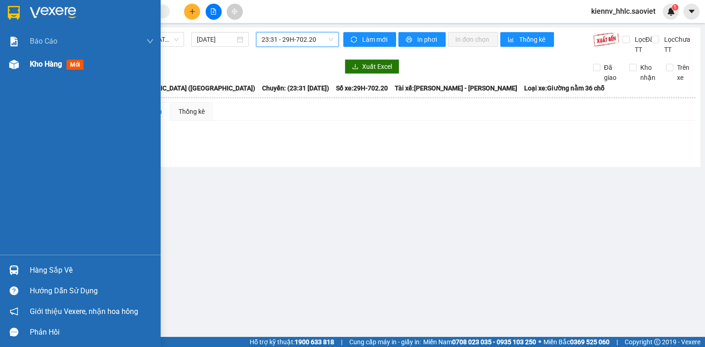
click at [18, 67] on img at bounding box center [14, 65] width 10 height 10
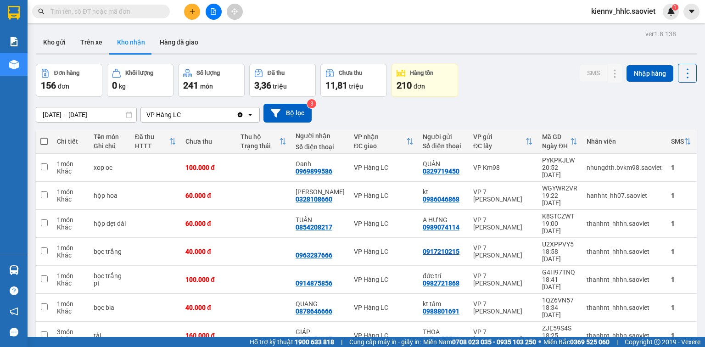
click at [215, 11] on icon "file-add" at bounding box center [213, 11] width 5 height 6
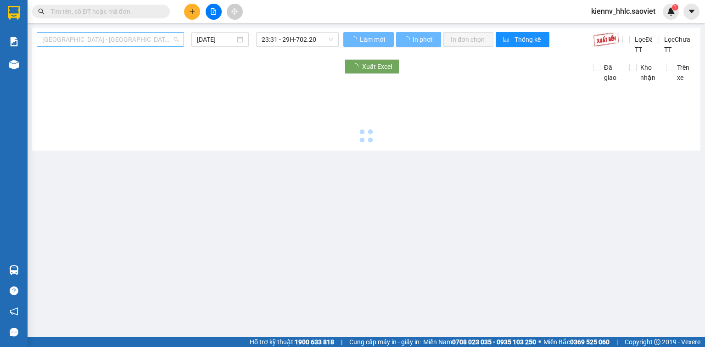
click at [124, 38] on span "Hà Nội - Lào Cai (Cabin)" at bounding box center [110, 40] width 136 height 14
type input "16/08/2025"
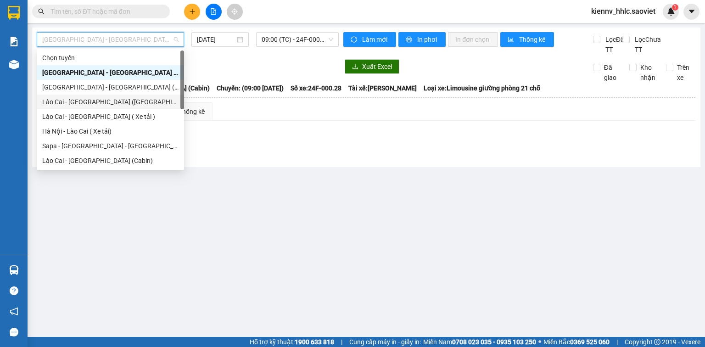
drag, startPoint x: 86, startPoint y: 96, endPoint x: 160, endPoint y: 40, distance: 92.7
click at [86, 97] on div "Lào Cai - Hà Nội (Giường)" at bounding box center [110, 102] width 136 height 10
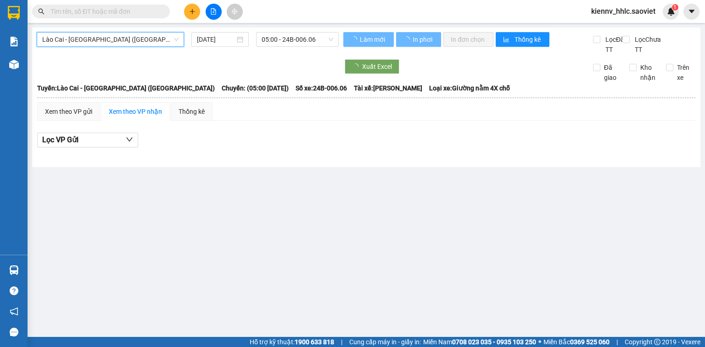
click at [196, 40] on div "16/08/2025" at bounding box center [219, 39] width 57 height 15
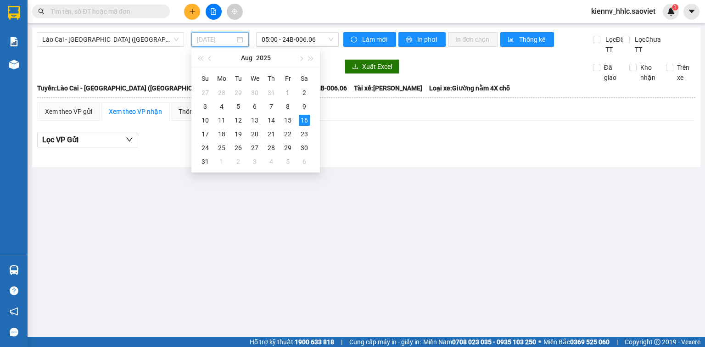
drag, startPoint x: 289, startPoint y: 120, endPoint x: 290, endPoint y: 55, distance: 65.6
click at [289, 120] on div "15" at bounding box center [287, 120] width 11 height 11
type input "15/08/2025"
click at [290, 36] on span "05:00 - 24B-006.06" at bounding box center [298, 40] width 72 height 14
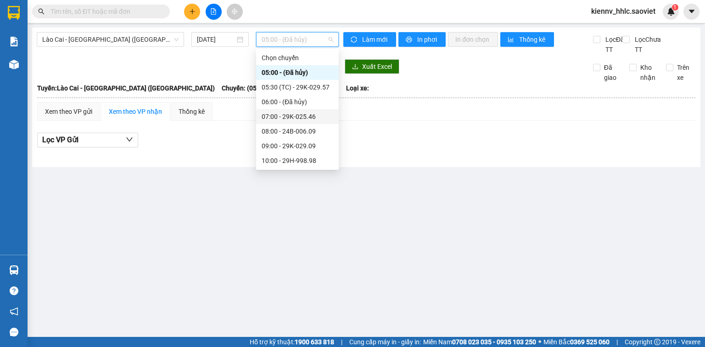
scroll to position [88, 0]
click at [145, 50] on div "Lào Cai - Hà Nội (Giường) 15/08/2025 05:00 - (Đã hủy)" at bounding box center [188, 43] width 302 height 22
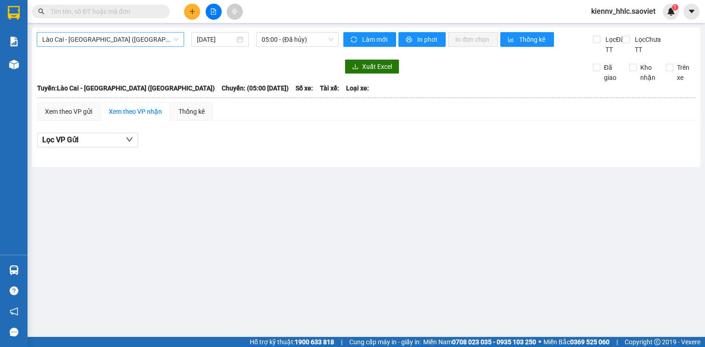
click at [147, 35] on span "Lào Cai - Hà Nội (Giường)" at bounding box center [110, 40] width 136 height 14
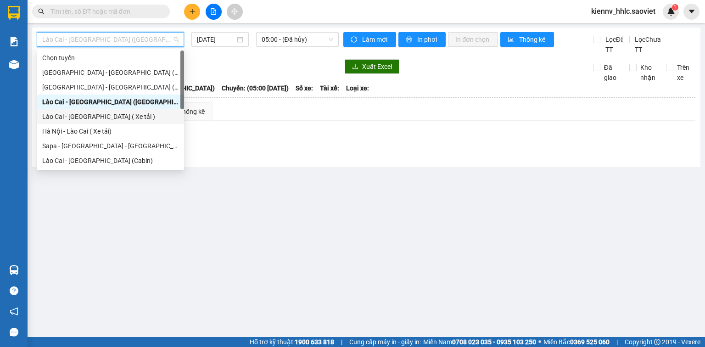
click at [85, 114] on div "Lào Cai - Hà Nội ( Xe tải )" at bounding box center [110, 117] width 136 height 10
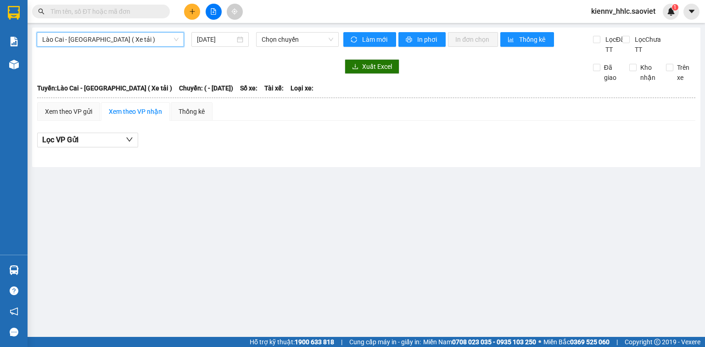
click at [209, 31] on div "Lào Cai - Hà Nội ( Xe tải ) Lào Cai - Hà Nội ( Xe tải ) 16/08/2025 Chọn chuyến …" at bounding box center [366, 98] width 668 height 140
click at [209, 41] on input "16/08/2025" at bounding box center [216, 39] width 38 height 10
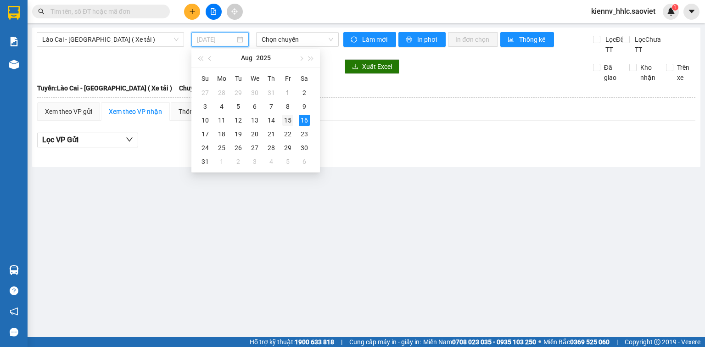
click at [286, 119] on div "15" at bounding box center [287, 120] width 11 height 11
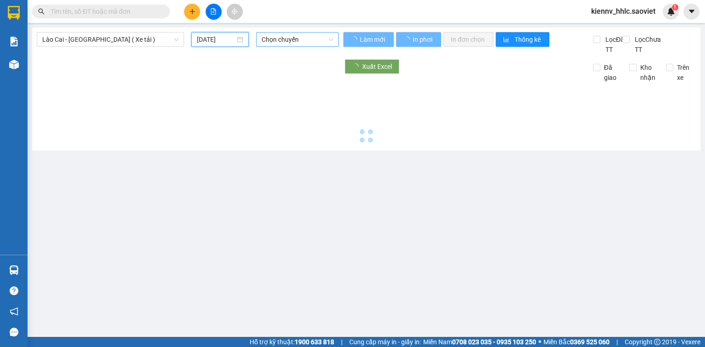
click at [285, 39] on span "Chọn chuyến" at bounding box center [298, 40] width 72 height 14
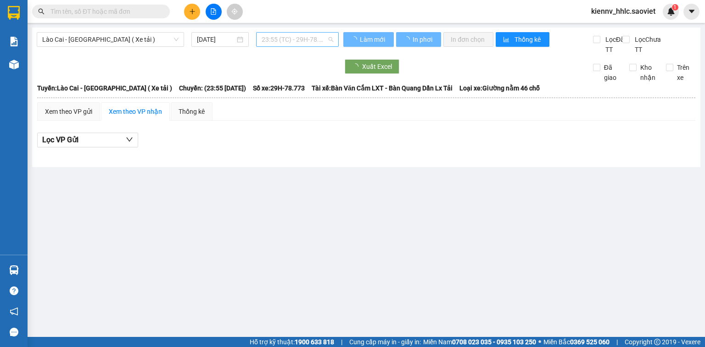
scroll to position [0, 0]
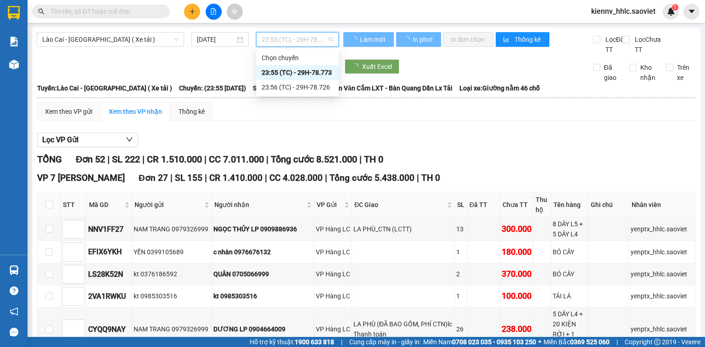
click at [286, 121] on div "Xem theo VP gửi Xem theo VP nhận Thống kê" at bounding box center [366, 111] width 658 height 18
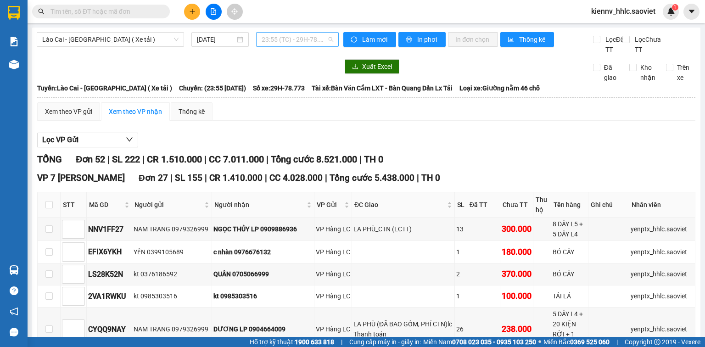
click at [291, 37] on span "23:55 (TC) - 29H-78.773" at bounding box center [298, 40] width 72 height 14
click at [298, 89] on div "23:56 (TC) - 29H-78.726" at bounding box center [295, 87] width 72 height 10
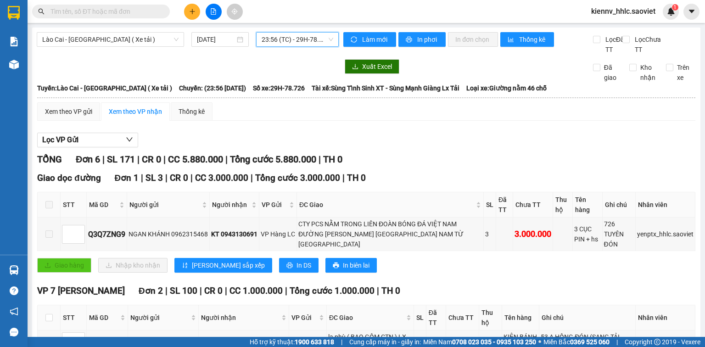
click at [318, 33] on span "23:56 (TC) - 29H-78.726" at bounding box center [298, 40] width 72 height 14
click at [228, 71] on div at bounding box center [188, 66] width 302 height 15
click at [279, 42] on span "23:56 (TC) - 29H-78.726" at bounding box center [298, 40] width 72 height 14
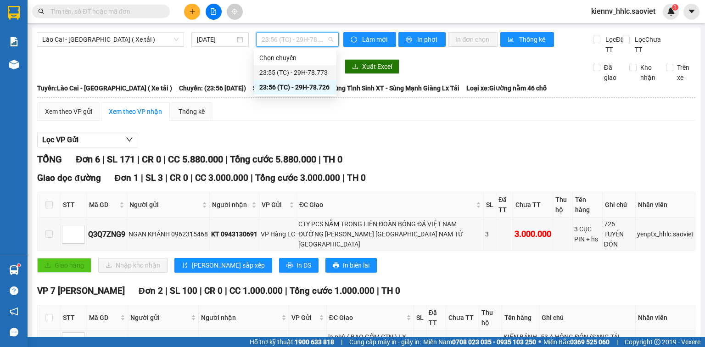
click at [296, 76] on div "23:55 (TC) - 29H-78.773" at bounding box center [295, 72] width 72 height 10
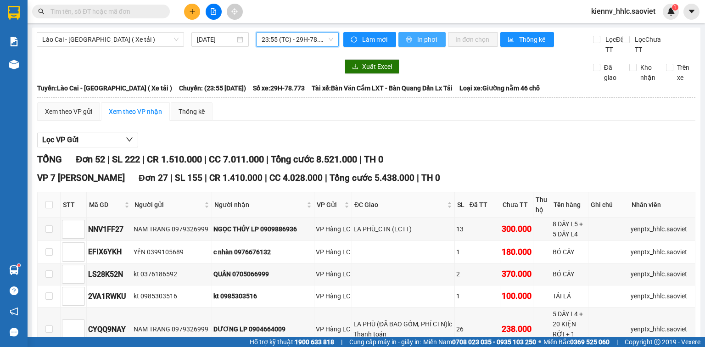
click at [417, 39] on span "In phơi" at bounding box center [427, 39] width 21 height 10
click at [275, 35] on span "23:55 (TC) - 29H-78.773" at bounding box center [298, 40] width 72 height 14
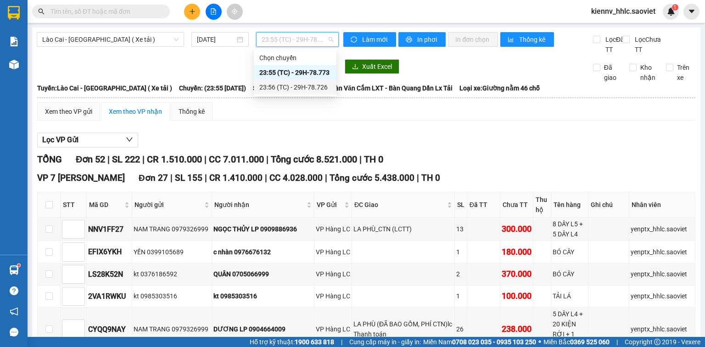
click at [301, 87] on div "23:56 (TC) - 29H-78.726" at bounding box center [295, 87] width 72 height 10
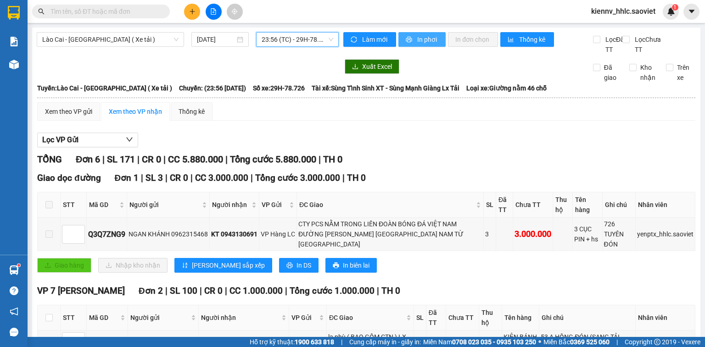
click at [424, 35] on span "In phơi" at bounding box center [427, 39] width 21 height 10
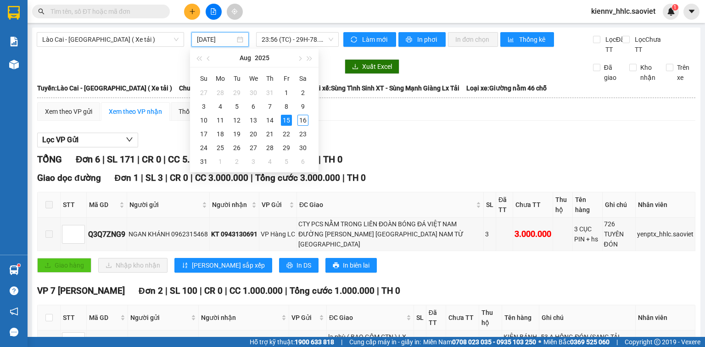
click at [218, 38] on input "15/08/2025" at bounding box center [216, 39] width 38 height 10
click at [266, 117] on div "14" at bounding box center [269, 120] width 11 height 11
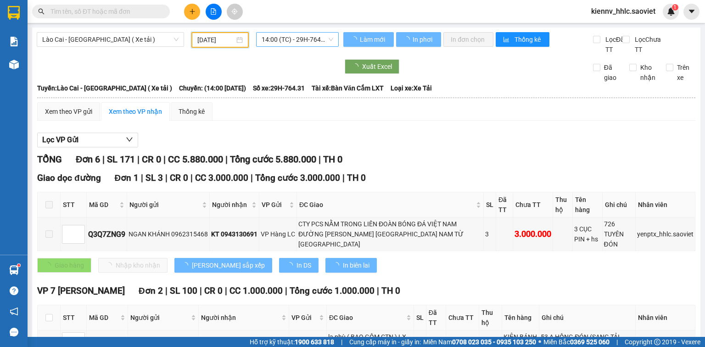
type input "14/08/2025"
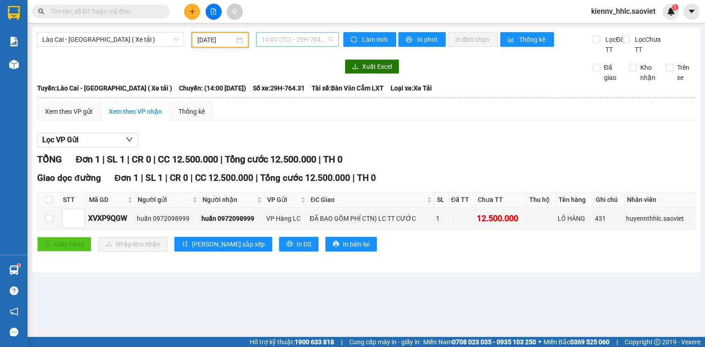
click at [305, 43] on span "14:00 (TC) - 29H-764.31" at bounding box center [298, 40] width 72 height 14
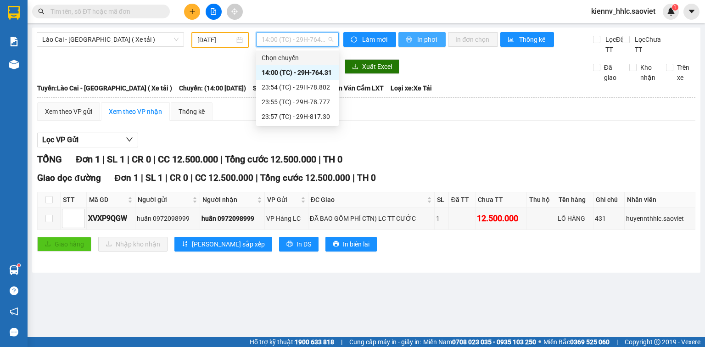
click at [430, 38] on span "In phơi" at bounding box center [427, 39] width 21 height 10
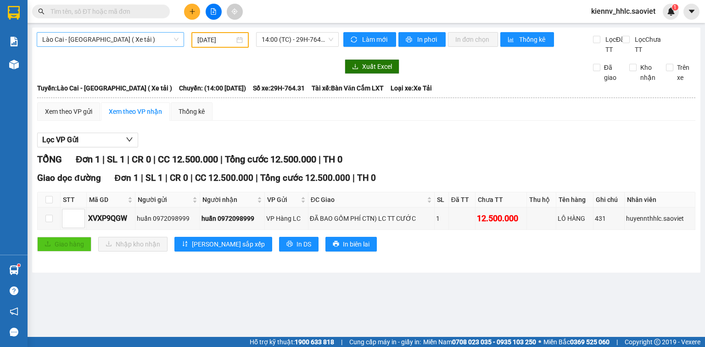
click at [147, 38] on span "Lào Cai - Hà Nội ( Xe tải )" at bounding box center [110, 40] width 136 height 14
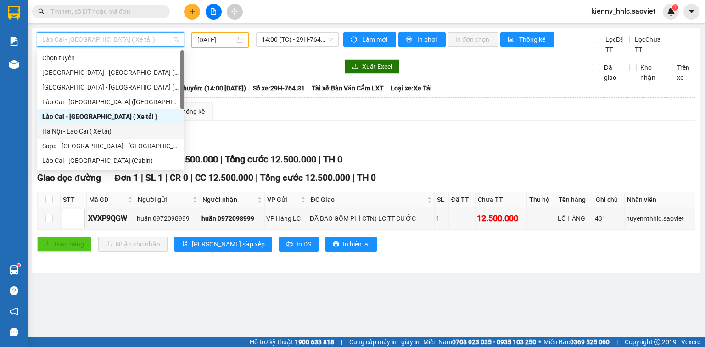
click at [105, 132] on div "Hà Nội - Lào Cai ( Xe tải)" at bounding box center [110, 131] width 136 height 10
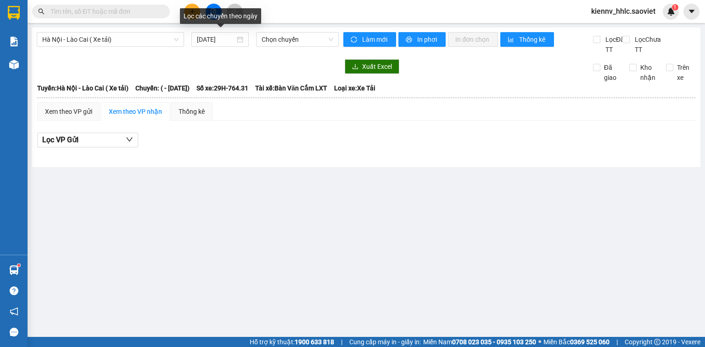
drag, startPoint x: 236, startPoint y: 39, endPoint x: 225, endPoint y: 61, distance: 25.0
click at [235, 42] on div "16/08/2025" at bounding box center [220, 39] width 46 height 10
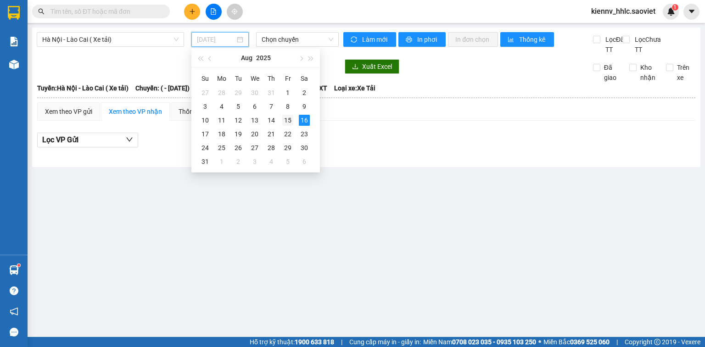
drag, startPoint x: 281, startPoint y: 117, endPoint x: 286, endPoint y: 117, distance: 5.5
click at [286, 117] on td "15" at bounding box center [287, 120] width 17 height 14
type input "15/08/2025"
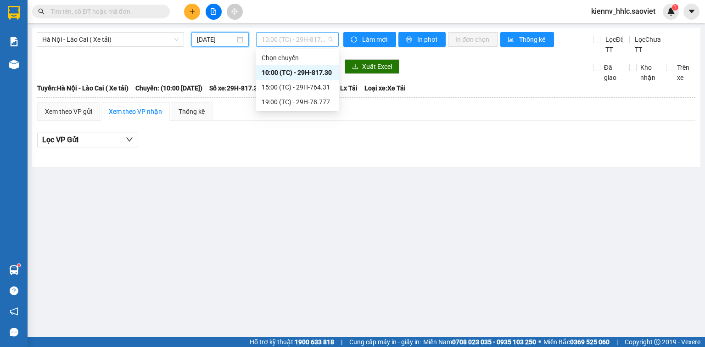
click at [307, 42] on span "10:00 (TC) - 29H-817.30" at bounding box center [298, 40] width 72 height 14
click at [313, 86] on div "15:00 (TC) - 29H-764.31" at bounding box center [298, 87] width 72 height 10
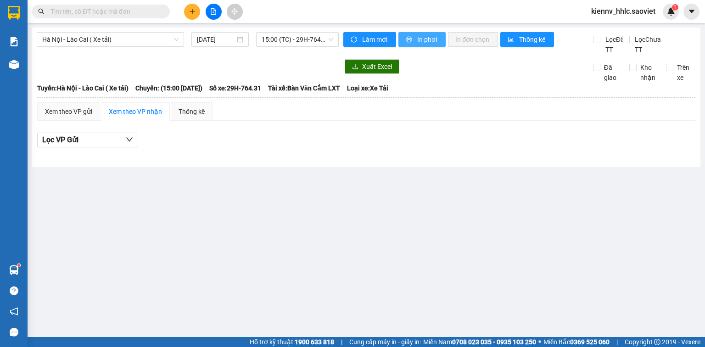
click at [420, 37] on span "In phơi" at bounding box center [427, 39] width 21 height 10
click at [127, 40] on span "Hà Nội - Lào Cai ( Xe tải)" at bounding box center [110, 40] width 136 height 14
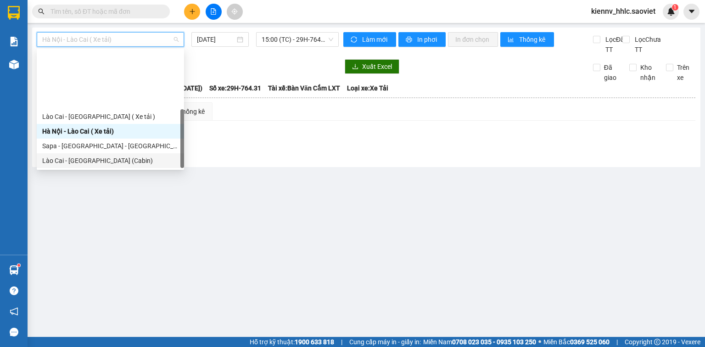
scroll to position [73, 0]
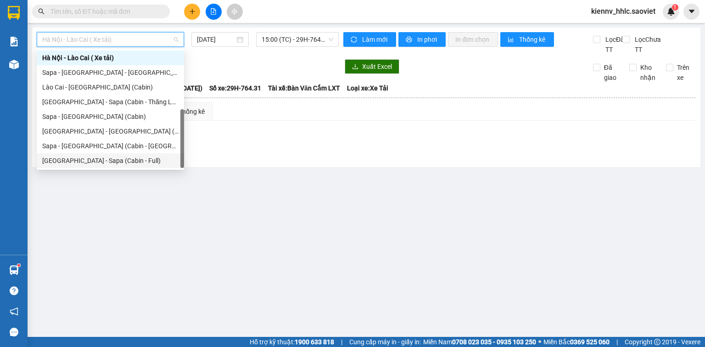
click at [91, 163] on div "Hà Nội - Sapa (Cabin - Full)" at bounding box center [110, 161] width 136 height 10
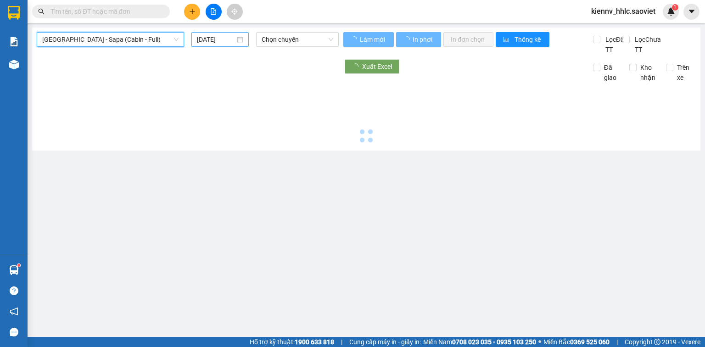
click at [213, 39] on input "16/08/2025" at bounding box center [216, 39] width 38 height 10
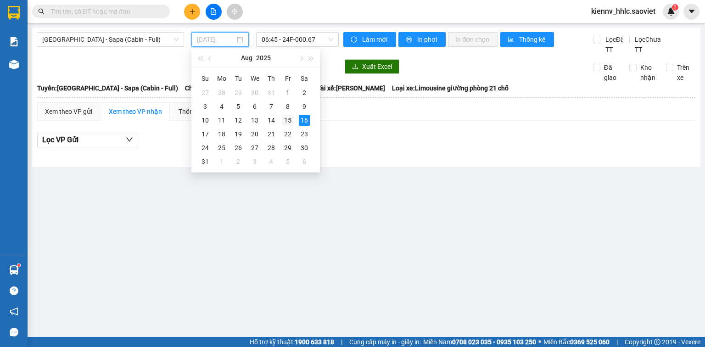
click at [285, 122] on div "15" at bounding box center [287, 120] width 11 height 11
type input "15/08/2025"
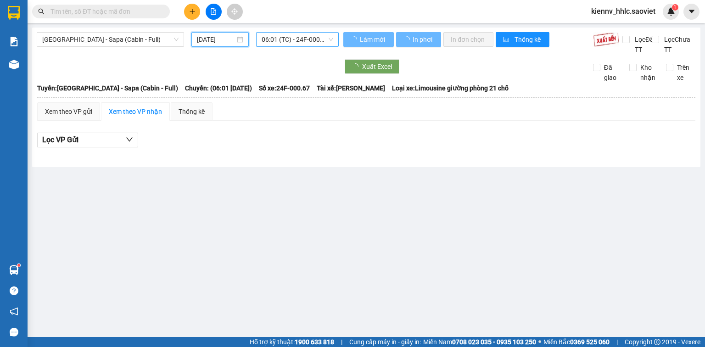
click at [282, 34] on span "06:01 (TC) - 24F-000.67" at bounding box center [298, 40] width 72 height 14
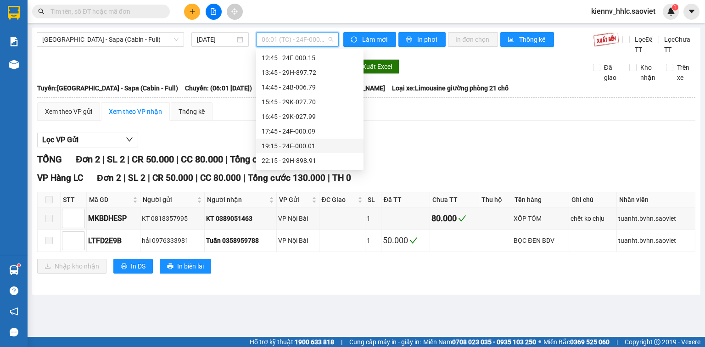
scroll to position [169, 0]
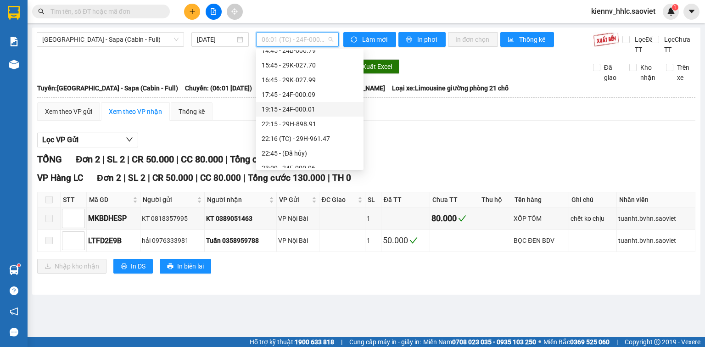
click at [297, 111] on div "19:15 - 24F-000.01" at bounding box center [310, 109] width 96 height 10
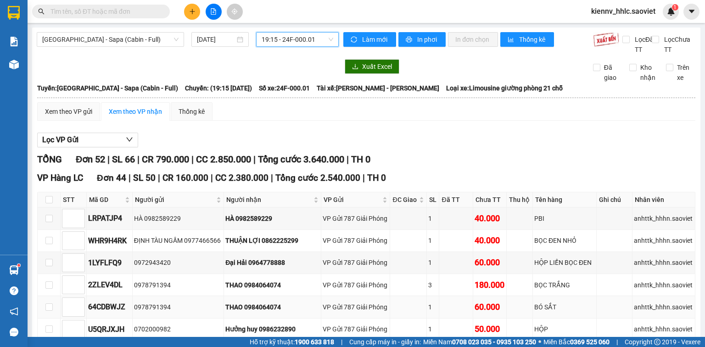
scroll to position [147, 0]
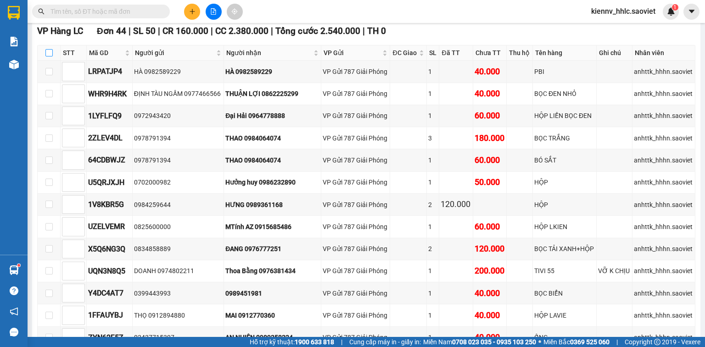
click at [50, 56] on input "checkbox" at bounding box center [48, 52] width 7 height 7
checkbox input "true"
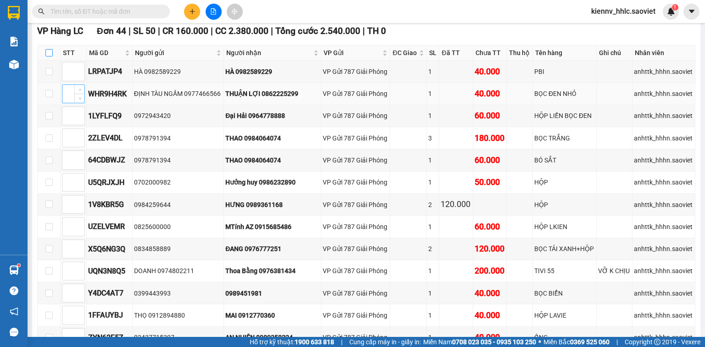
checkbox input "true"
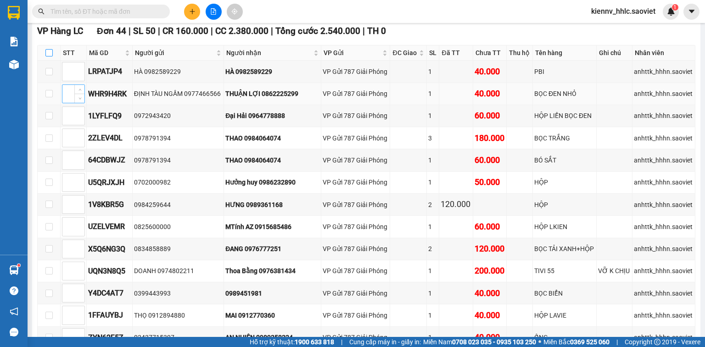
checkbox input "true"
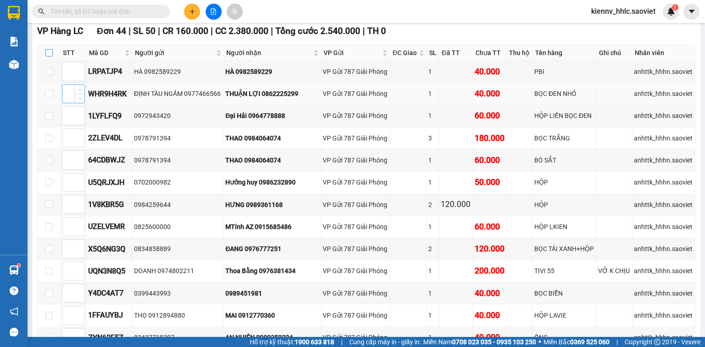
checkbox input "true"
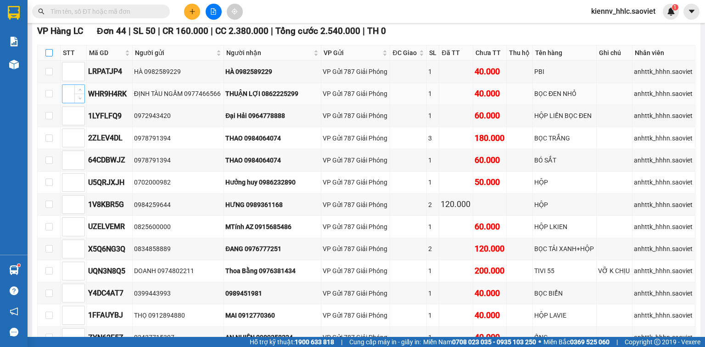
checkbox input "true"
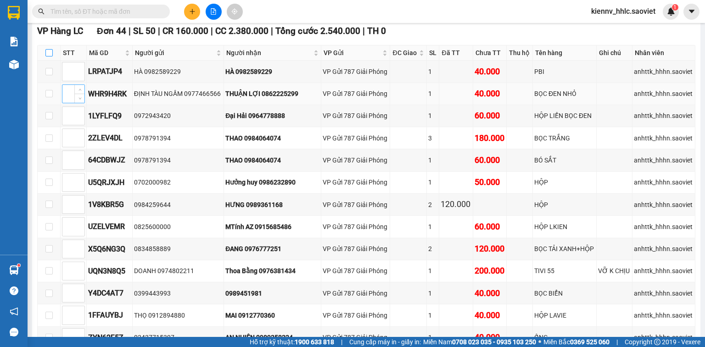
checkbox input "true"
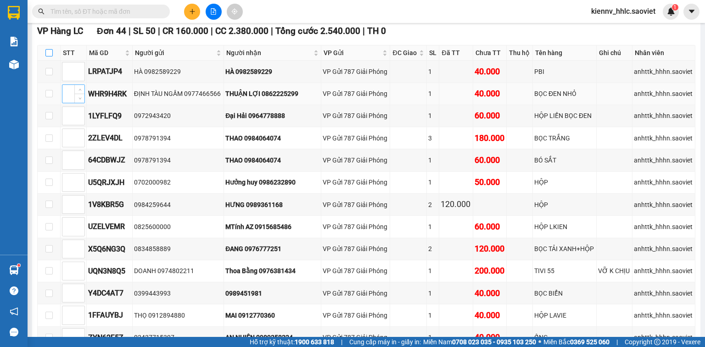
checkbox input "true"
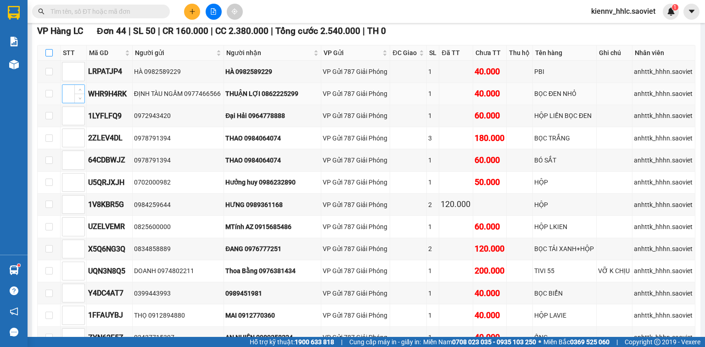
checkbox input "true"
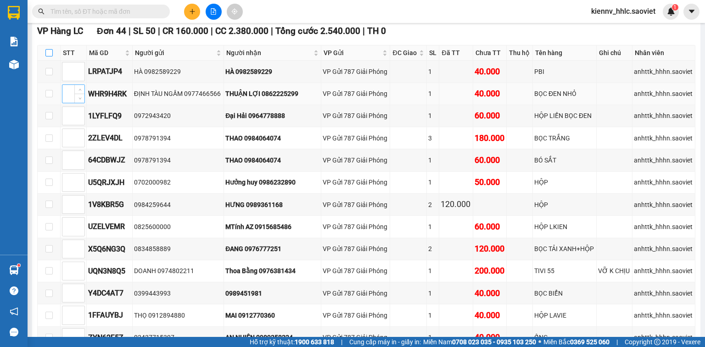
checkbox input "true"
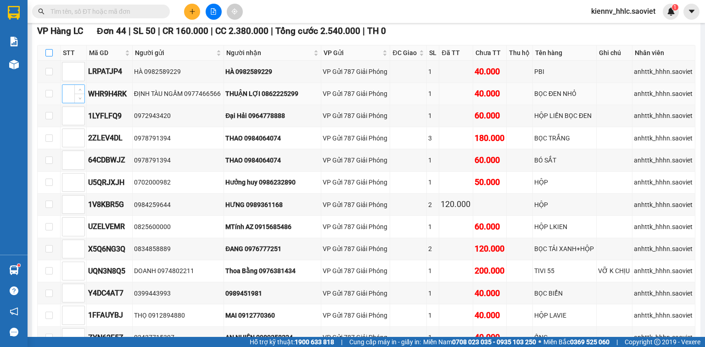
checkbox input "true"
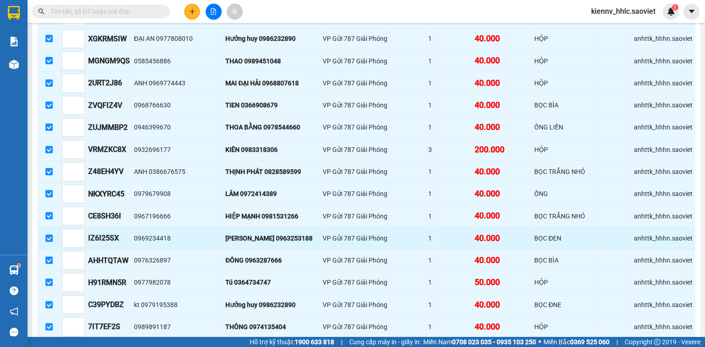
scroll to position [918, 0]
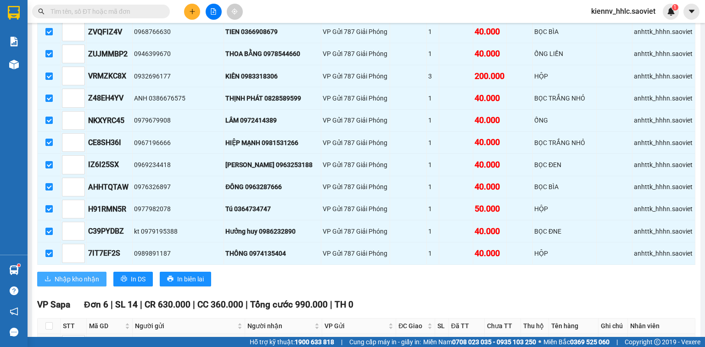
click at [53, 277] on button "Nhập kho nhận" at bounding box center [71, 279] width 69 height 15
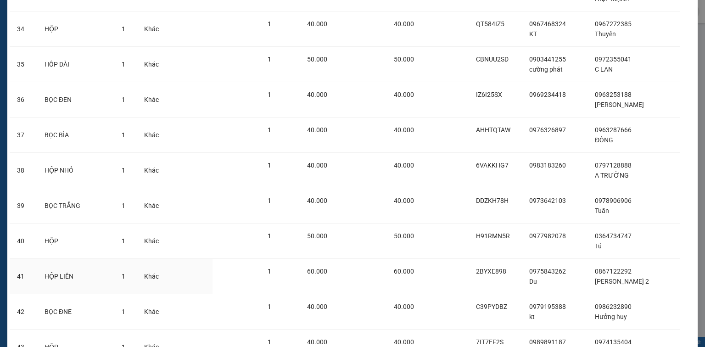
scroll to position [1317, 0]
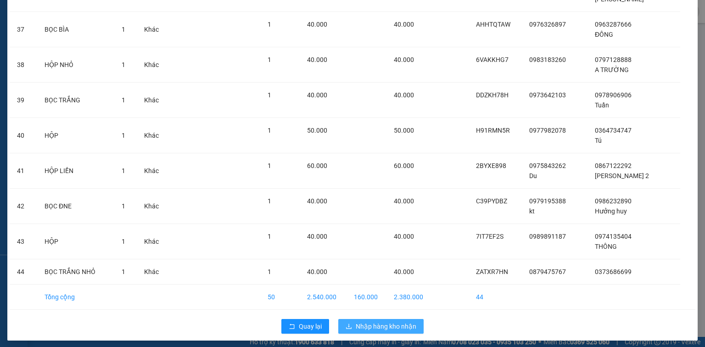
click at [405, 326] on span "Nhập hàng kho nhận" at bounding box center [386, 326] width 61 height 10
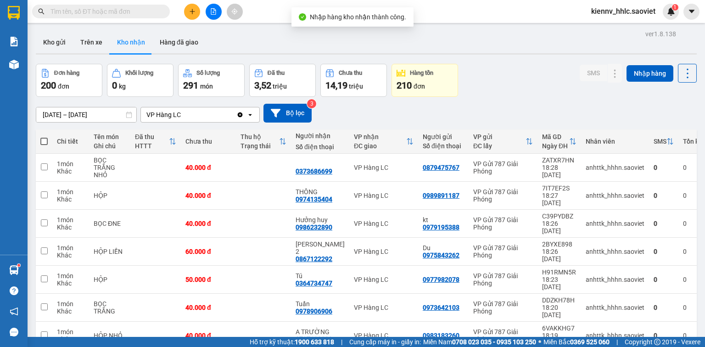
drag, startPoint x: 39, startPoint y: 142, endPoint x: 47, endPoint y: 137, distance: 10.1
click at [42, 140] on th at bounding box center [44, 141] width 17 height 24
click at [47, 137] on label at bounding box center [43, 141] width 7 height 9
click at [44, 137] on input "checkbox" at bounding box center [44, 137] width 0 height 0
checkbox input "true"
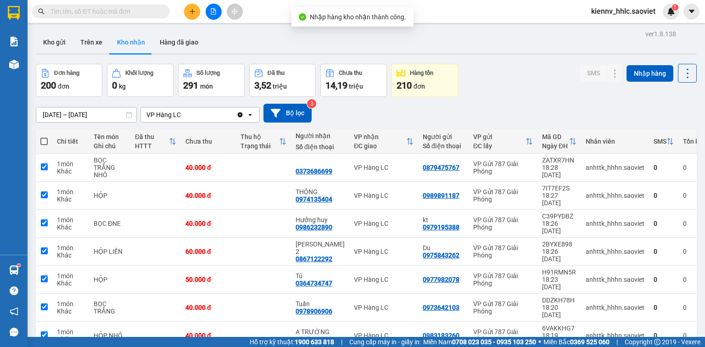
checkbox input "true"
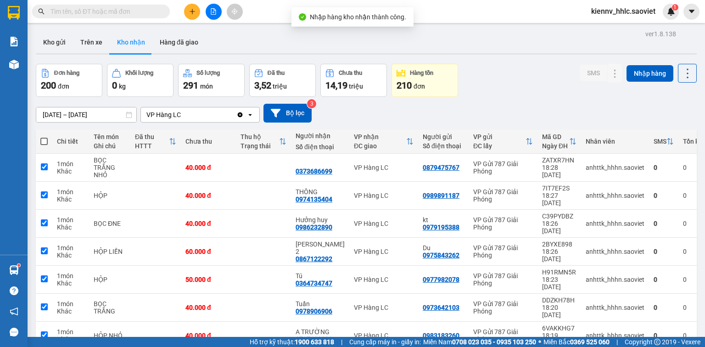
checkbox input "true"
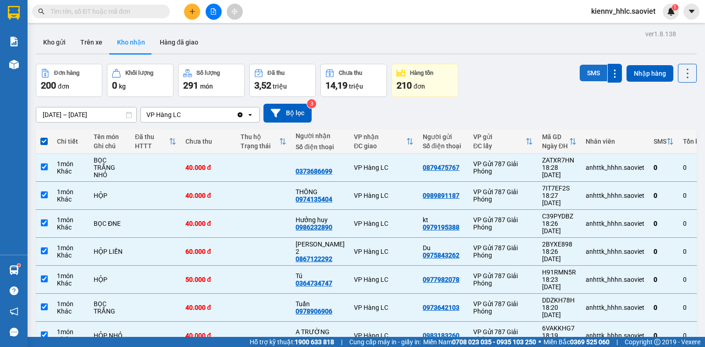
click at [583, 74] on button "SMS" at bounding box center [594, 73] width 28 height 17
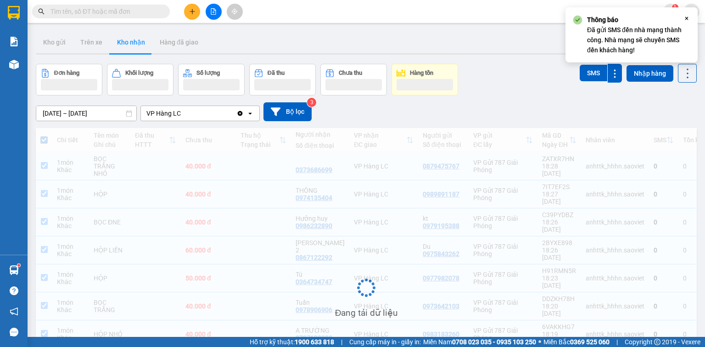
scroll to position [69, 0]
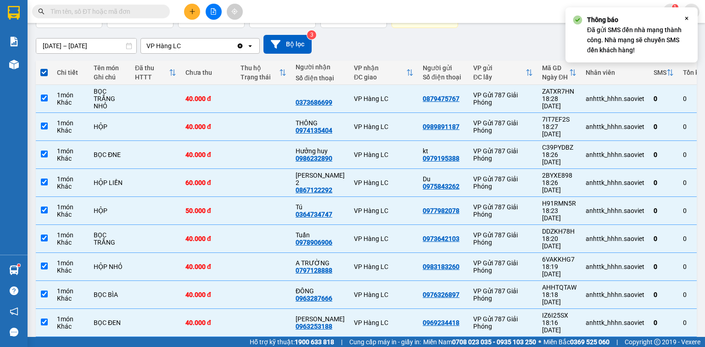
checkbox input "false"
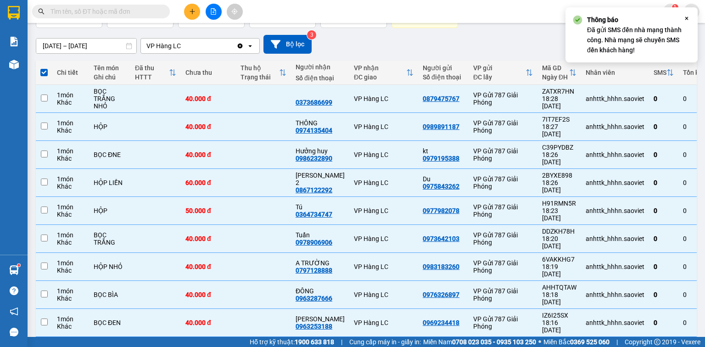
checkbox input "false"
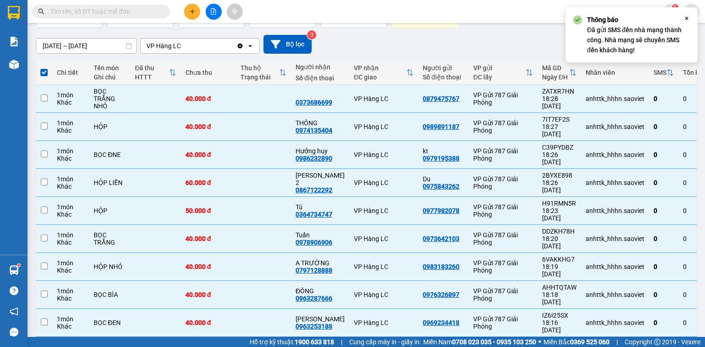
checkbox input "false"
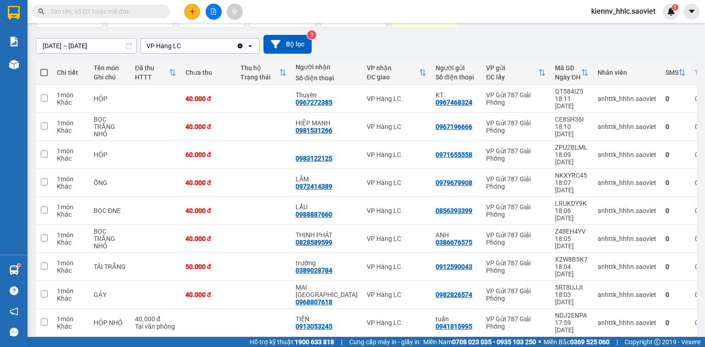
click at [44, 73] on span at bounding box center [43, 72] width 7 height 7
click at [44, 68] on input "checkbox" at bounding box center [44, 68] width 0 height 0
checkbox input "true"
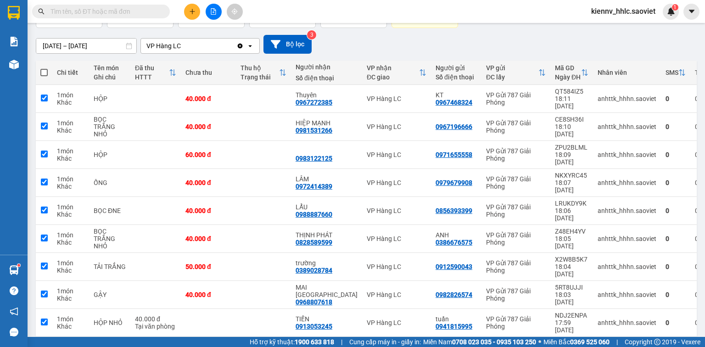
checkbox input "true"
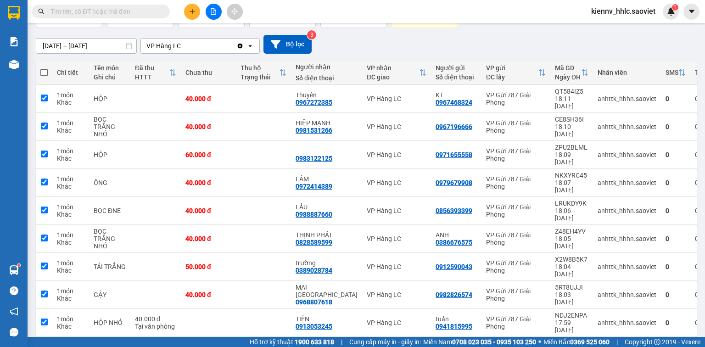
checkbox input "true"
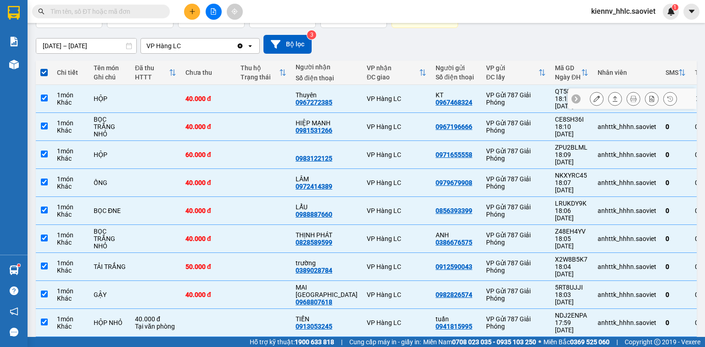
scroll to position [0, 0]
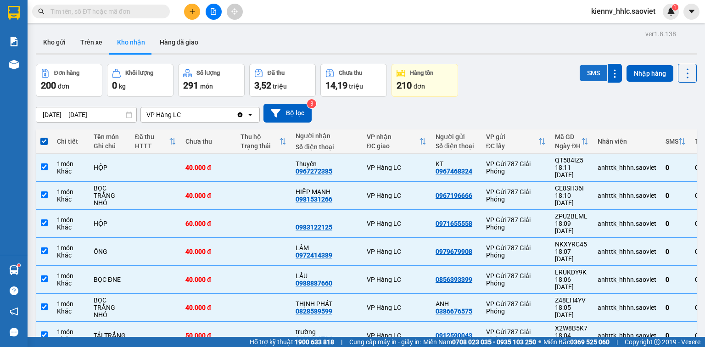
click at [581, 68] on button "SMS" at bounding box center [594, 73] width 28 height 17
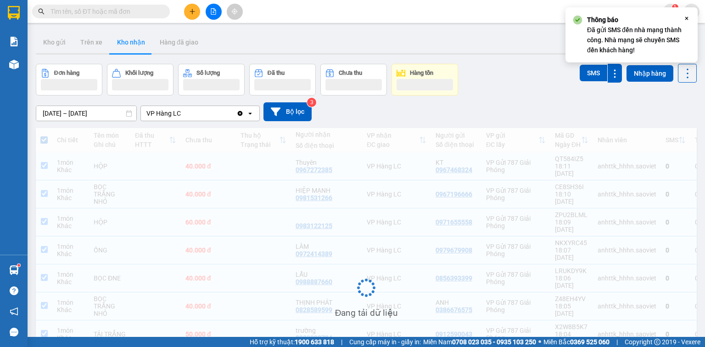
scroll to position [76, 0]
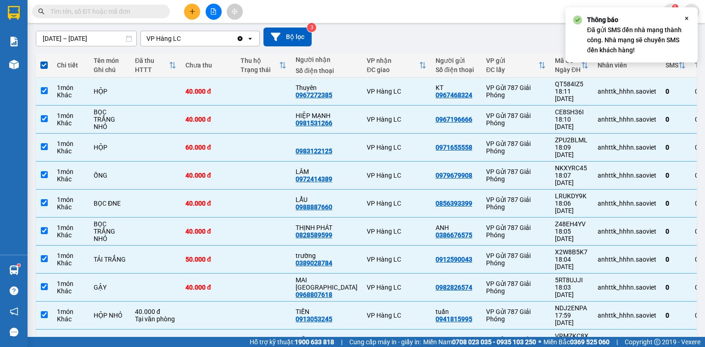
checkbox input "false"
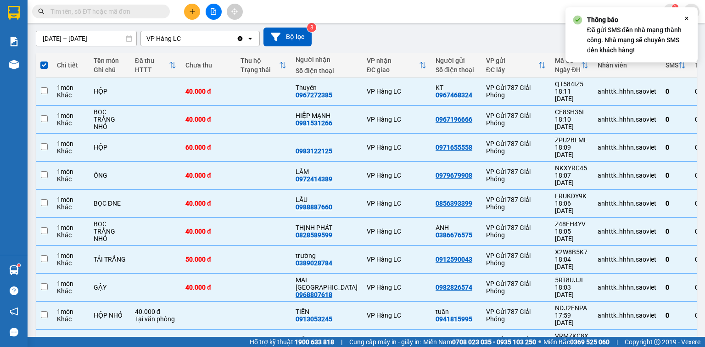
checkbox input "false"
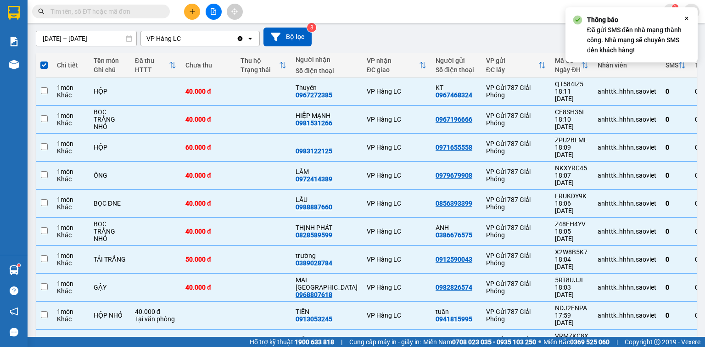
checkbox input "false"
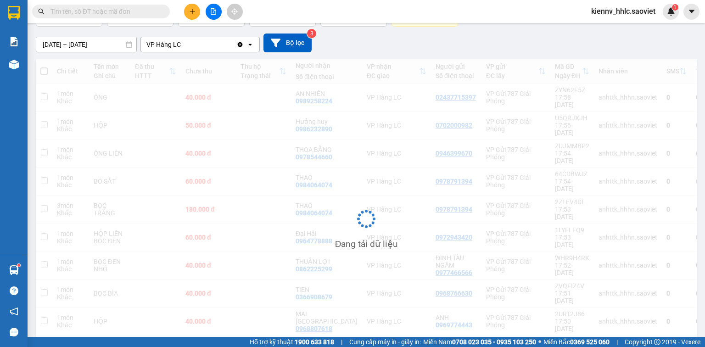
scroll to position [70, 0]
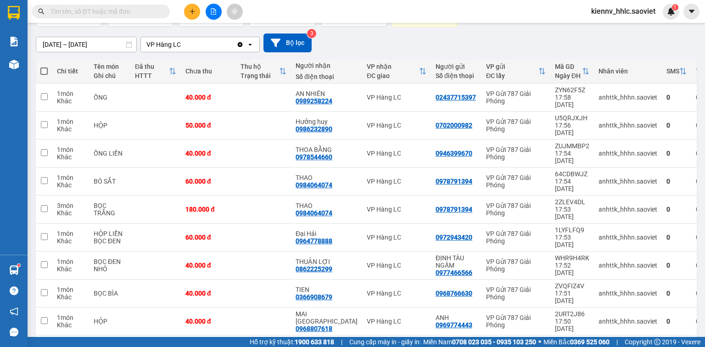
click at [45, 73] on span at bounding box center [43, 70] width 7 height 7
click at [44, 67] on input "checkbox" at bounding box center [44, 67] width 0 height 0
checkbox input "true"
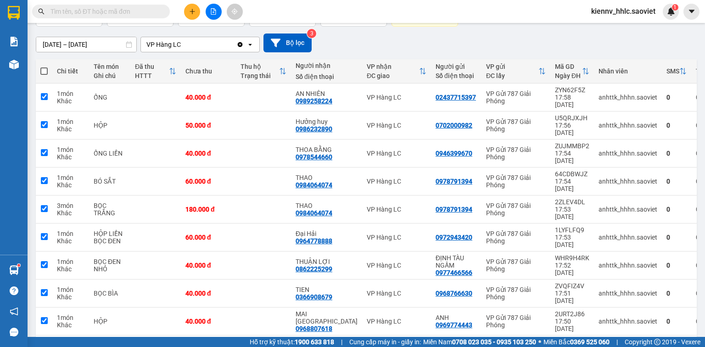
checkbox input "true"
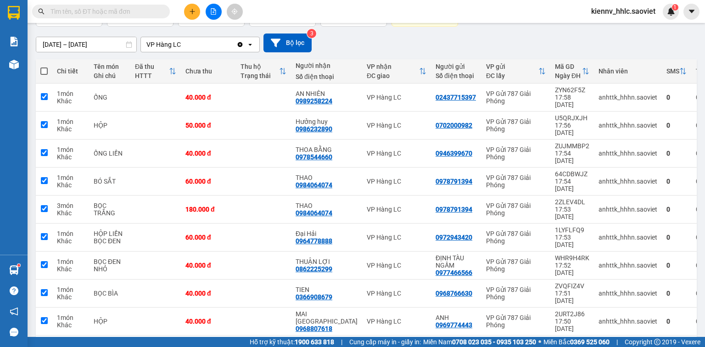
checkbox input "true"
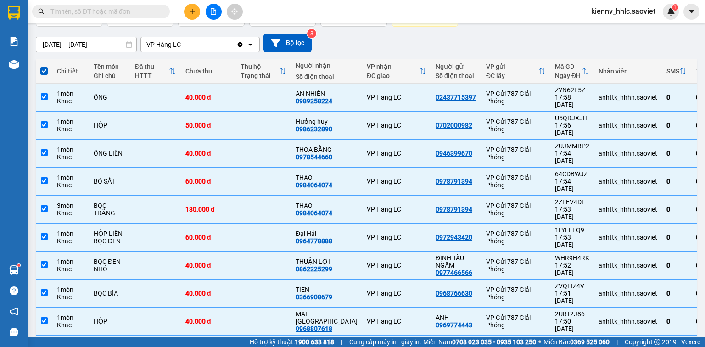
scroll to position [34, 0]
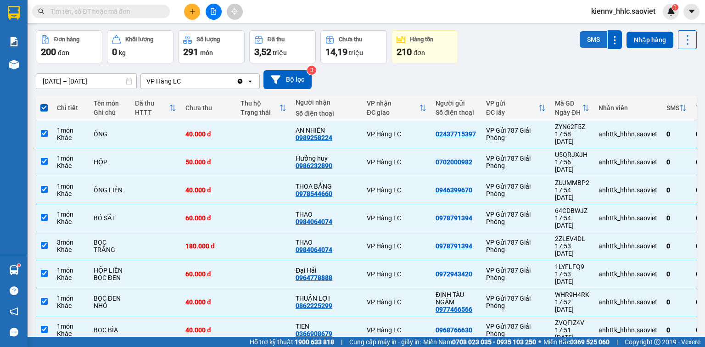
click at [586, 39] on button "SMS" at bounding box center [594, 39] width 28 height 17
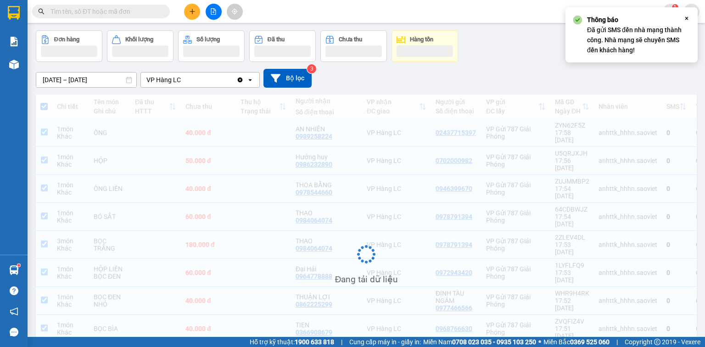
scroll to position [69, 0]
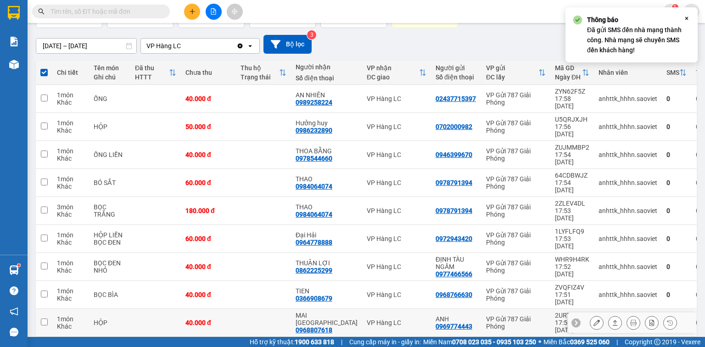
checkbox input "false"
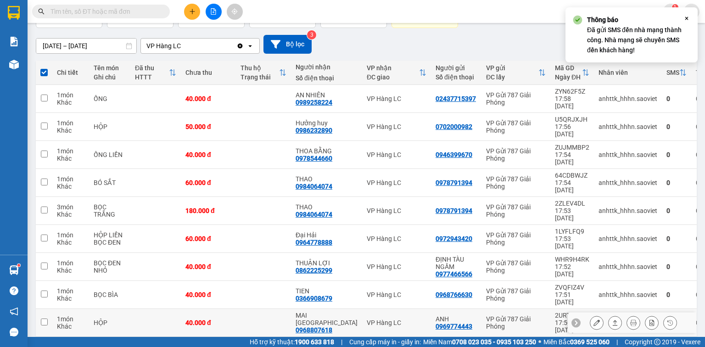
checkbox input "false"
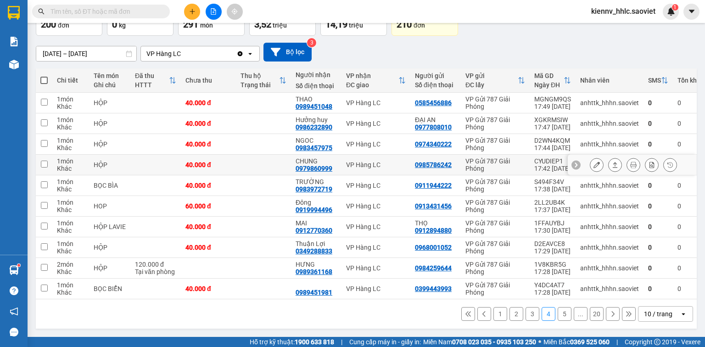
scroll to position [63, 0]
click at [43, 78] on span at bounding box center [43, 80] width 7 height 7
click at [44, 76] on input "checkbox" at bounding box center [44, 76] width 0 height 0
checkbox input "true"
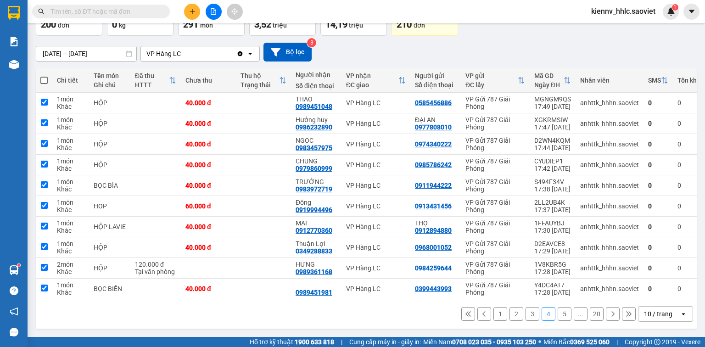
checkbox input "true"
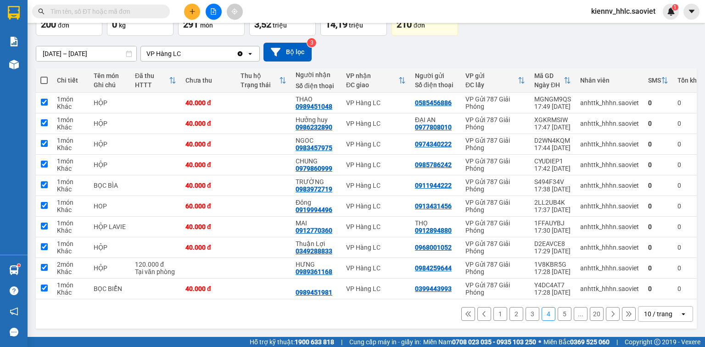
checkbox input "true"
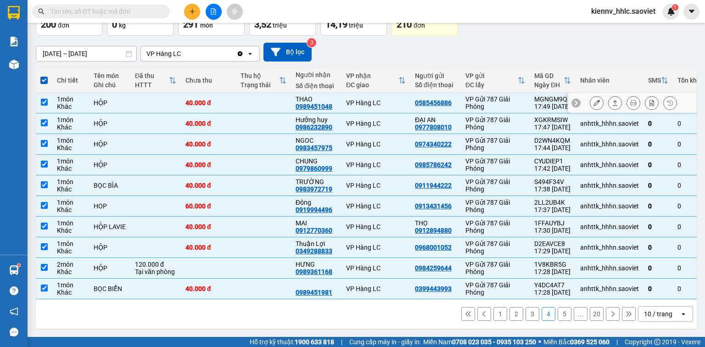
scroll to position [26, 0]
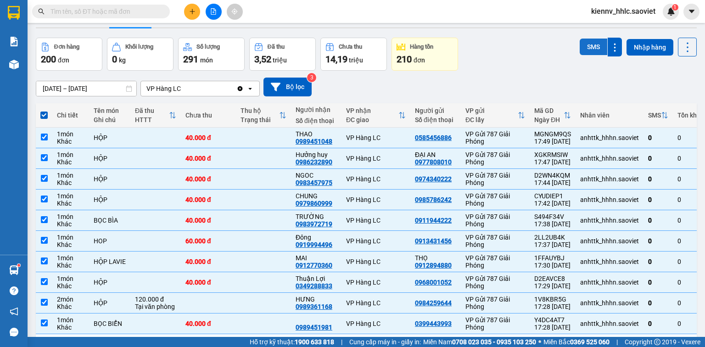
click at [581, 48] on button "SMS" at bounding box center [594, 47] width 28 height 17
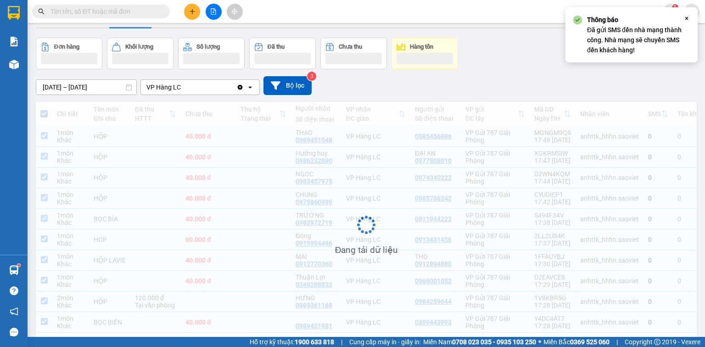
scroll to position [61, 0]
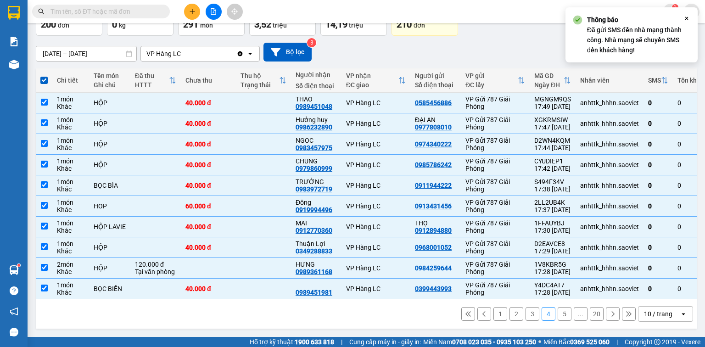
click at [558, 315] on button "5" at bounding box center [565, 314] width 14 height 14
checkbox input "false"
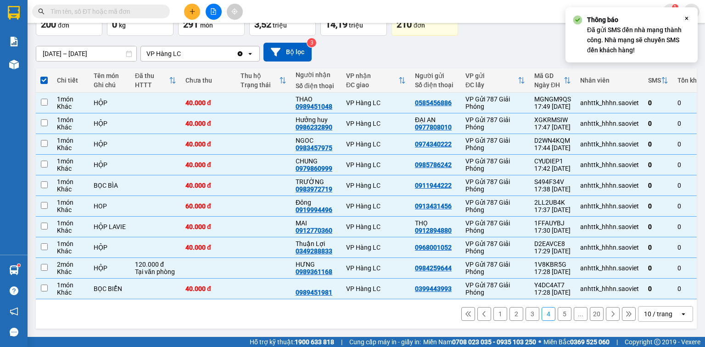
checkbox input "false"
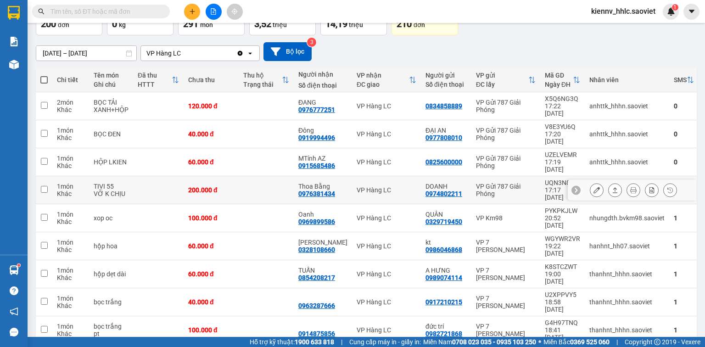
click at [223, 186] on div "200.000 đ" at bounding box center [211, 189] width 46 height 7
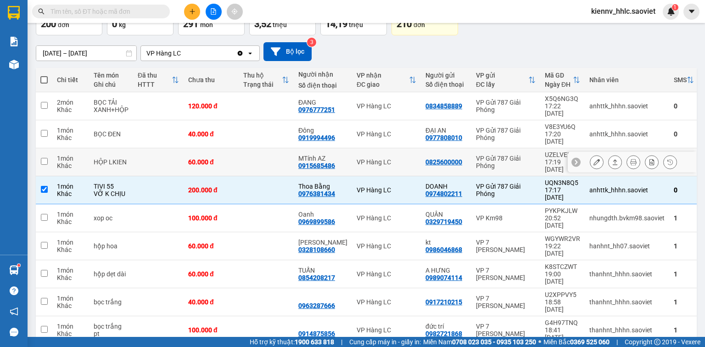
click at [240, 148] on td at bounding box center [266, 162] width 55 height 28
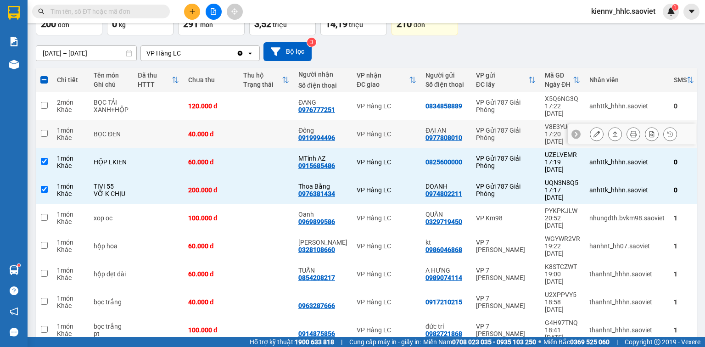
click at [248, 121] on td at bounding box center [266, 134] width 55 height 28
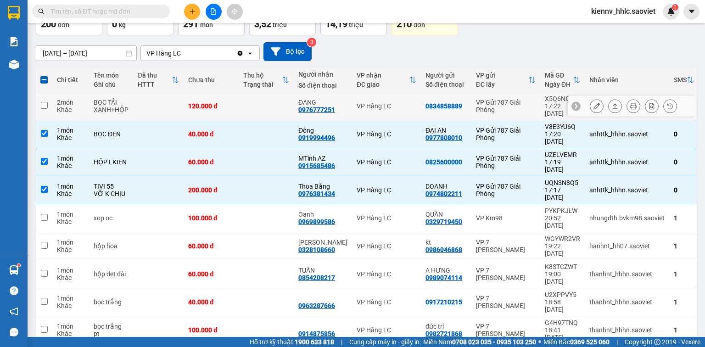
click at [248, 94] on td at bounding box center [266, 106] width 55 height 28
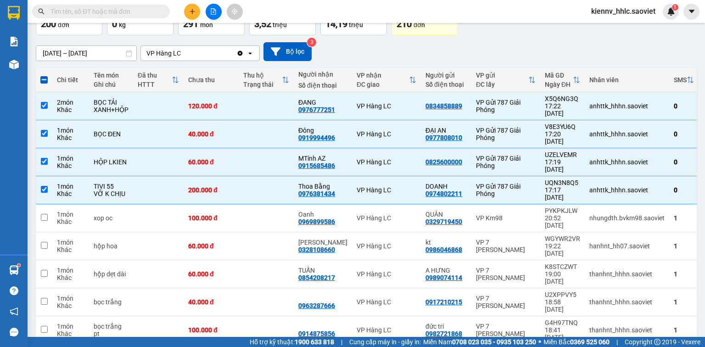
scroll to position [25, 0]
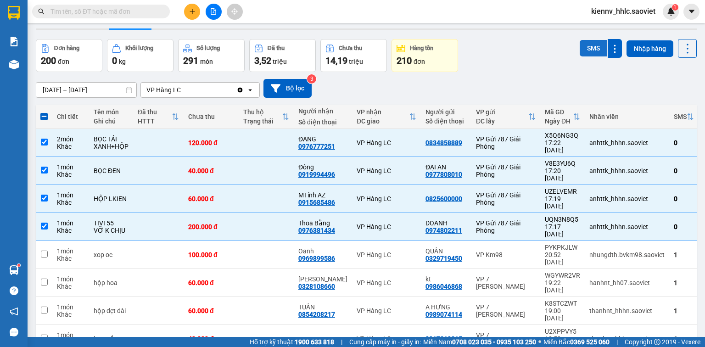
click at [582, 56] on button "SMS" at bounding box center [594, 48] width 28 height 17
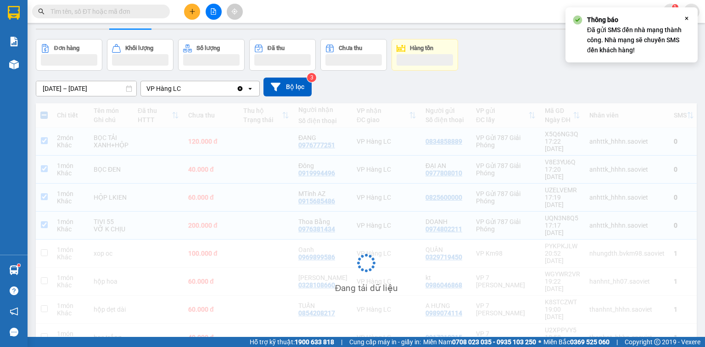
scroll to position [61, 0]
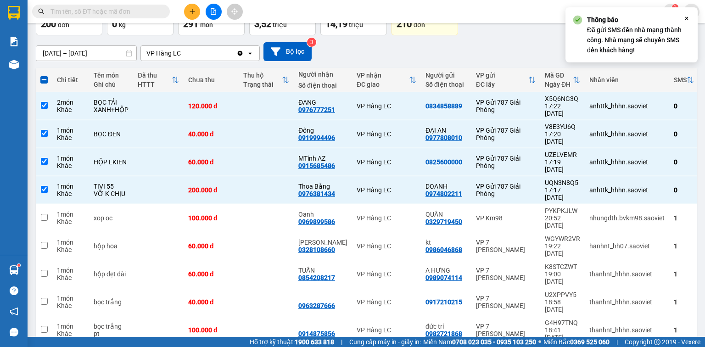
click at [215, 14] on icon "file-add" at bounding box center [213, 11] width 6 height 6
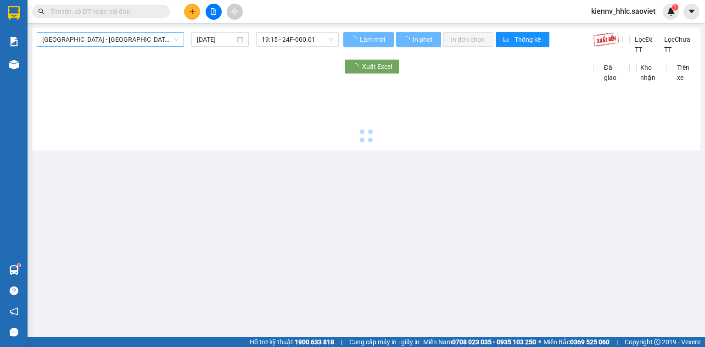
click at [126, 44] on span "Hà Nội - Lào Cai (Cabin)" at bounding box center [110, 40] width 136 height 14
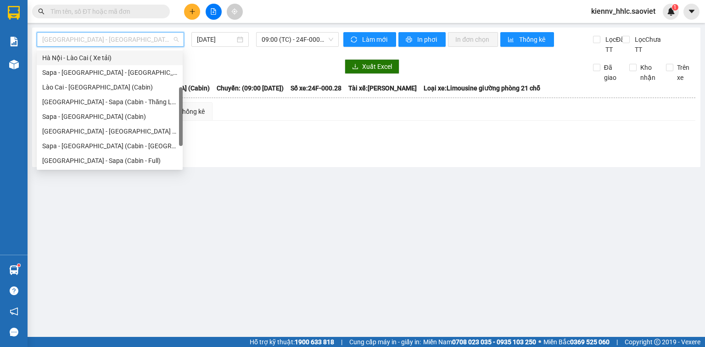
scroll to position [73, 0]
drag, startPoint x: 95, startPoint y: 160, endPoint x: 184, endPoint y: 83, distance: 117.1
click at [95, 159] on div "Hà Nội - Sapa (Cabin - Full)" at bounding box center [109, 161] width 135 height 10
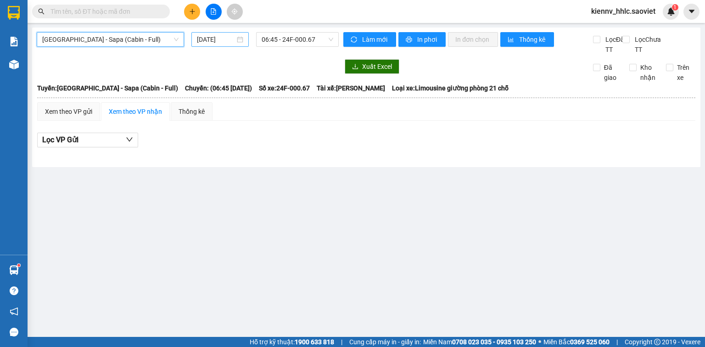
click at [209, 42] on input "16/08/2025" at bounding box center [216, 39] width 38 height 10
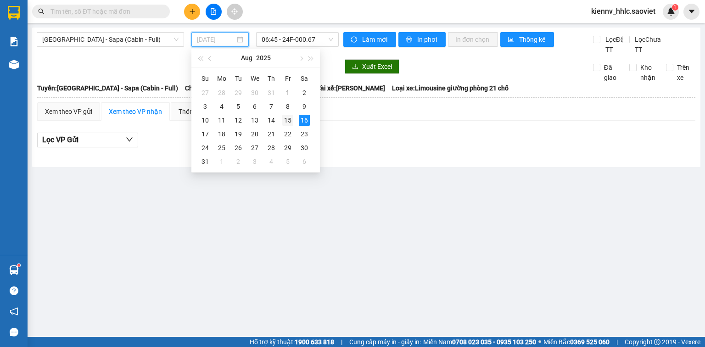
drag, startPoint x: 288, startPoint y: 119, endPoint x: 299, endPoint y: 43, distance: 77.0
click at [289, 116] on div "15" at bounding box center [287, 120] width 11 height 11
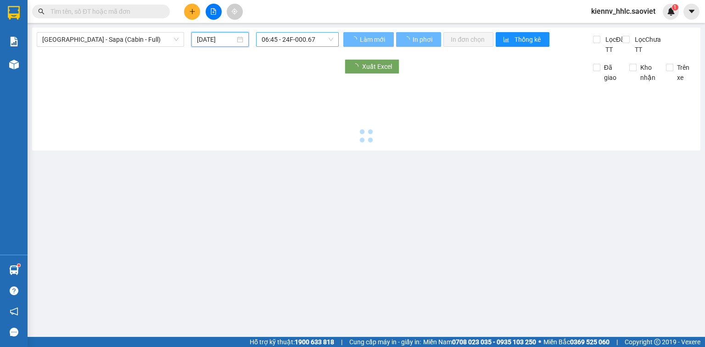
click at [299, 40] on span "06:45 - 24F-000.67" at bounding box center [298, 40] width 72 height 14
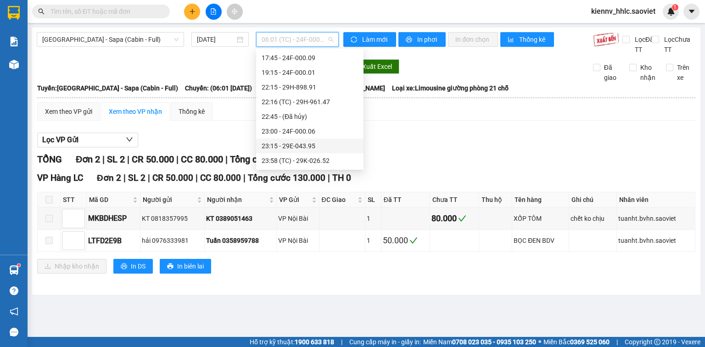
scroll to position [206, 0]
click at [298, 85] on div "22:15 - 29H-898.91" at bounding box center [310, 87] width 96 height 10
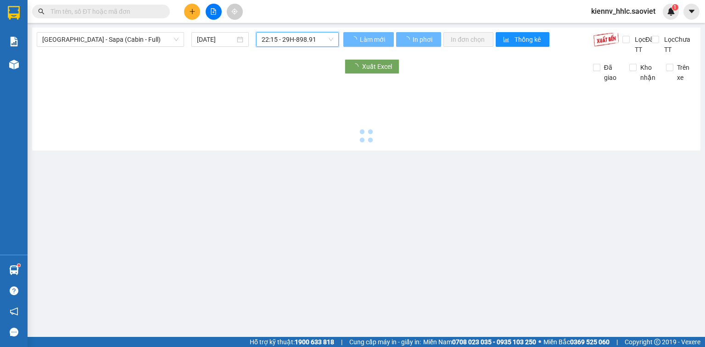
click at [296, 43] on span "22:15 - 29H-898.91" at bounding box center [298, 40] width 72 height 14
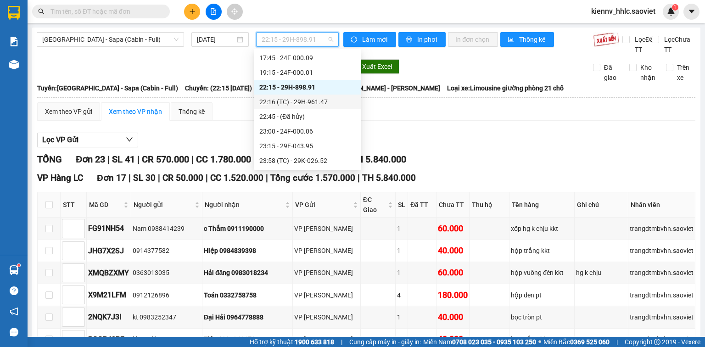
click at [307, 100] on div "22:16 (TC) - 29H-961.47" at bounding box center [307, 102] width 96 height 10
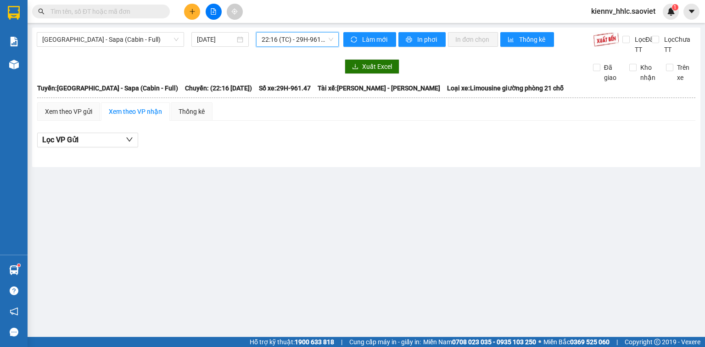
click at [285, 43] on span "22:16 (TC) - 29H-961.47" at bounding box center [298, 40] width 72 height 14
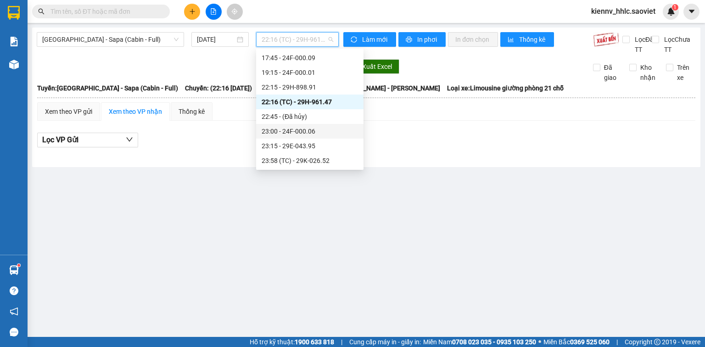
click at [313, 129] on div "23:00 - 24F-000.06" at bounding box center [310, 131] width 96 height 10
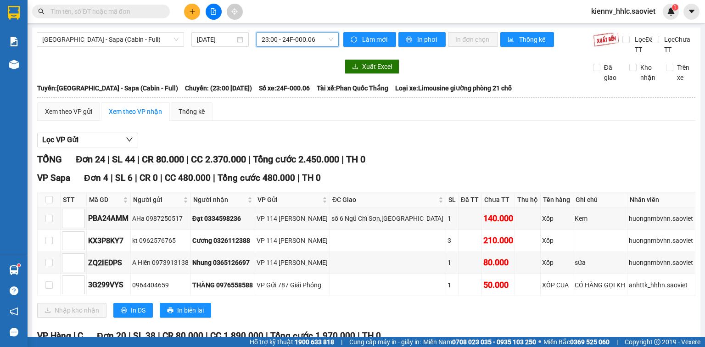
click at [307, 40] on span "23:00 - 24F-000.06" at bounding box center [298, 40] width 72 height 14
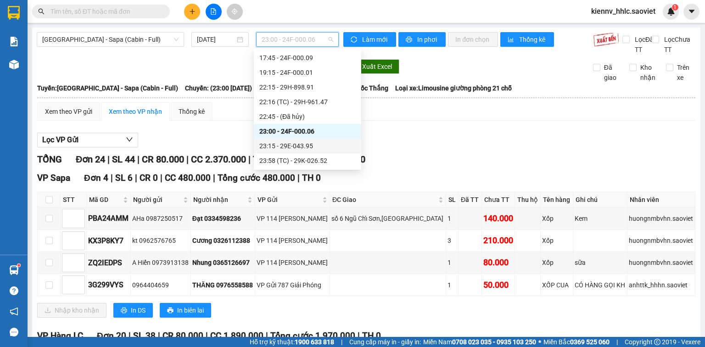
click at [301, 141] on div "23:15 - 29E-043.95" at bounding box center [307, 146] width 96 height 10
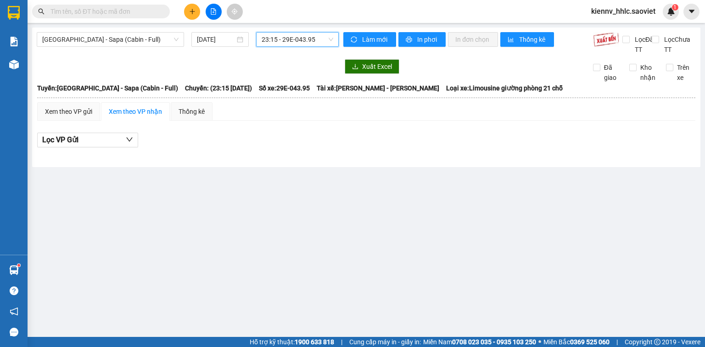
click at [303, 44] on span "23:15 - 29E-043.95" at bounding box center [298, 40] width 72 height 14
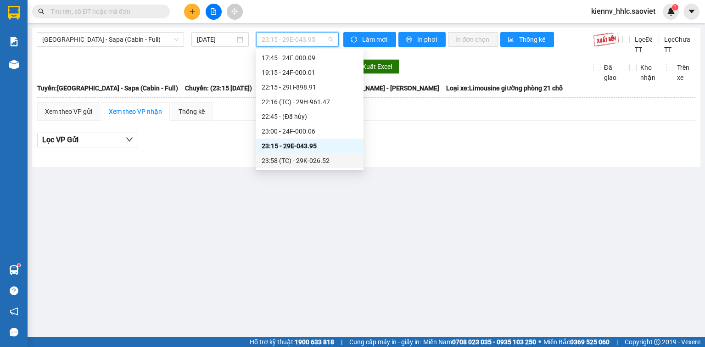
click at [312, 160] on div "23:58 (TC) - 29K-026.52" at bounding box center [310, 161] width 96 height 10
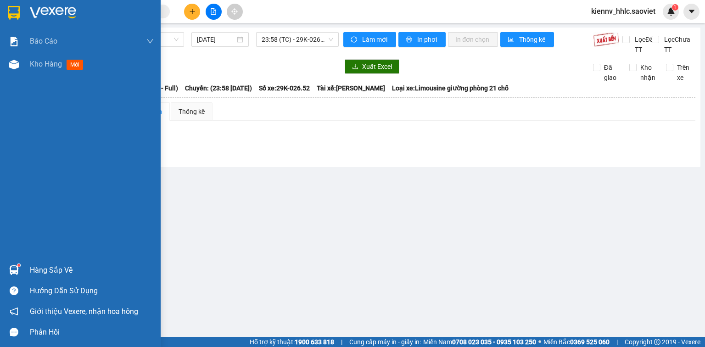
drag, startPoint x: 26, startPoint y: 64, endPoint x: 0, endPoint y: 27, distance: 45.5
click at [28, 62] on div "Kho hàng mới" at bounding box center [80, 64] width 161 height 23
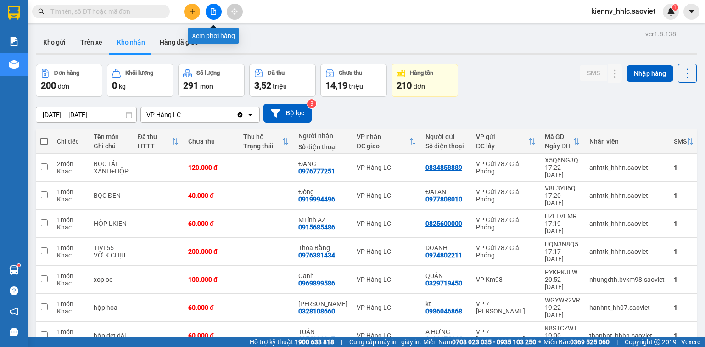
click at [212, 7] on button at bounding box center [214, 12] width 16 height 16
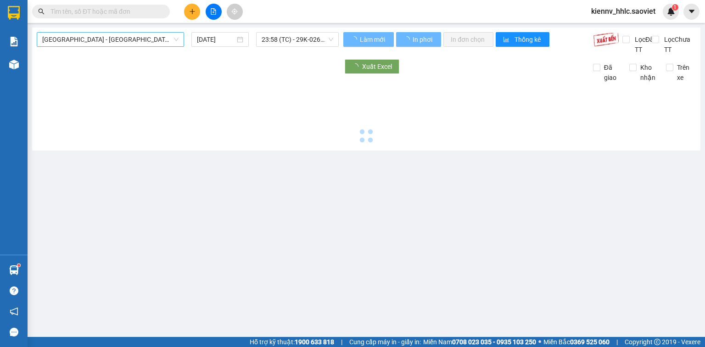
click at [123, 40] on span "Hà Nội - Lào Cai (Cabin)" at bounding box center [110, 40] width 136 height 14
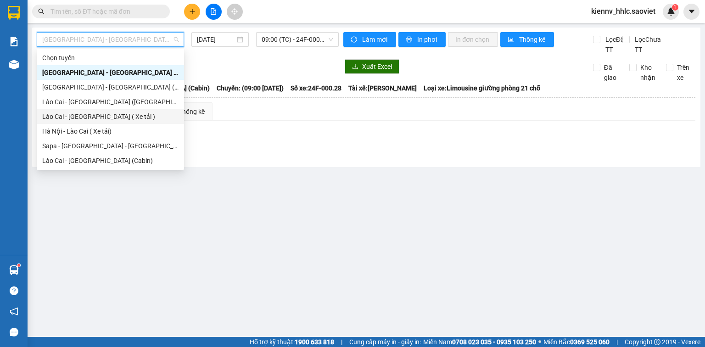
click at [81, 115] on div "Lào Cai - Hà Nội ( Xe tải )" at bounding box center [110, 117] width 136 height 10
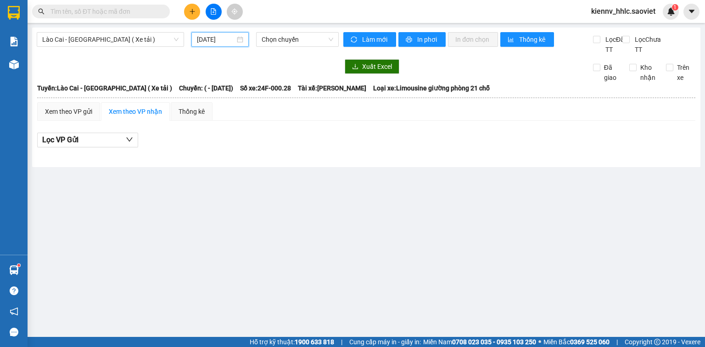
click at [211, 42] on input "16/08/2025" at bounding box center [216, 39] width 38 height 10
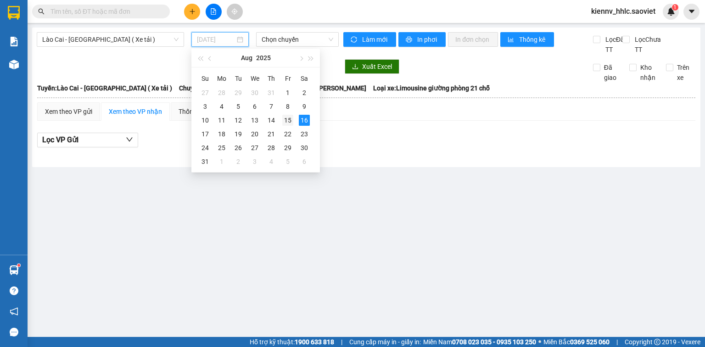
click at [292, 121] on div "15" at bounding box center [287, 120] width 11 height 11
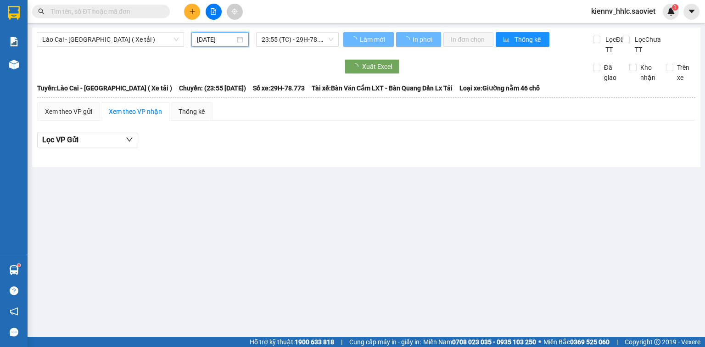
click at [294, 42] on span "23:55 (TC) - 29H-78.773" at bounding box center [298, 40] width 72 height 14
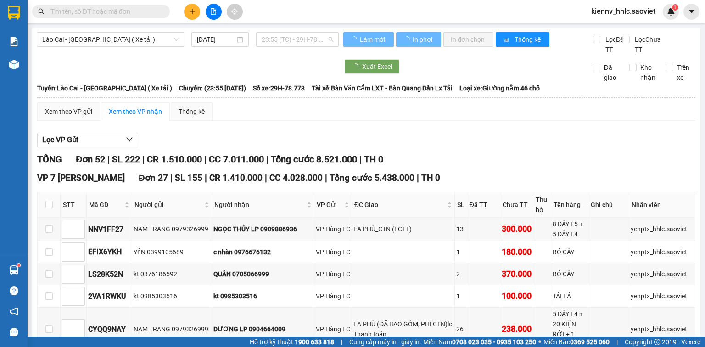
click at [294, 44] on span "23:55 (TC) - 29H-78.773" at bounding box center [298, 40] width 72 height 14
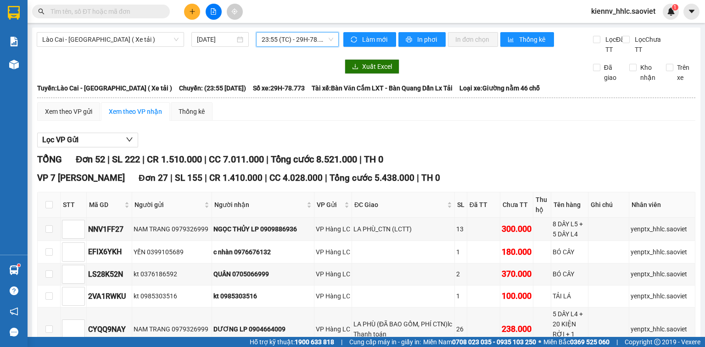
click at [279, 42] on span "23:55 (TC) - 29H-78.773" at bounding box center [298, 40] width 72 height 14
drag, startPoint x: 222, startPoint y: 56, endPoint x: 119, endPoint y: 6, distance: 114.3
click at [221, 55] on div "Lào Cai - Hà Nội ( Xe tải ) 15/08/2025 23:55 (TC) - 29H-78.773" at bounding box center [188, 43] width 302 height 22
click at [110, 34] on span "Lào Cai - Hà Nội ( Xe tải )" at bounding box center [110, 40] width 136 height 14
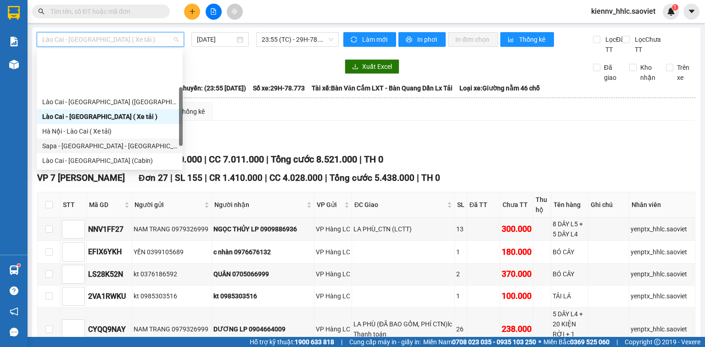
scroll to position [73, 0]
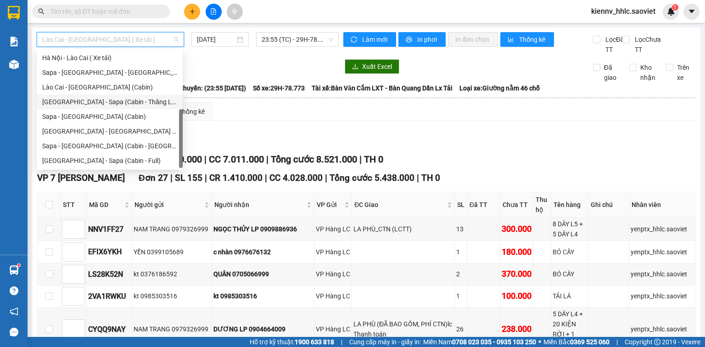
click at [106, 105] on div "Hà Nội - Sapa (Cabin - Thăng Long)" at bounding box center [109, 102] width 135 height 10
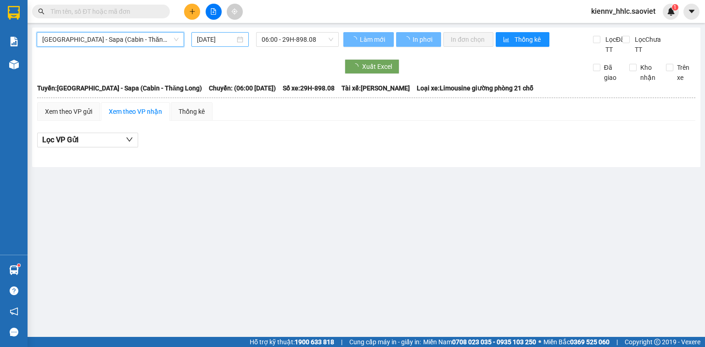
click at [214, 45] on div "16/08/2025" at bounding box center [219, 39] width 57 height 15
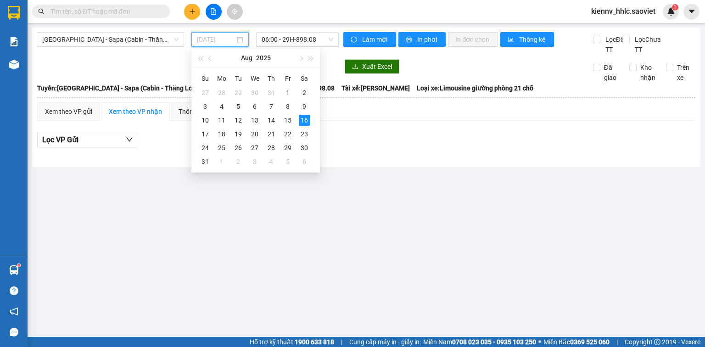
drag, startPoint x: 291, startPoint y: 117, endPoint x: 263, endPoint y: 74, distance: 51.3
click at [291, 117] on div "15" at bounding box center [287, 120] width 11 height 11
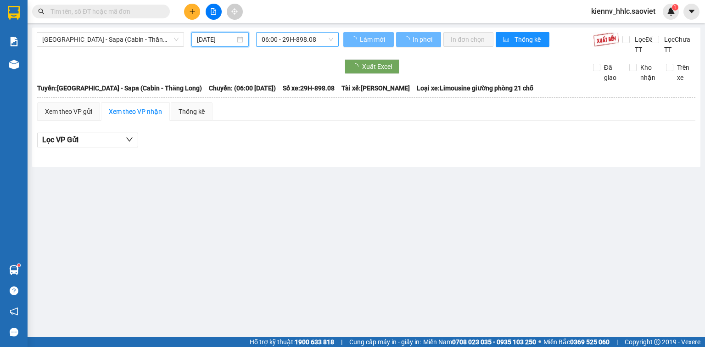
click at [285, 36] on span "06:00 - 29H-898.08" at bounding box center [298, 40] width 72 height 14
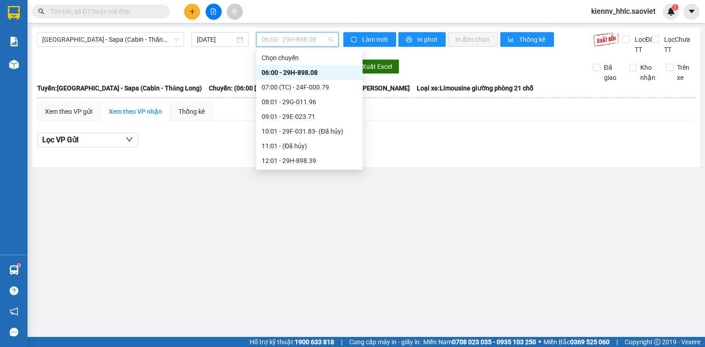
scroll to position [110, 0]
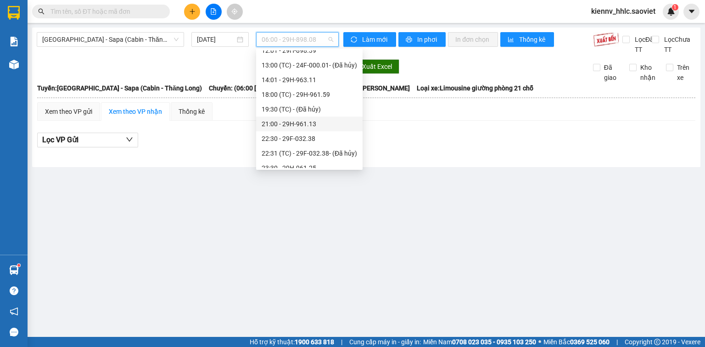
click at [292, 123] on div "21:00 - 29H-961.13" at bounding box center [309, 124] width 95 height 10
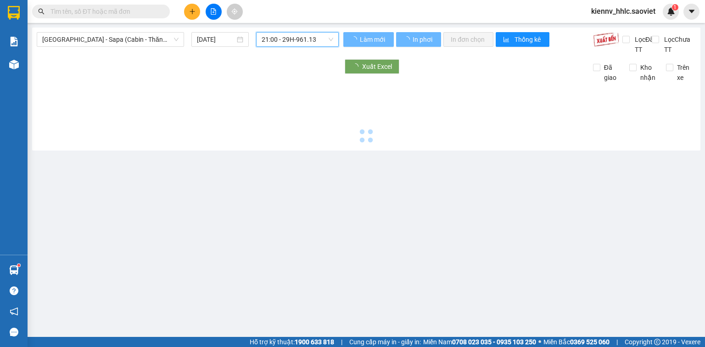
click at [299, 33] on span "21:00 - 29H-961.13" at bounding box center [298, 40] width 72 height 14
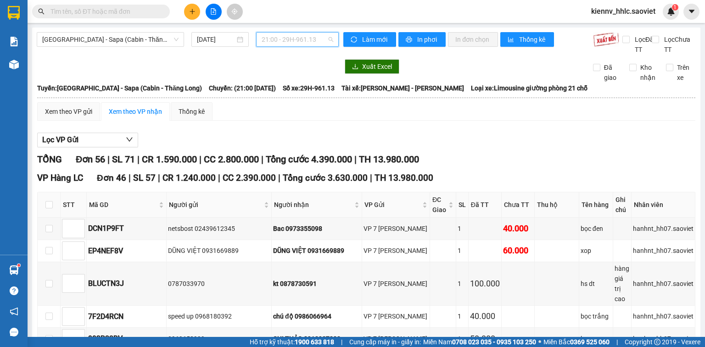
click at [290, 40] on span "21:00 - 29H-961.13" at bounding box center [298, 40] width 72 height 14
click at [289, 41] on span "21:00 - 29H-961.13" at bounding box center [298, 40] width 72 height 14
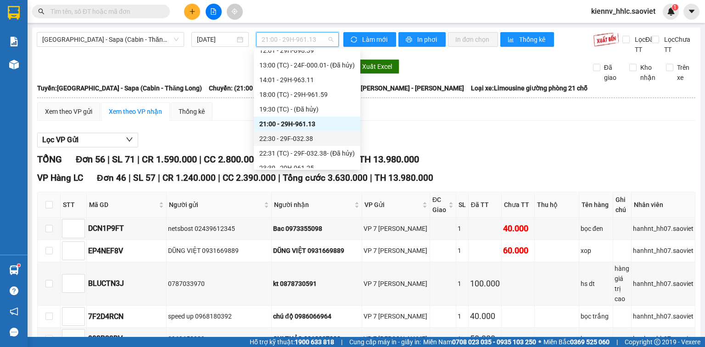
click at [294, 139] on div "22:30 - 29F-032.38" at bounding box center [306, 139] width 95 height 10
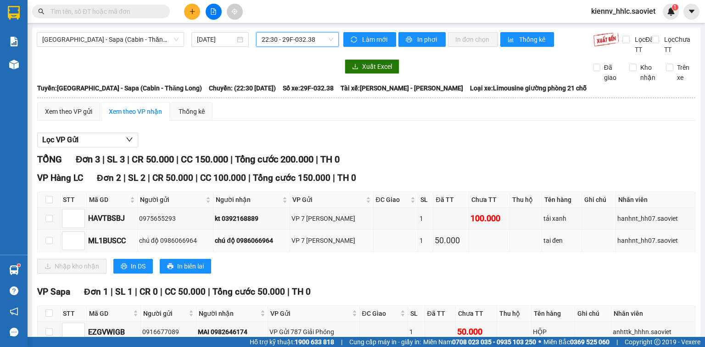
scroll to position [62, 0]
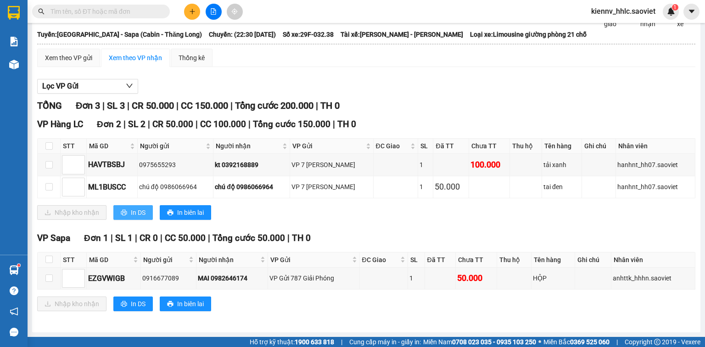
click at [140, 216] on span "In DS" at bounding box center [138, 212] width 15 height 10
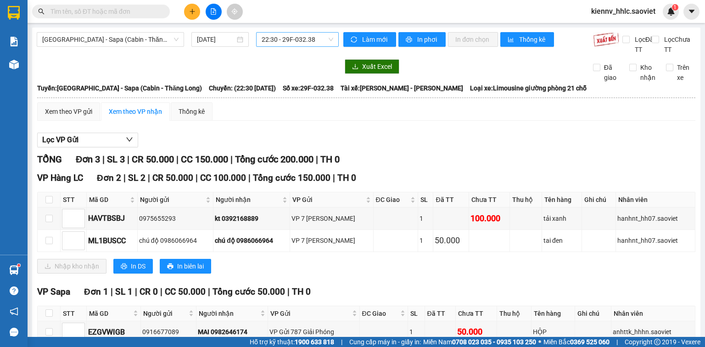
click at [268, 39] on span "22:30 - 29F-032.38" at bounding box center [298, 40] width 72 height 14
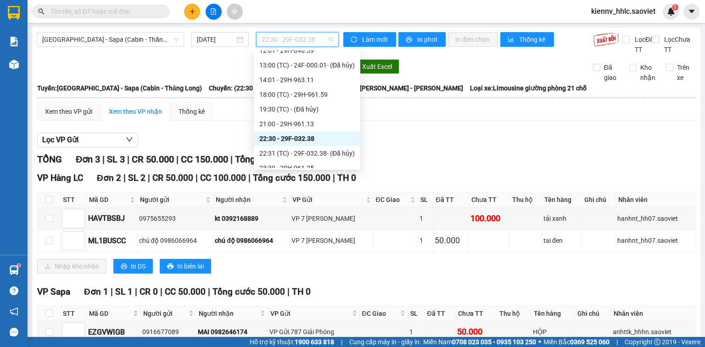
scroll to position [191, 0]
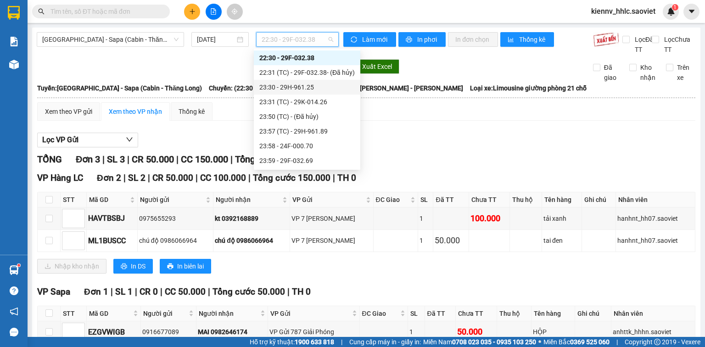
click at [298, 84] on div "23:30 - 29H-961.25" at bounding box center [306, 87] width 95 height 10
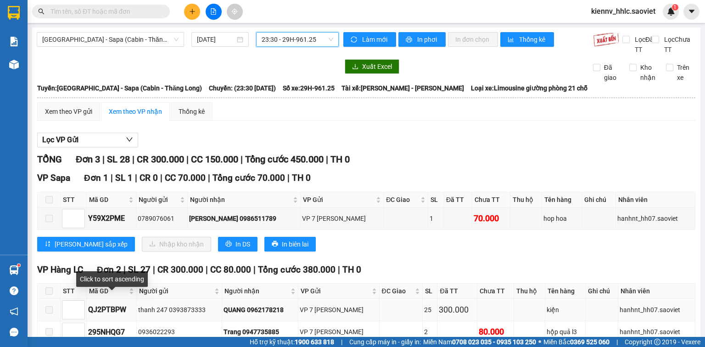
scroll to position [37, 0]
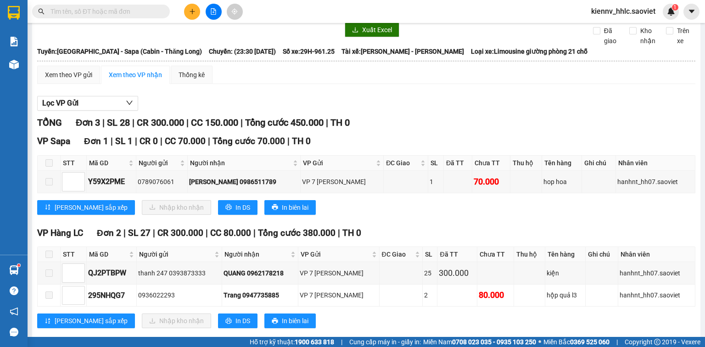
click at [209, 318] on div "VP Hàng LC Đơn 2 | SL 27 | CR 300.000 | CC 80.000 | Tổng cước 380.000 | TH 0 ST…" at bounding box center [366, 280] width 658 height 109
click at [235, 326] on span "In DS" at bounding box center [242, 321] width 15 height 10
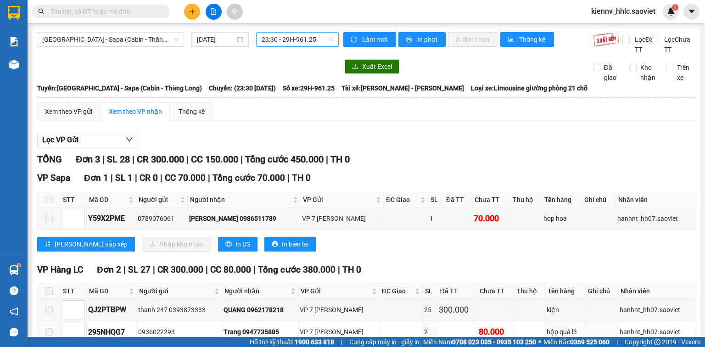
click at [293, 40] on span "23:30 - 29H-961.25" at bounding box center [298, 40] width 72 height 14
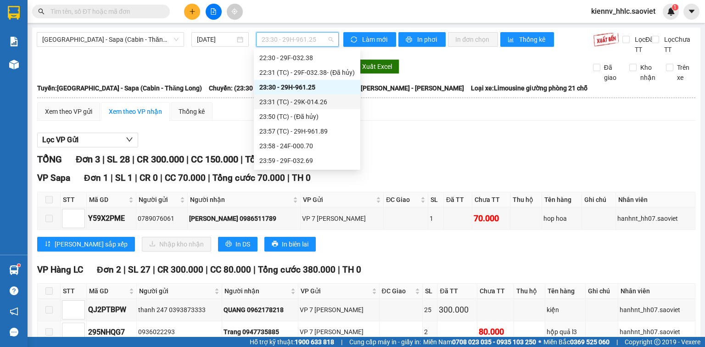
click at [290, 99] on div "23:31 (TC) - 29K-014.26" at bounding box center [306, 102] width 95 height 10
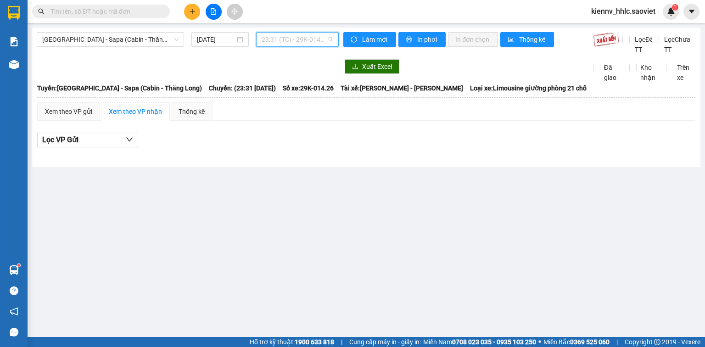
click at [304, 39] on span "23:31 (TC) - 29K-014.26" at bounding box center [298, 40] width 72 height 14
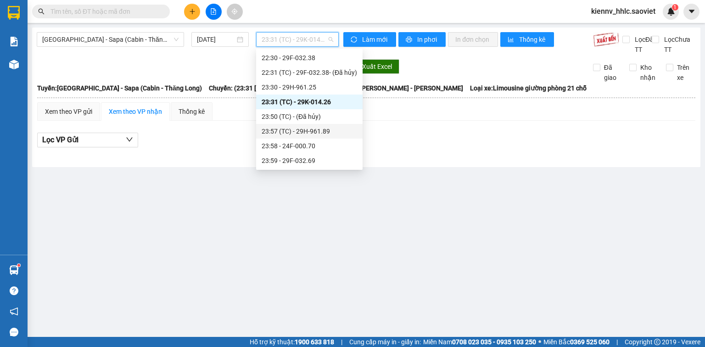
click at [294, 126] on div "23:57 (TC) - 29H-961.89" at bounding box center [309, 131] width 95 height 10
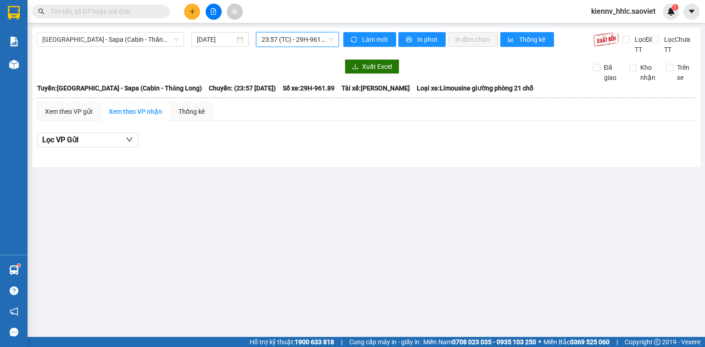
click at [288, 41] on span "23:57 (TC) - 29H-961.89" at bounding box center [298, 40] width 72 height 14
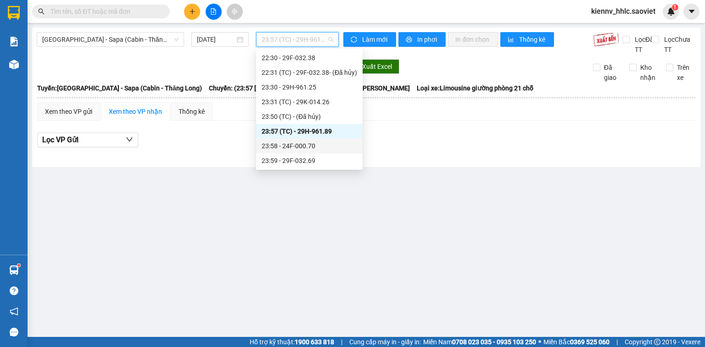
click at [286, 144] on div "23:58 - 24F-000.70" at bounding box center [309, 146] width 95 height 10
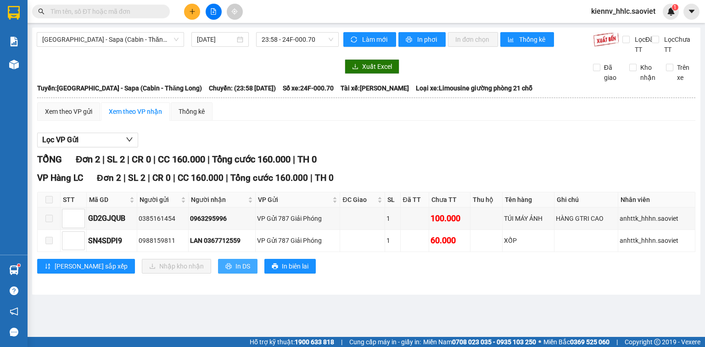
click at [235, 271] on span "In DS" at bounding box center [242, 266] width 15 height 10
click at [139, 44] on span "Hà Nội - Sapa (Cabin - Thăng Long)" at bounding box center [110, 40] width 136 height 14
click at [290, 34] on span "23:58 - 24F-000.70" at bounding box center [298, 40] width 72 height 14
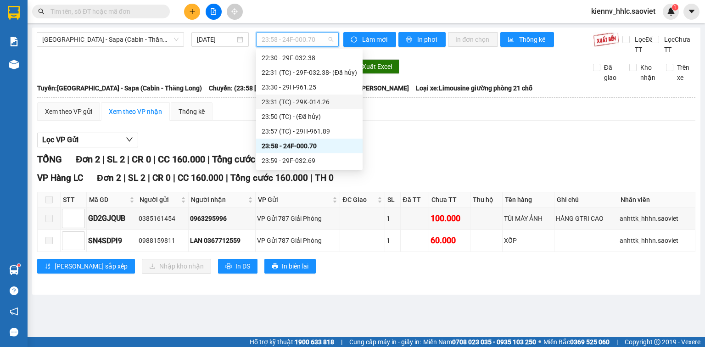
scroll to position [81, 0]
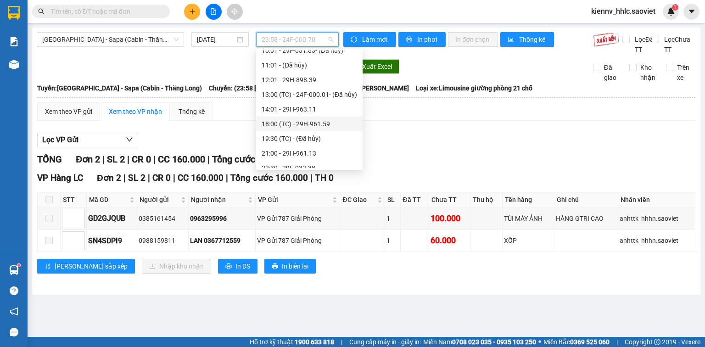
click at [304, 126] on div "18:00 (TC) - 29H-961.59" at bounding box center [309, 124] width 95 height 10
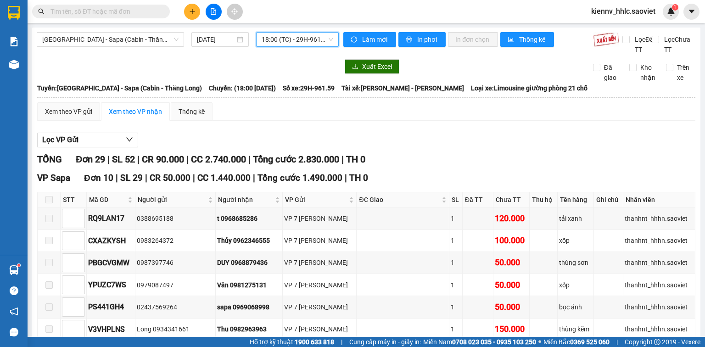
click at [279, 39] on span "18:00 (TC) - 29H-961.59" at bounding box center [298, 40] width 72 height 14
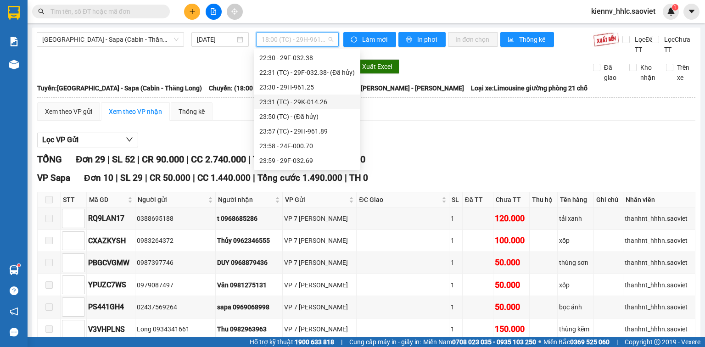
scroll to position [81, 0]
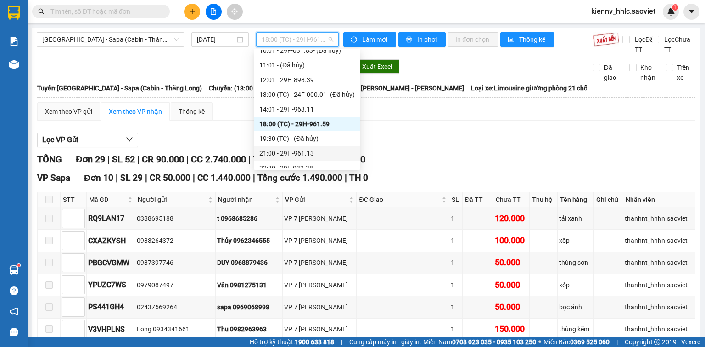
click at [296, 151] on div "21:00 - 29H-961.13" at bounding box center [306, 153] width 95 height 10
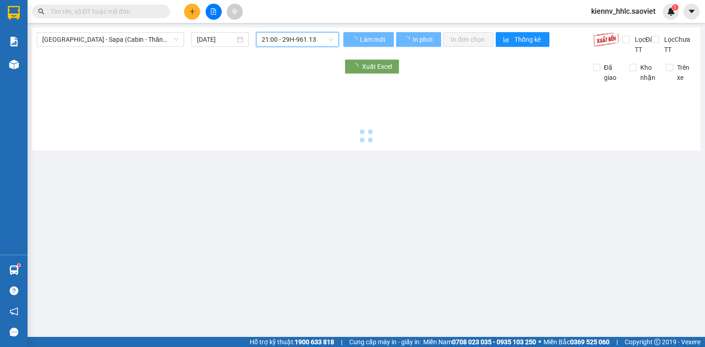
click at [286, 44] on span "21:00 - 29H-961.13" at bounding box center [298, 40] width 72 height 14
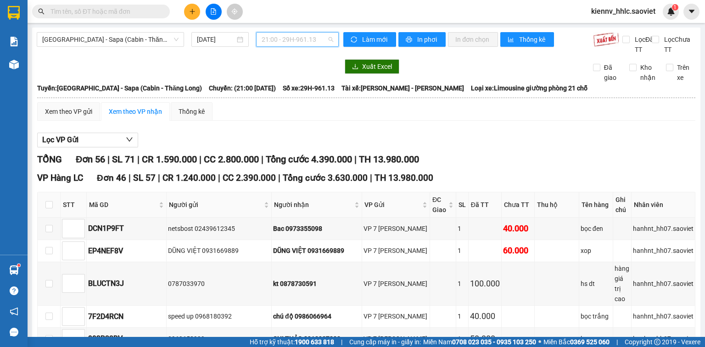
click at [286, 41] on span "21:00 - 29H-961.13" at bounding box center [298, 40] width 72 height 14
click at [288, 35] on span "21:00 - 29H-961.13" at bounding box center [298, 40] width 72 height 14
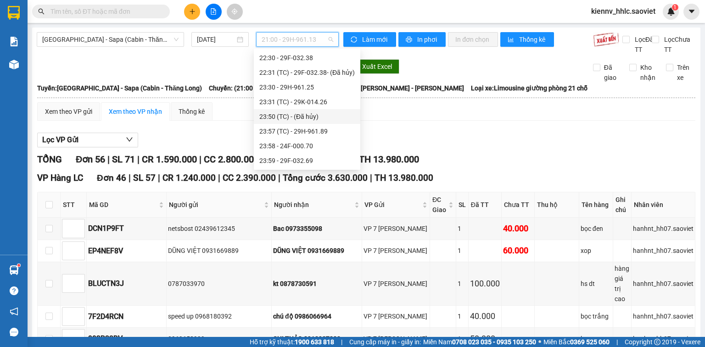
scroll to position [117, 0]
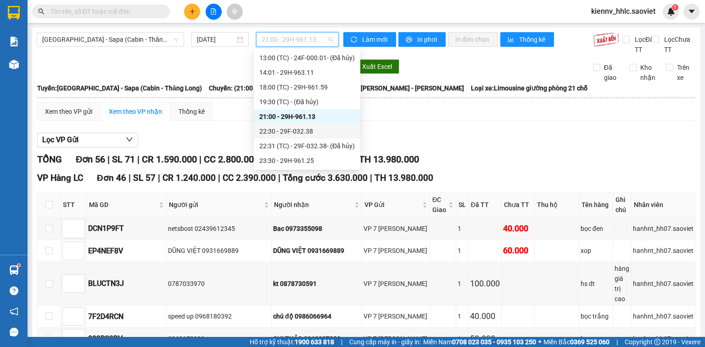
click at [293, 129] on div "22:30 - 29F-032.38" at bounding box center [306, 131] width 95 height 10
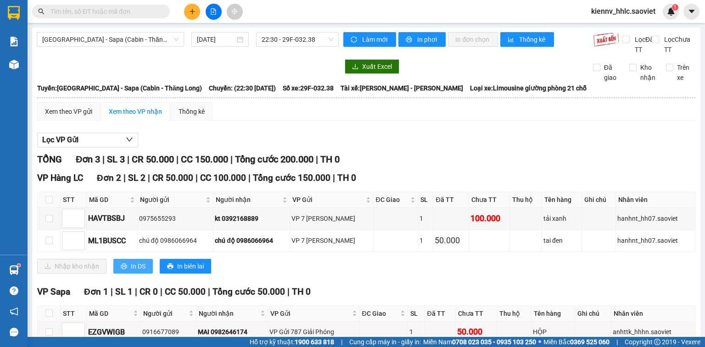
click at [140, 271] on span "In DS" at bounding box center [138, 266] width 15 height 10
click at [312, 45] on span "22:30 - 29F-032.38" at bounding box center [298, 40] width 72 height 14
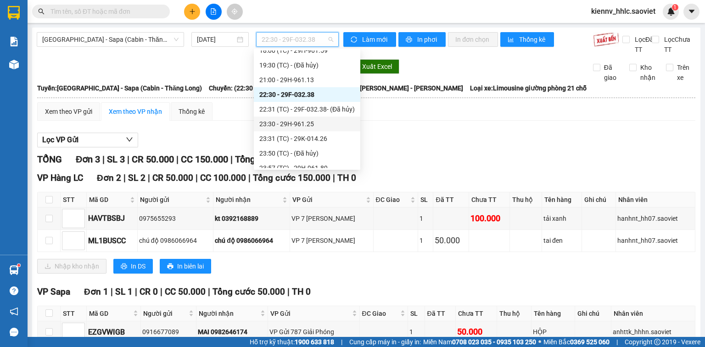
scroll to position [191, 0]
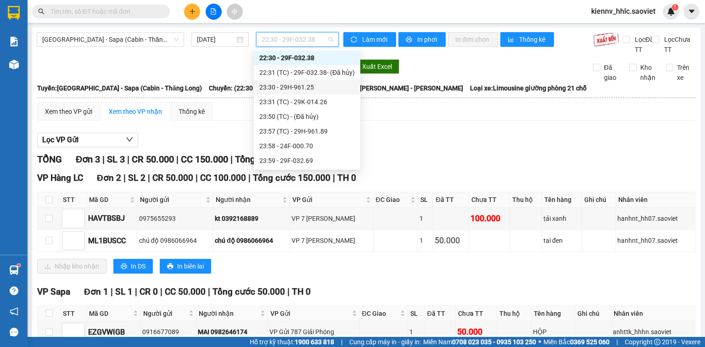
click at [288, 88] on div "23:30 - 29H-961.25" at bounding box center [306, 87] width 95 height 10
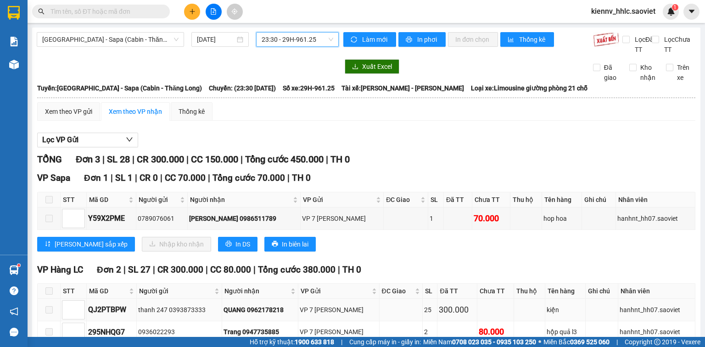
scroll to position [62, 0]
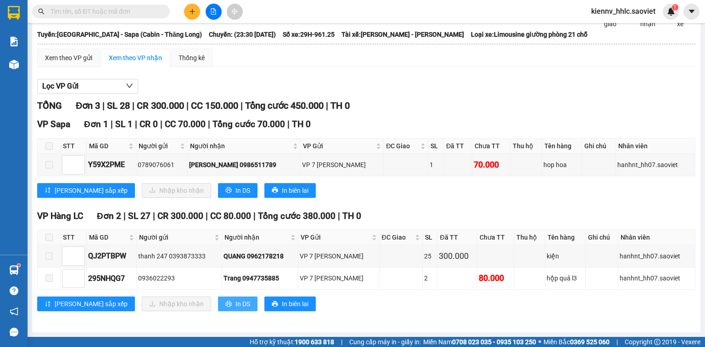
click at [218, 302] on button "In DS" at bounding box center [237, 303] width 39 height 15
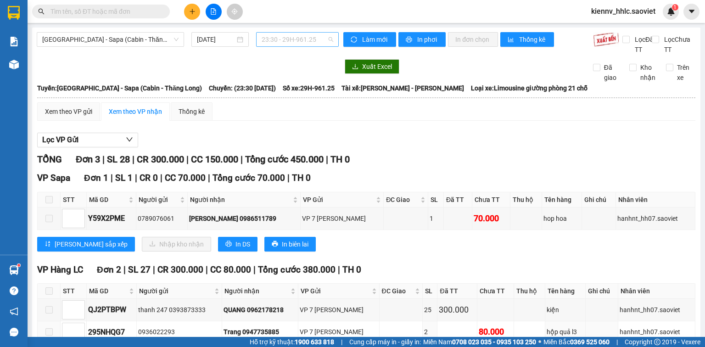
click at [294, 45] on span "23:30 - 29H-961.25" at bounding box center [298, 40] width 72 height 14
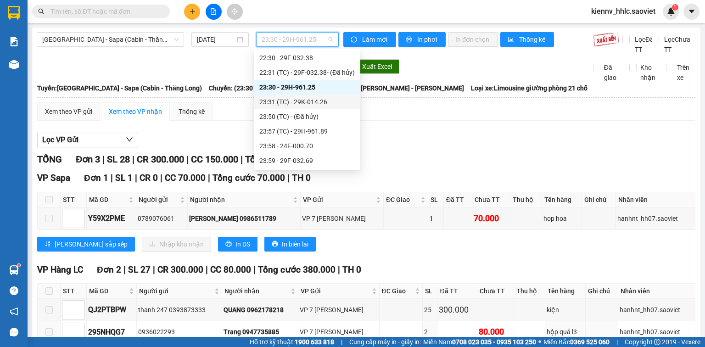
click at [301, 100] on div "23:31 (TC) - 29K-014.26" at bounding box center [306, 102] width 95 height 10
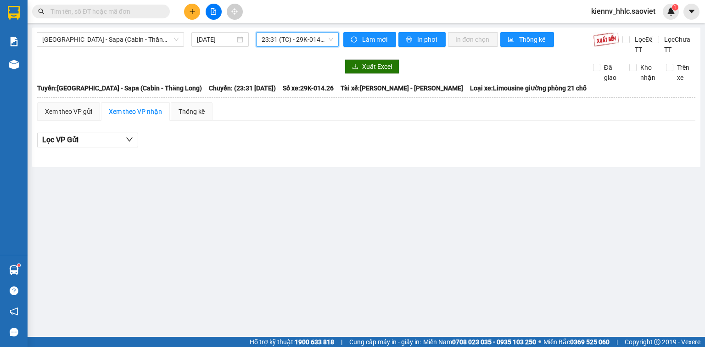
click at [283, 40] on span "23:31 (TC) - 29K-014.26" at bounding box center [298, 40] width 72 height 14
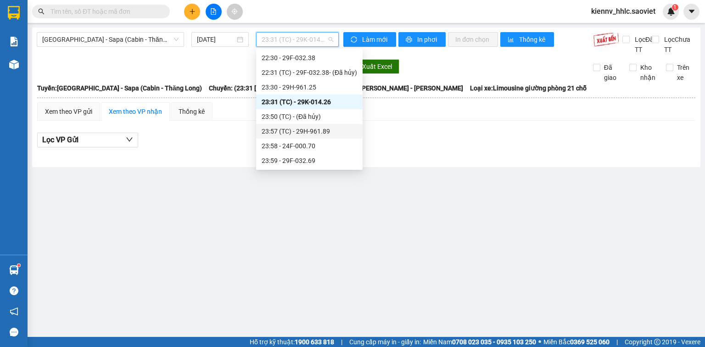
click at [293, 132] on div "23:57 (TC) - 29H-961.89" at bounding box center [309, 131] width 95 height 10
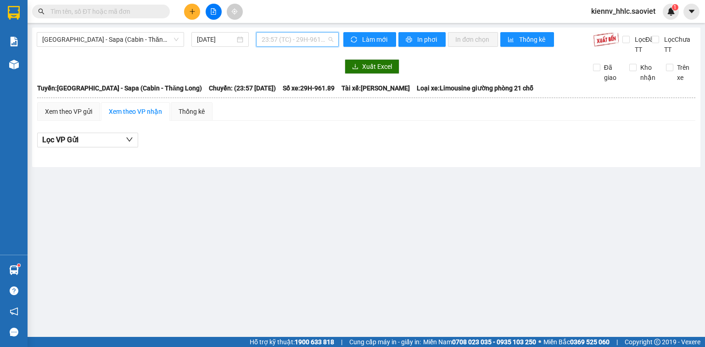
click at [296, 42] on span "23:57 (TC) - 29H-961.89" at bounding box center [298, 40] width 72 height 14
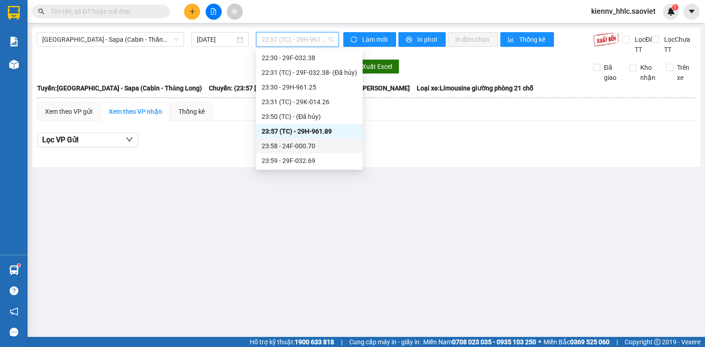
click at [303, 144] on div "23:58 - 24F-000.70" at bounding box center [309, 146] width 95 height 10
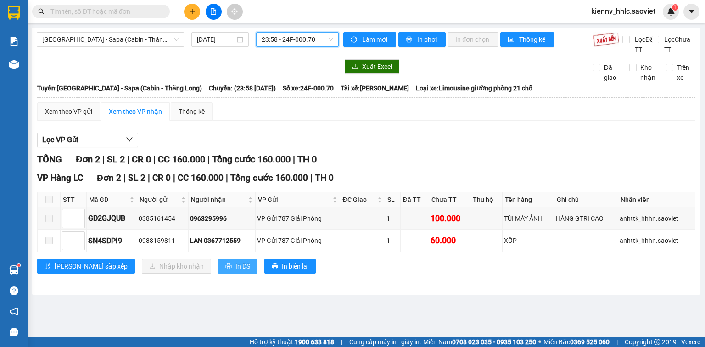
click at [235, 271] on span "In DS" at bounding box center [242, 266] width 15 height 10
click at [287, 40] on span "23:58 - 24F-000.70" at bounding box center [298, 40] width 72 height 14
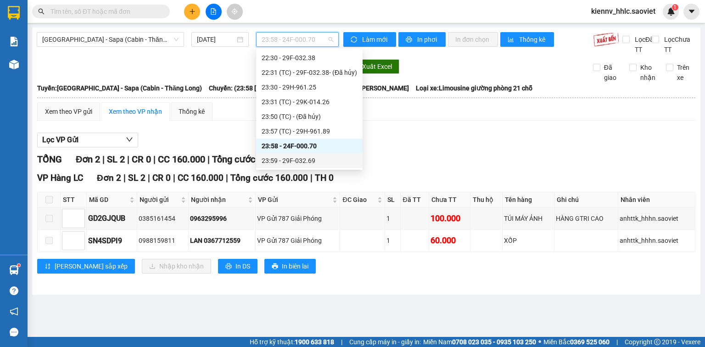
drag, startPoint x: 310, startPoint y: 166, endPoint x: 308, endPoint y: 158, distance: 7.9
click at [310, 164] on div "23:59 - 29F-032.69" at bounding box center [309, 160] width 106 height 15
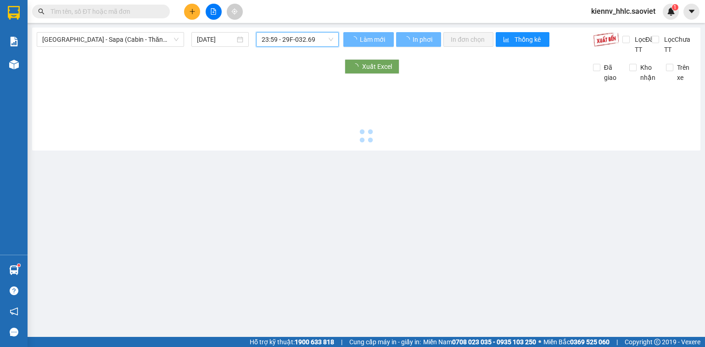
click at [308, 151] on div "Hà Nội - Sapa (Cabin - Thăng Long) 15/08/2025 23:59 23:59 - 29F-032.69 Làm mới …" at bounding box center [366, 89] width 668 height 123
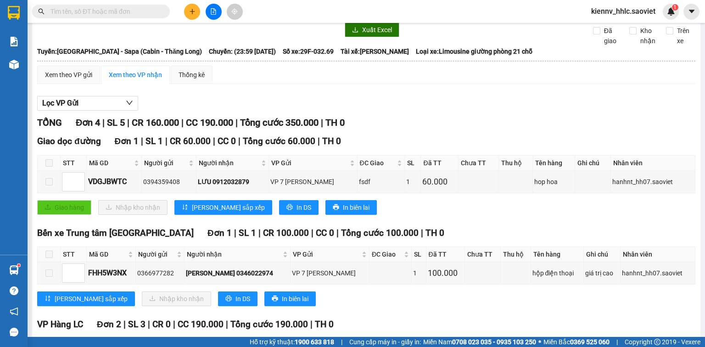
scroll to position [147, 0]
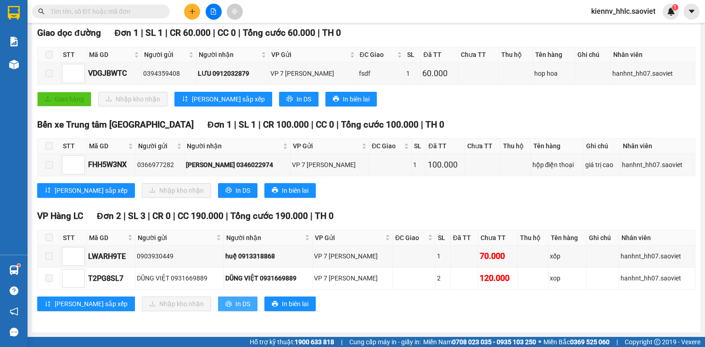
click at [235, 309] on span "In DS" at bounding box center [242, 304] width 15 height 10
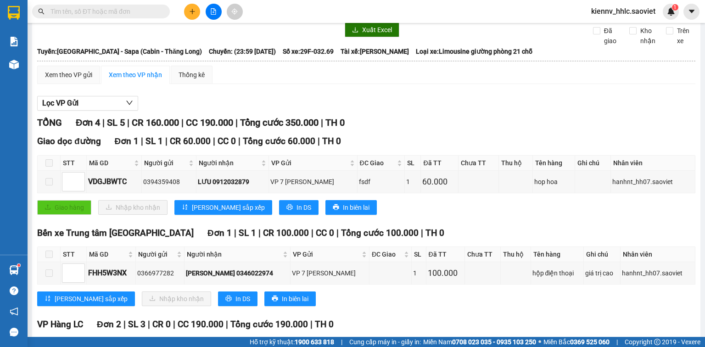
scroll to position [0, 0]
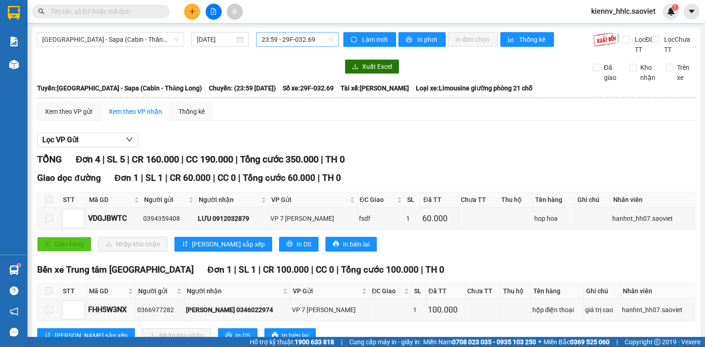
click at [275, 42] on span "23:59 - 29F-032.69" at bounding box center [298, 40] width 72 height 14
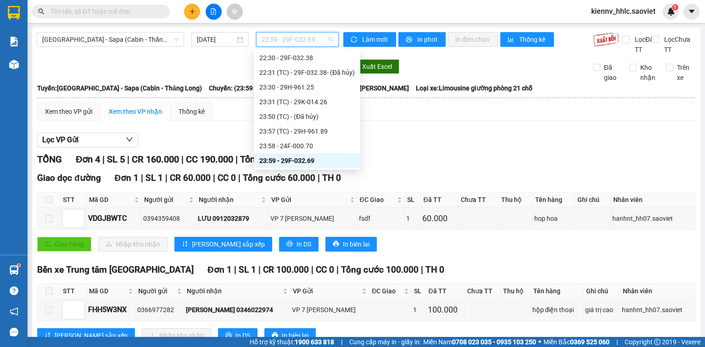
scroll to position [117, 0]
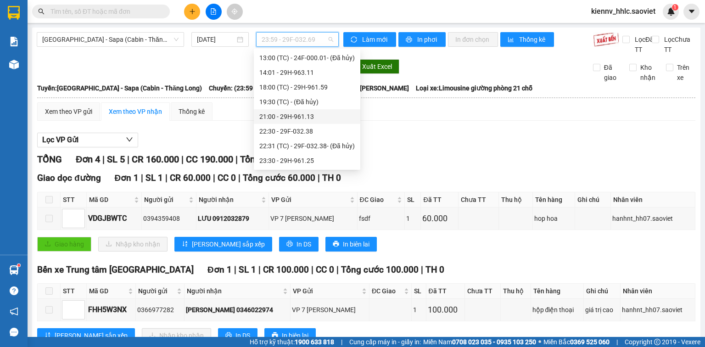
click at [297, 119] on div "21:00 - 29H-961.13" at bounding box center [306, 117] width 95 height 10
